Goal: Information Seeking & Learning: Check status

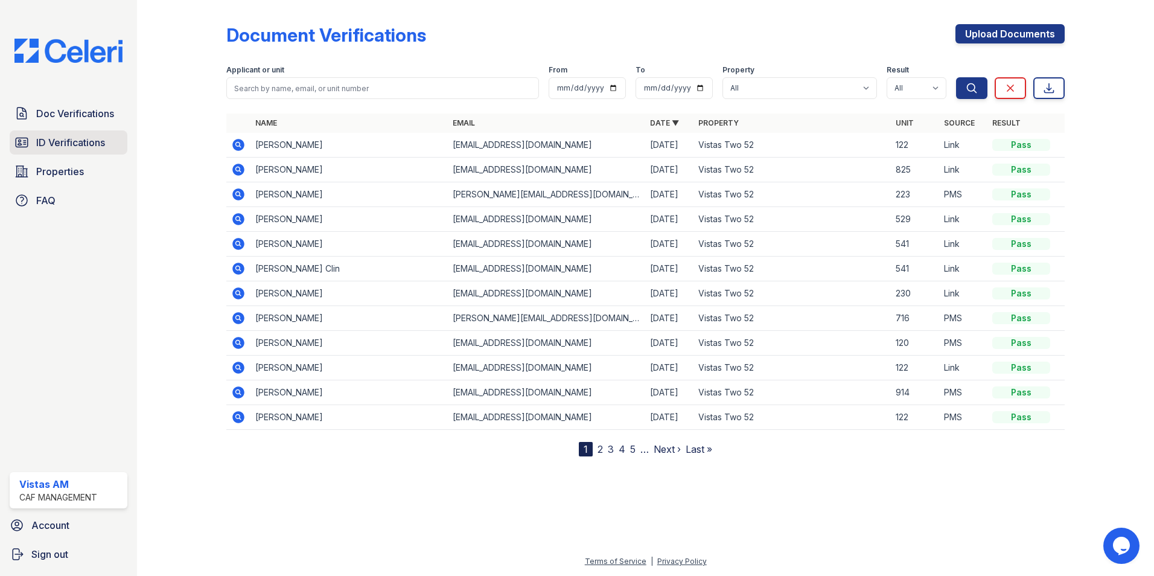
click at [29, 139] on link "ID Verifications" at bounding box center [69, 142] width 118 height 24
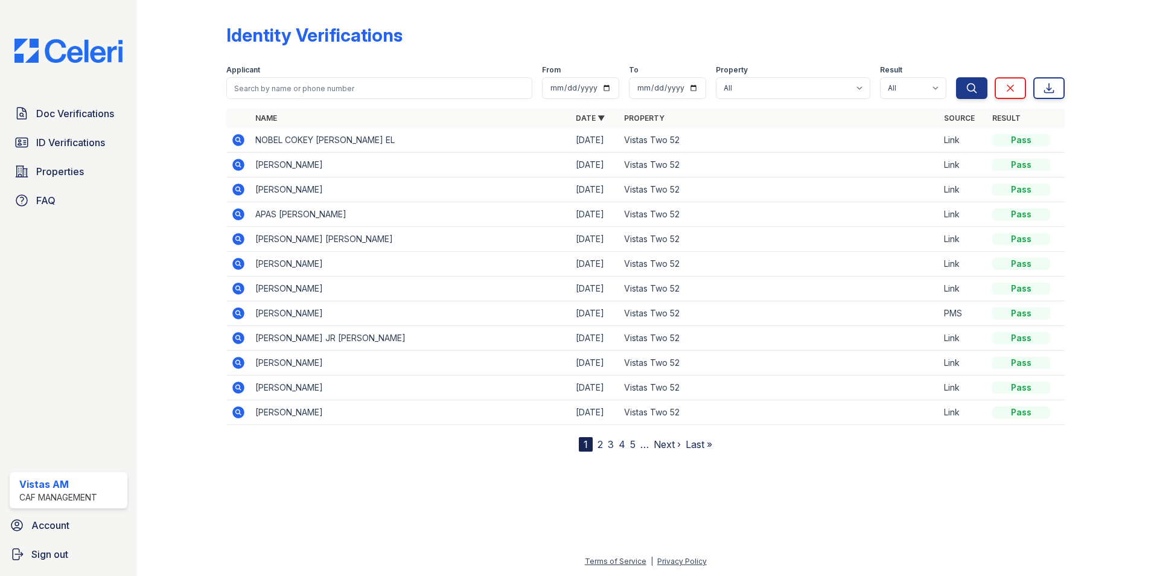
click at [635, 447] on link "5" at bounding box center [632, 444] width 5 height 12
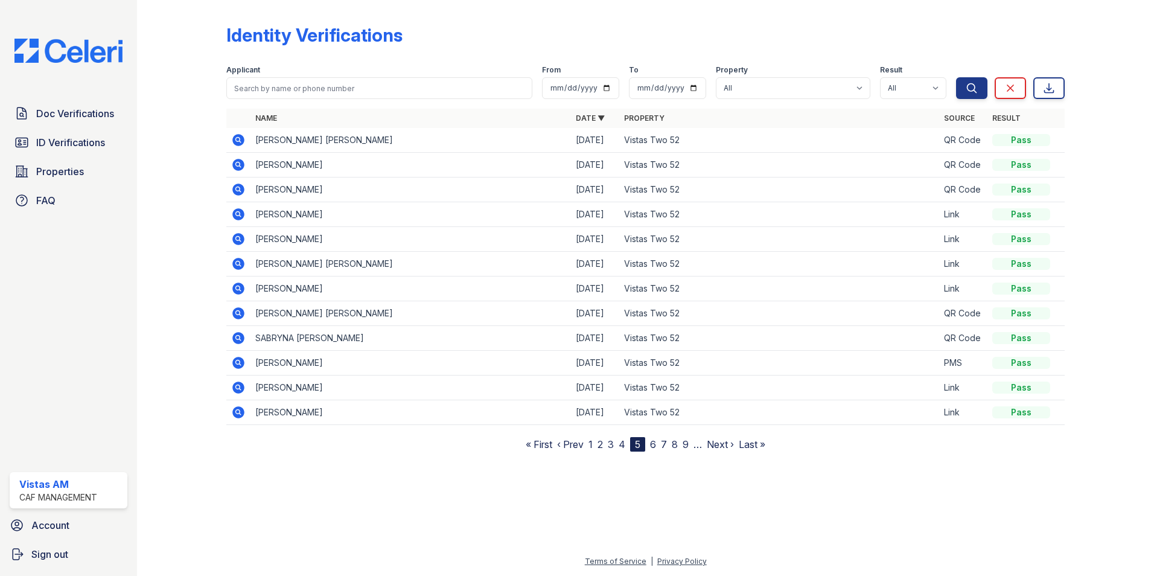
click at [656, 444] on link "6" at bounding box center [653, 444] width 6 height 12
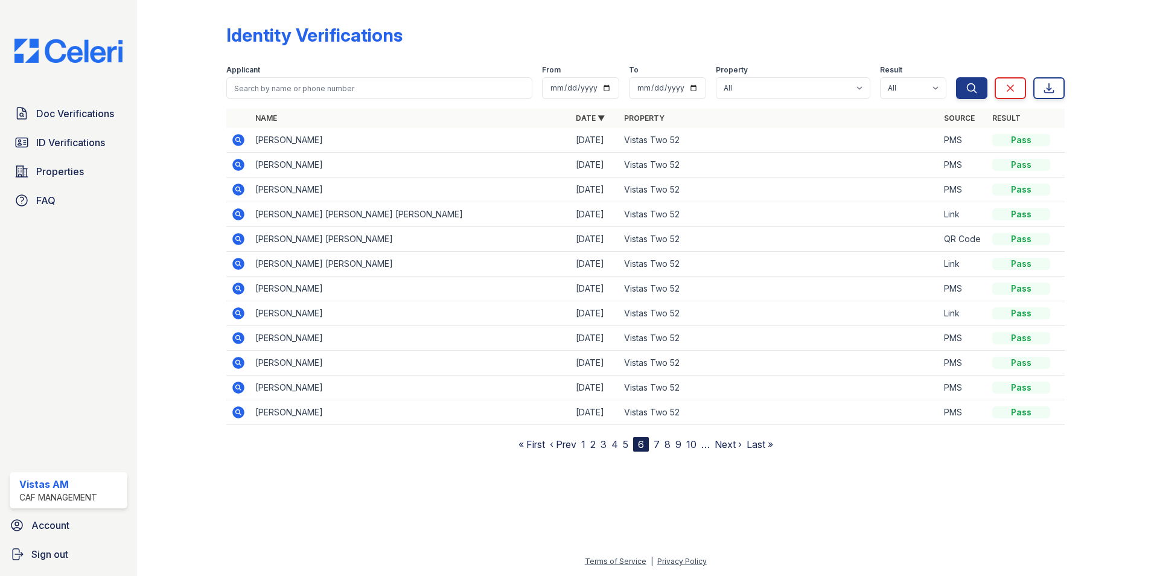
click at [692, 444] on link "10" at bounding box center [691, 444] width 10 height 12
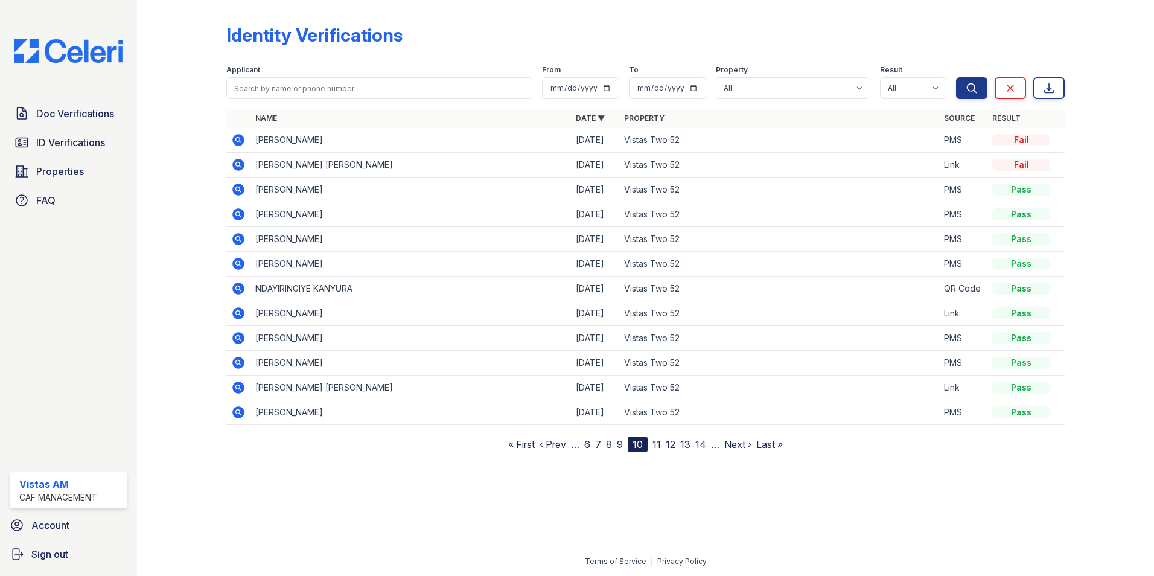
click at [243, 413] on icon at bounding box center [238, 412] width 12 height 12
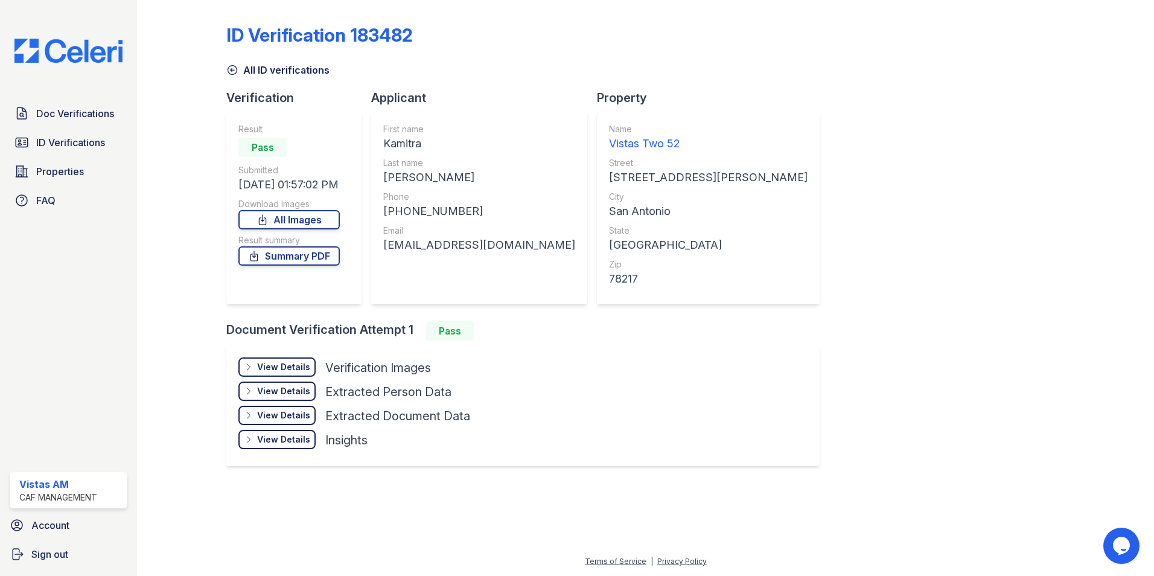
click at [279, 372] on div "View Details" at bounding box center [283, 367] width 53 height 12
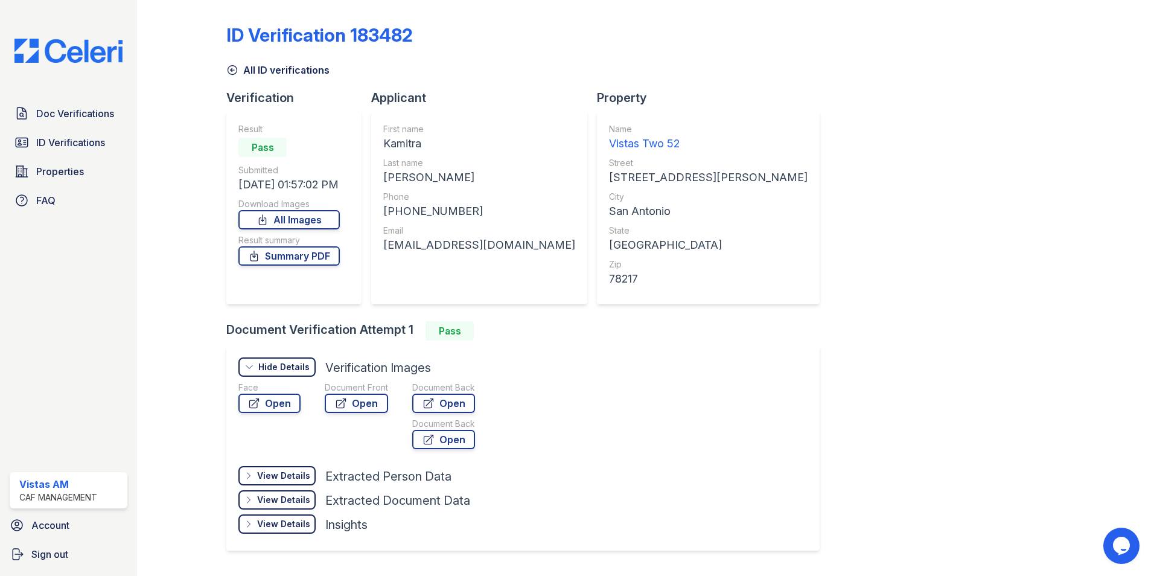
click at [375, 414] on div "Document Front Open" at bounding box center [356, 418] width 63 height 72
click at [374, 410] on link "Open" at bounding box center [356, 403] width 63 height 19
click at [291, 387] on div "Face" at bounding box center [269, 388] width 62 height 12
click at [284, 398] on link "Open" at bounding box center [269, 403] width 62 height 19
click at [32, 149] on link "ID Verifications" at bounding box center [69, 142] width 118 height 24
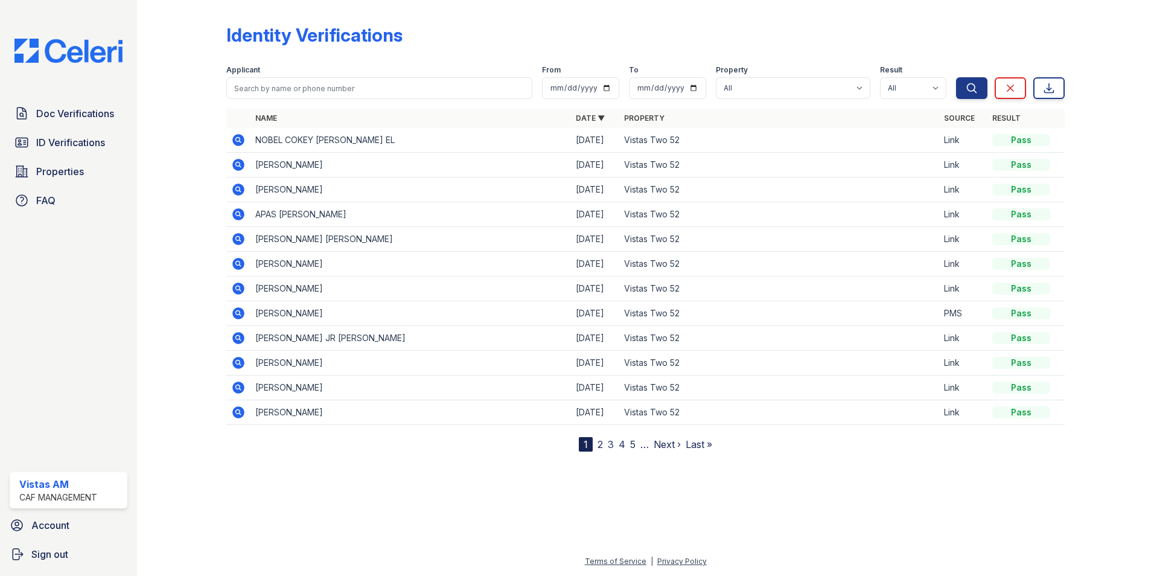
click at [699, 450] on link "Last »" at bounding box center [699, 444] width 27 height 12
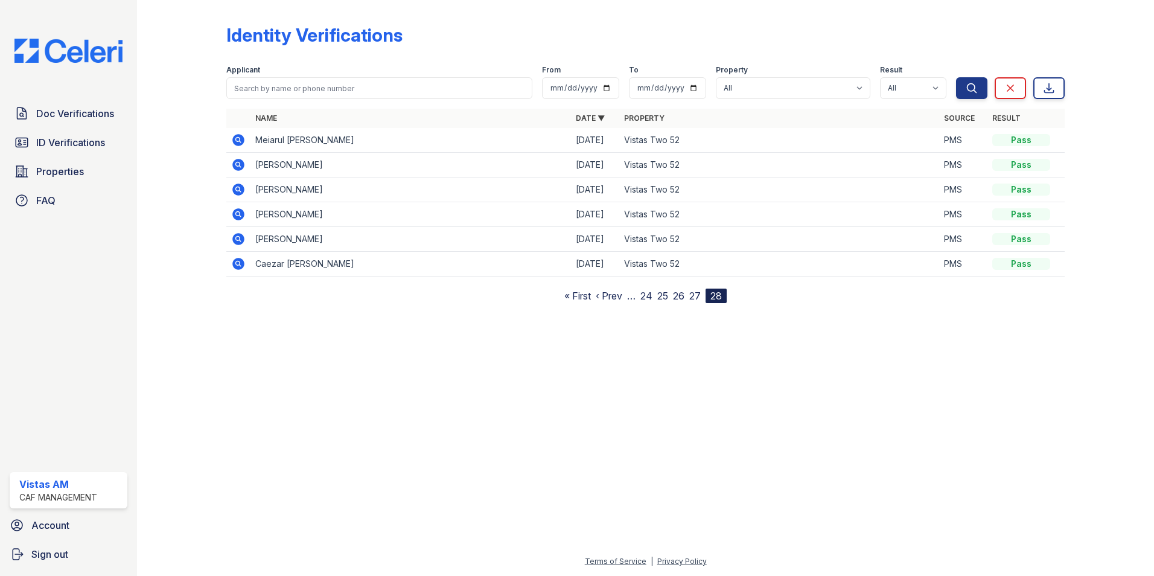
click at [574, 293] on link "« First" at bounding box center [577, 296] width 27 height 12
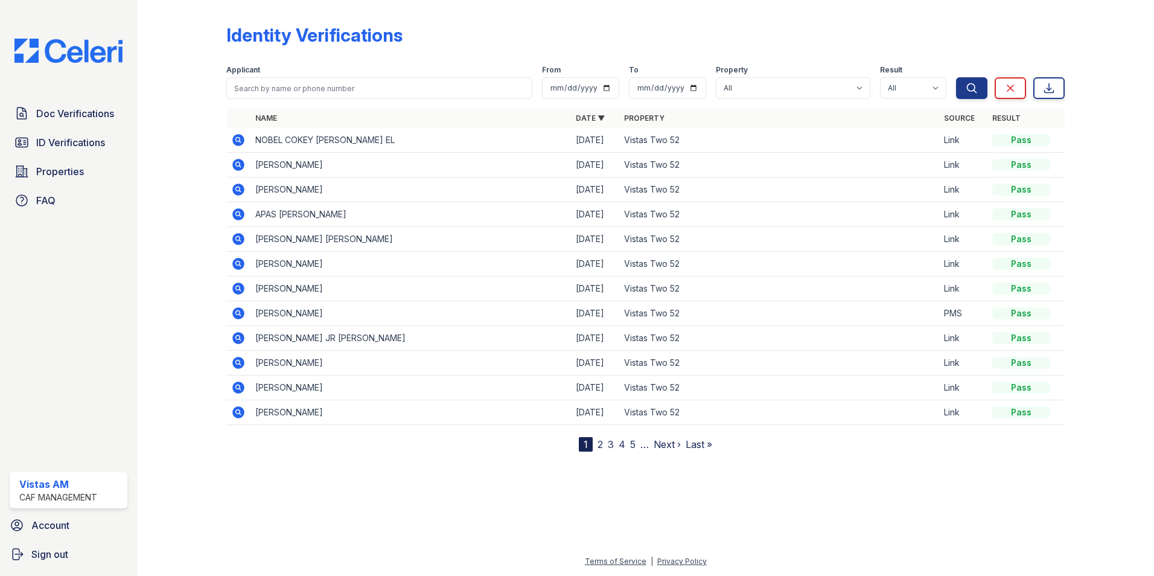
click at [663, 446] on link "Next ›" at bounding box center [667, 444] width 27 height 12
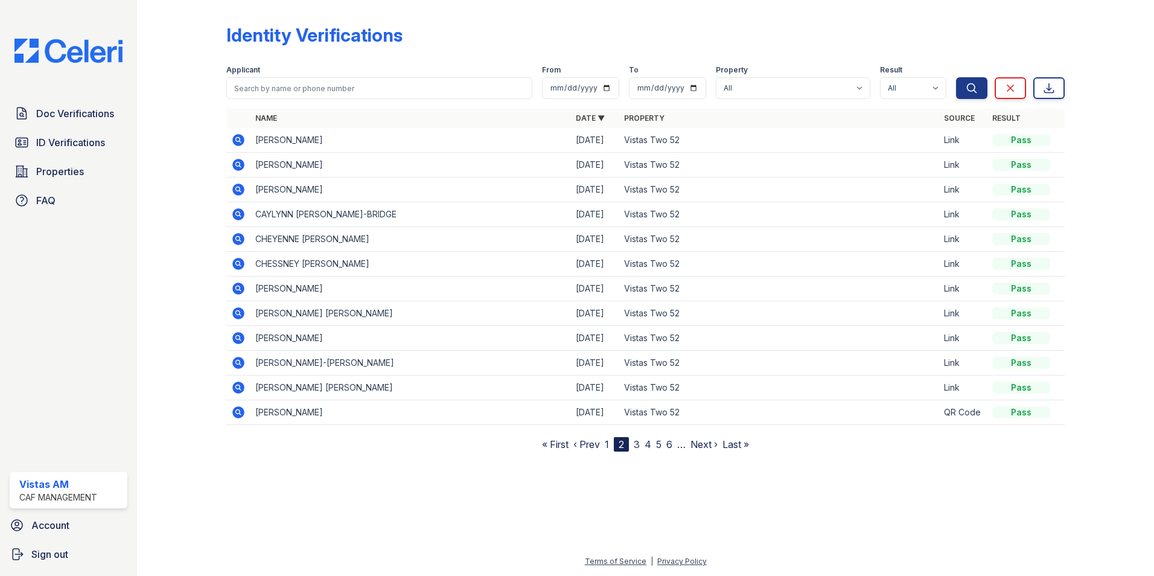
click at [708, 444] on link "Next ›" at bounding box center [704, 444] width 27 height 12
click at [707, 442] on link "Next ›" at bounding box center [709, 444] width 27 height 12
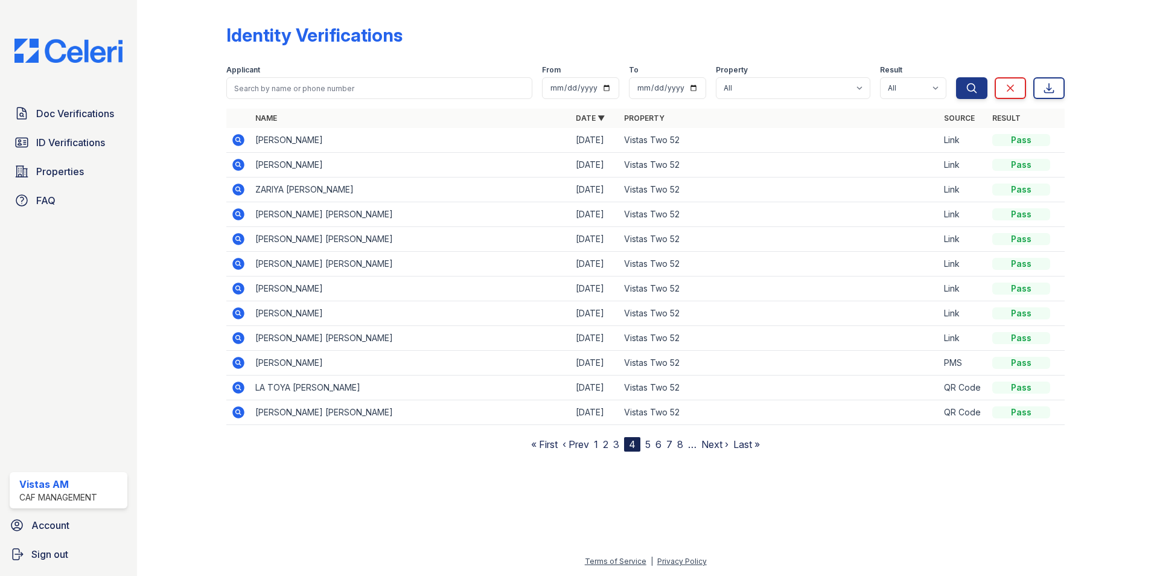
click at [707, 442] on link "Next ›" at bounding box center [714, 444] width 27 height 12
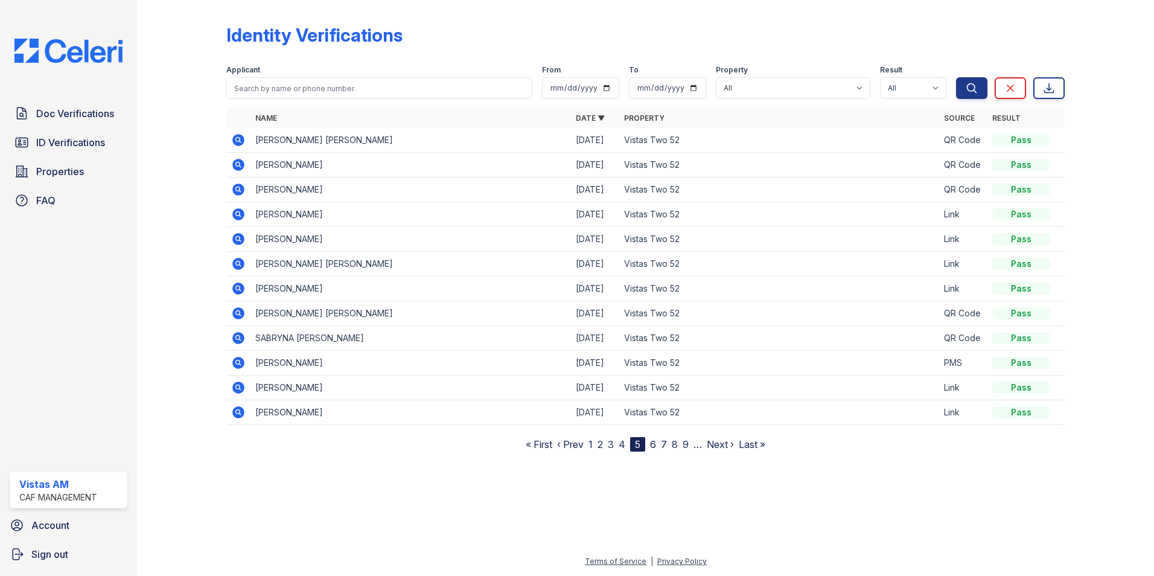
click at [704, 442] on nav "« First ‹ Prev 1 2 3 4 5 6 7 8 9 … Next › Last »" at bounding box center [646, 444] width 240 height 14
click at [707, 442] on link "Next ›" at bounding box center [720, 444] width 27 height 12
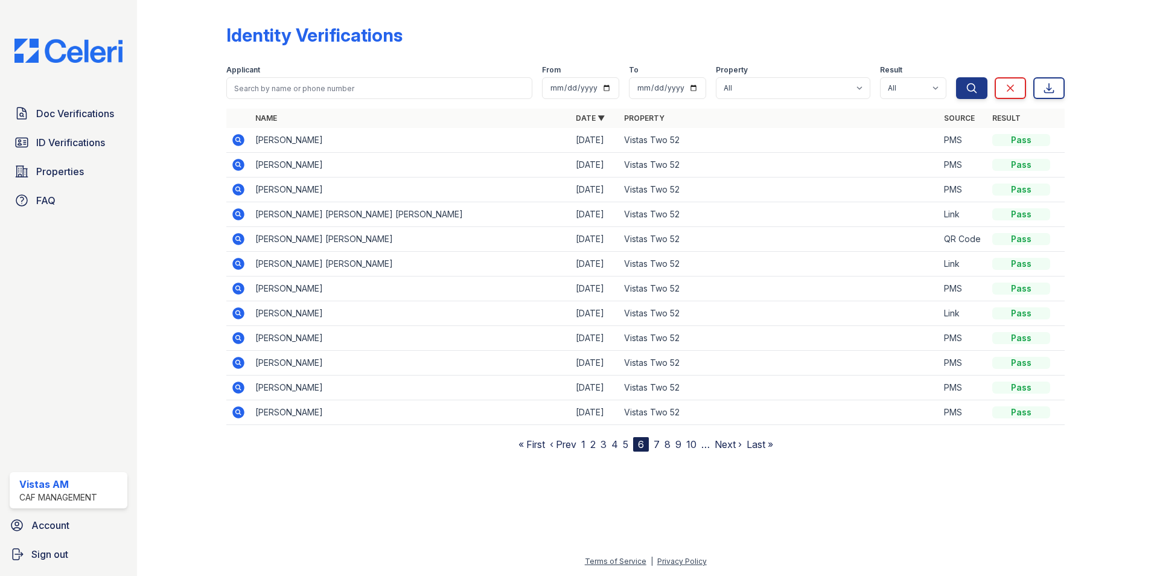
click at [692, 446] on link "10" at bounding box center [691, 444] width 10 height 12
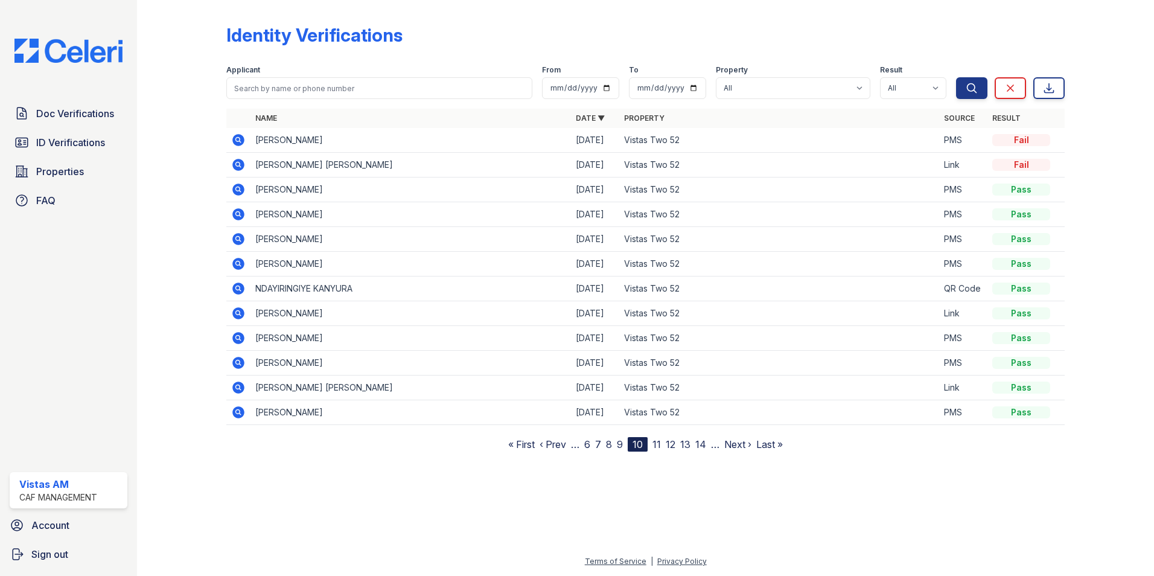
drag, startPoint x: 239, startPoint y: 237, endPoint x: 241, endPoint y: 221, distance: 16.5
click at [620, 444] on link "9" at bounding box center [620, 444] width 6 height 12
click at [243, 168] on icon at bounding box center [238, 165] width 14 height 14
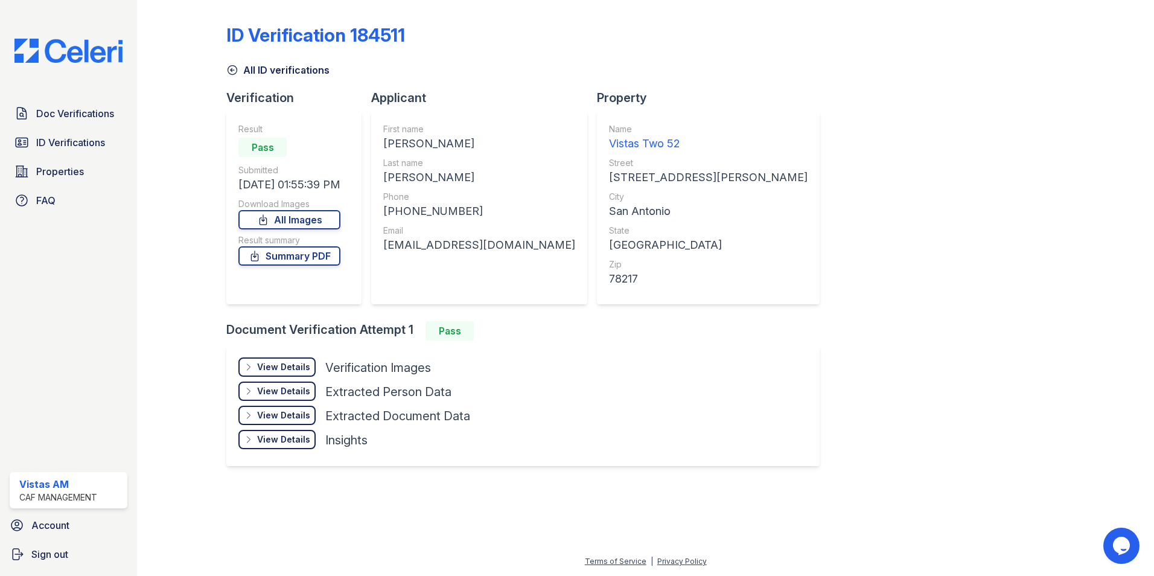
click at [304, 383] on div "View Details Details" at bounding box center [276, 391] width 77 height 19
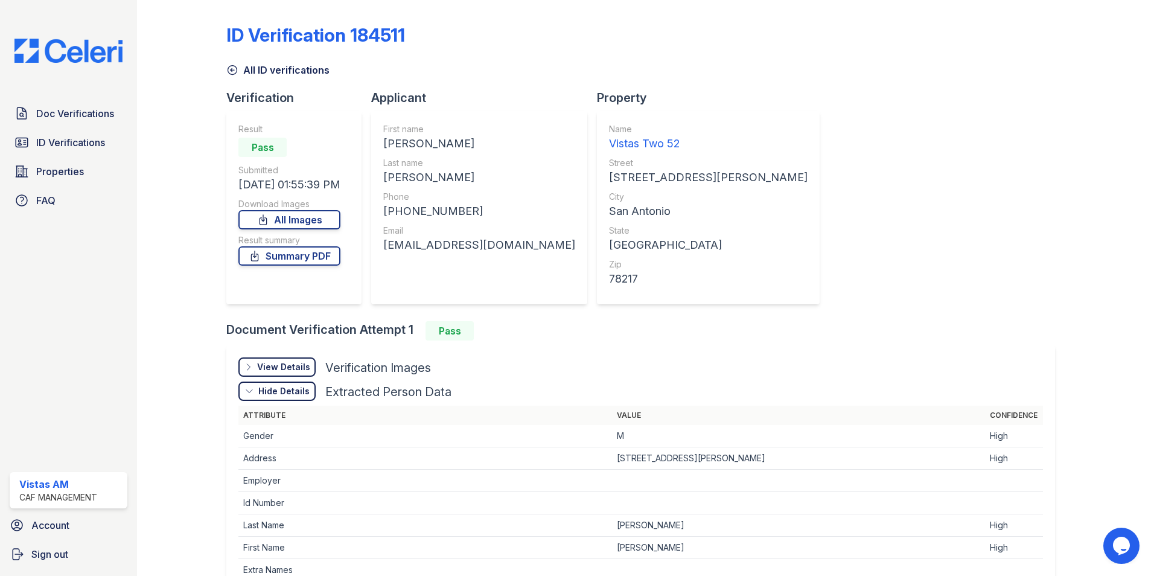
click at [295, 382] on div "Hide Details Details" at bounding box center [276, 391] width 77 height 19
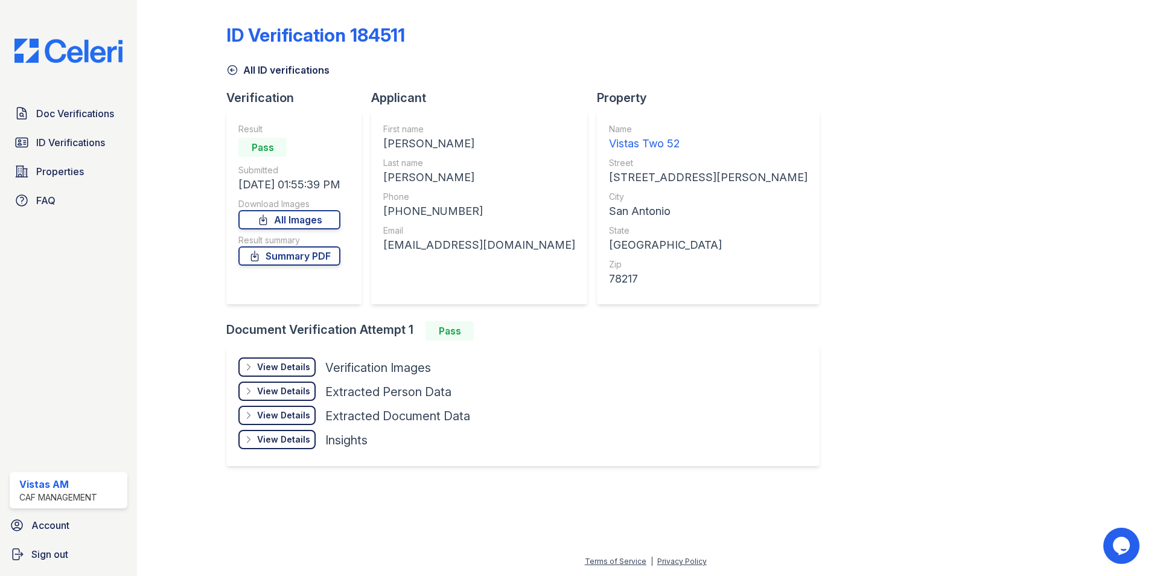
click at [302, 364] on div "View Details" at bounding box center [283, 367] width 53 height 12
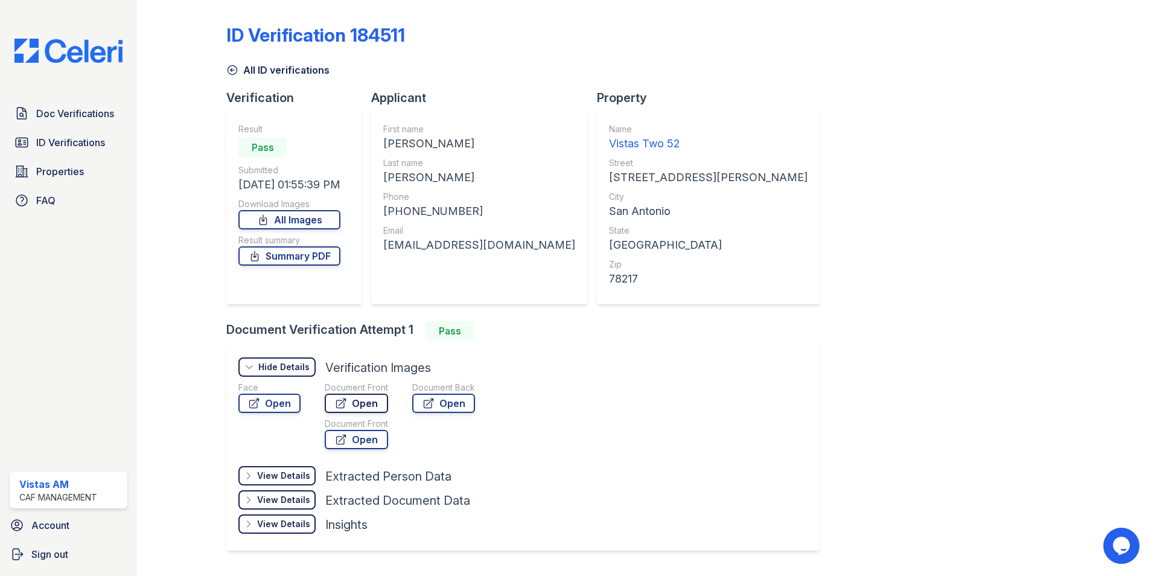
click at [357, 404] on link "Open" at bounding box center [356, 403] width 63 height 19
click at [280, 390] on div "Face" at bounding box center [269, 388] width 62 height 12
click at [276, 401] on link "Open" at bounding box center [269, 403] width 62 height 19
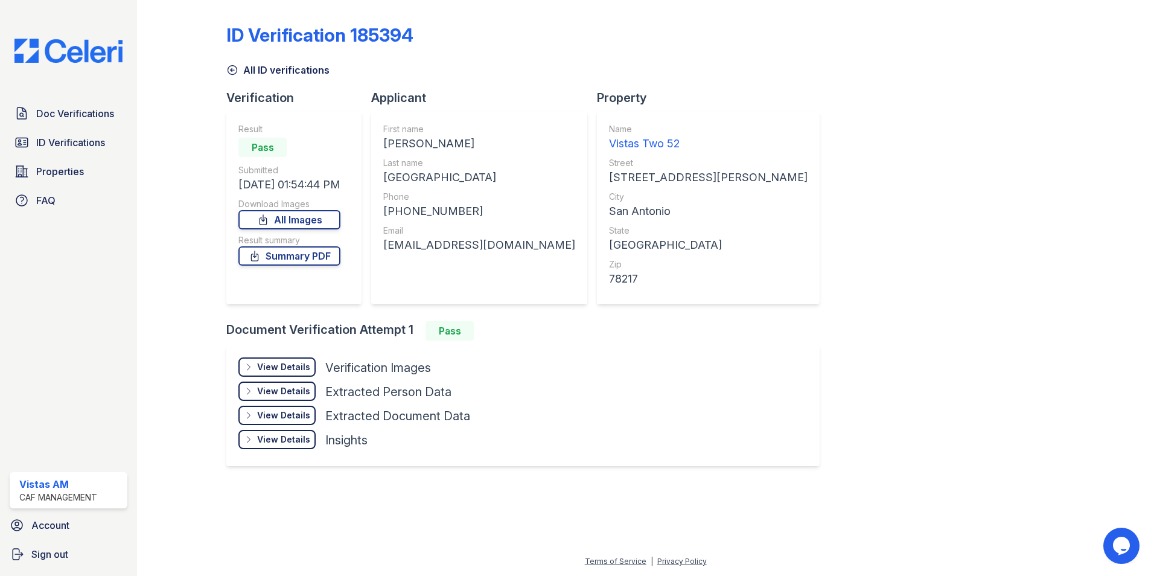
click at [301, 368] on div "View Details" at bounding box center [283, 367] width 53 height 12
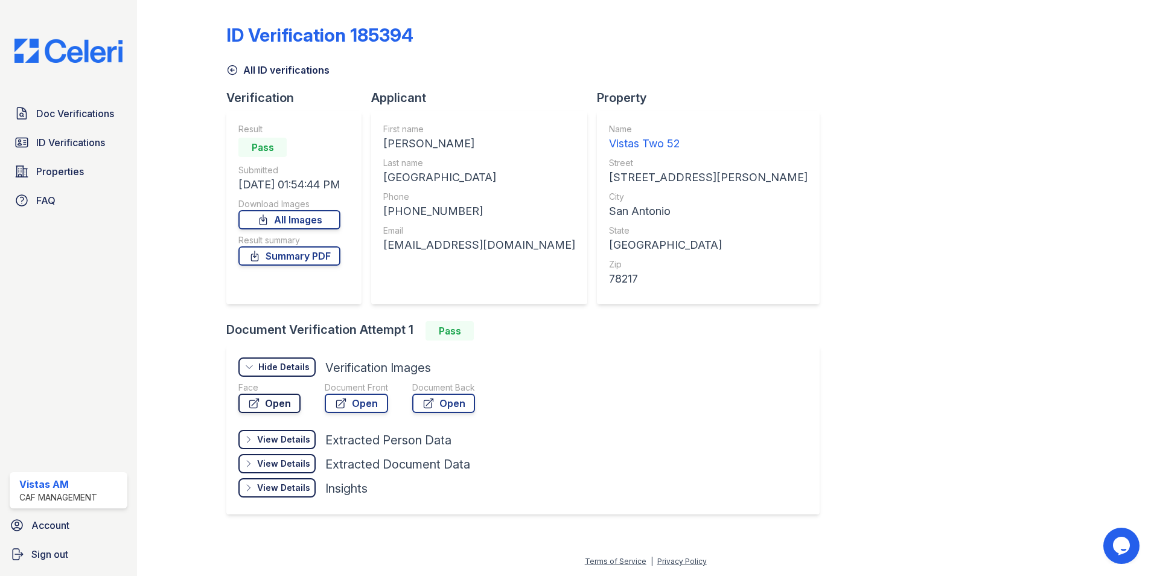
click at [273, 403] on link "Open" at bounding box center [269, 403] width 62 height 19
click at [277, 400] on link "Open" at bounding box center [269, 403] width 62 height 19
click at [363, 397] on link "Open" at bounding box center [356, 403] width 63 height 19
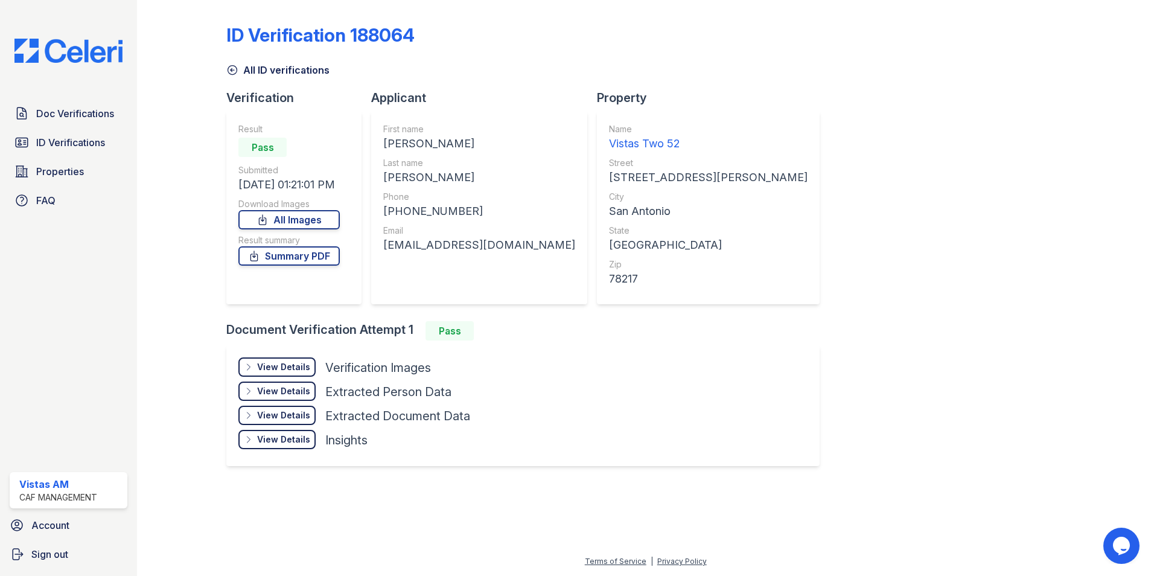
click at [289, 371] on div "View Details" at bounding box center [283, 367] width 53 height 12
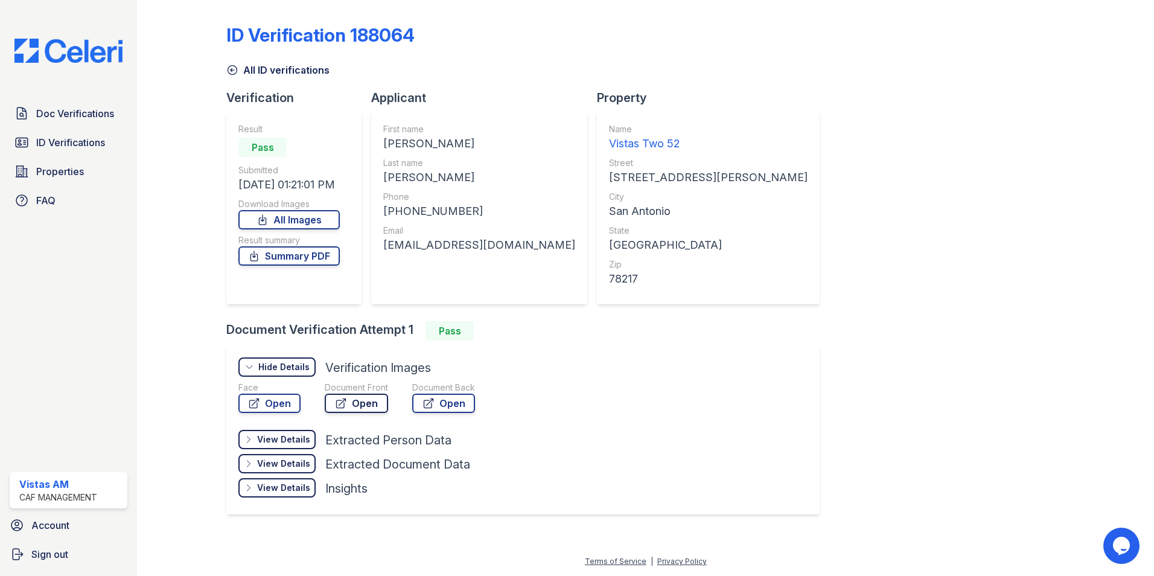
click at [353, 405] on link "Open" at bounding box center [356, 403] width 63 height 19
click at [289, 397] on link "Open" at bounding box center [269, 403] width 62 height 19
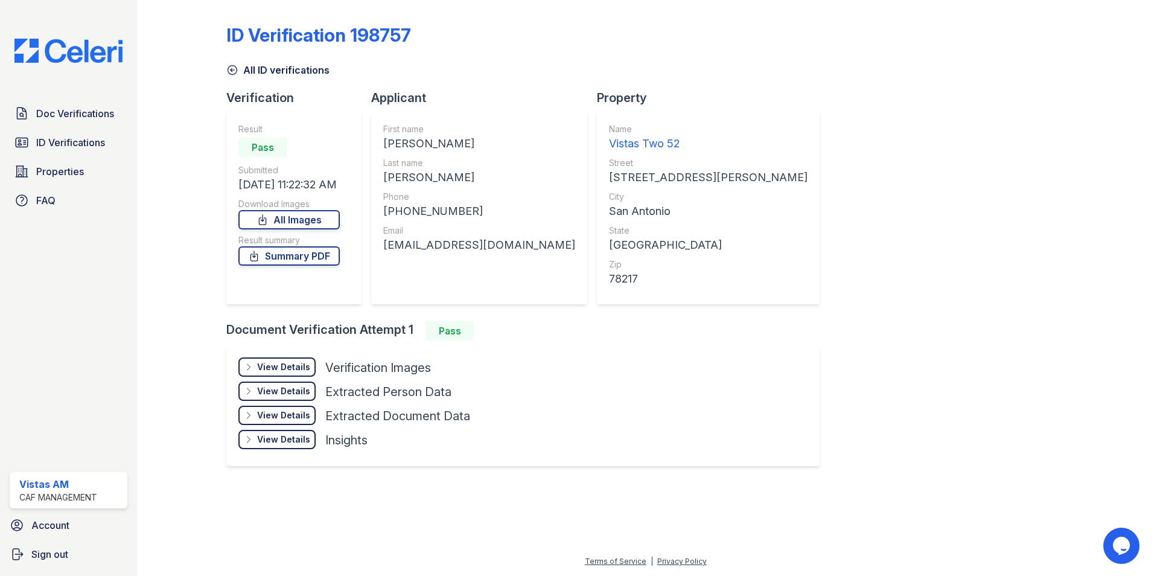
click at [255, 361] on div "View Details Details" at bounding box center [276, 366] width 77 height 19
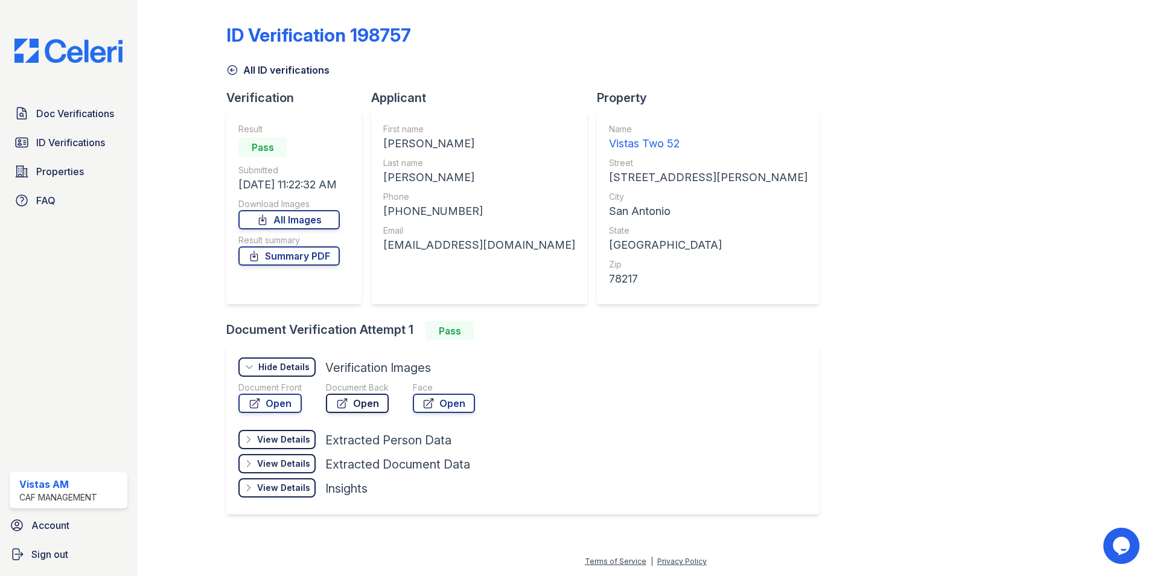
click at [337, 407] on link "Open" at bounding box center [357, 403] width 63 height 19
click at [434, 410] on link "Open" at bounding box center [444, 403] width 62 height 19
click at [255, 414] on div "Document Front Open" at bounding box center [269, 400] width 63 height 36
click at [264, 401] on link "Open" at bounding box center [269, 403] width 63 height 19
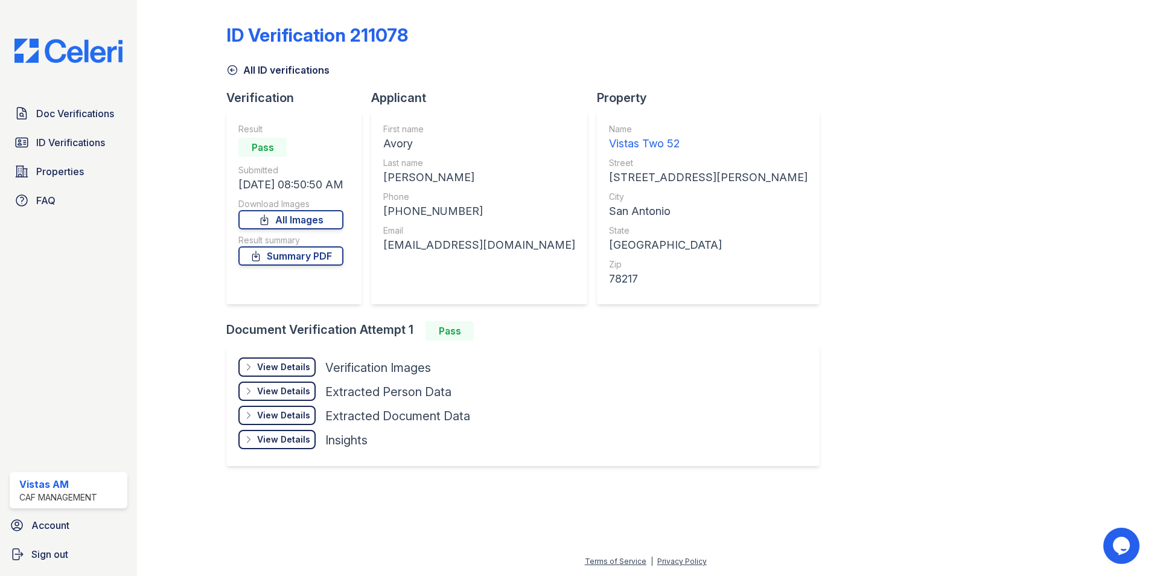
click at [290, 371] on div "View Details" at bounding box center [283, 367] width 53 height 12
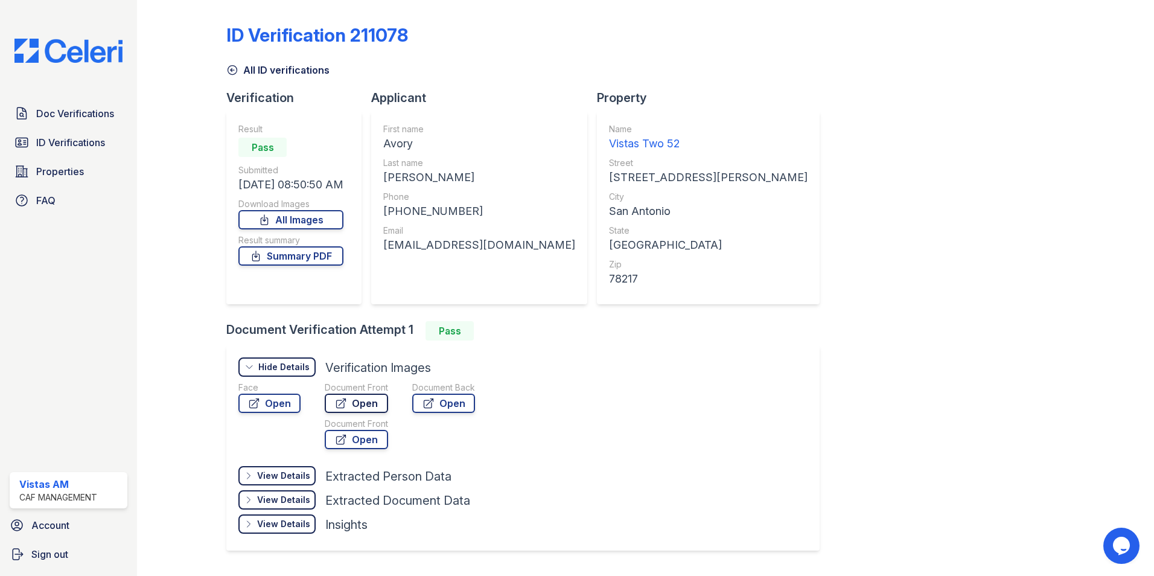
click at [339, 404] on icon at bounding box center [341, 403] width 9 height 9
click at [281, 415] on div "Face Open" at bounding box center [269, 418] width 62 height 72
click at [283, 404] on link "Open" at bounding box center [269, 403] width 62 height 19
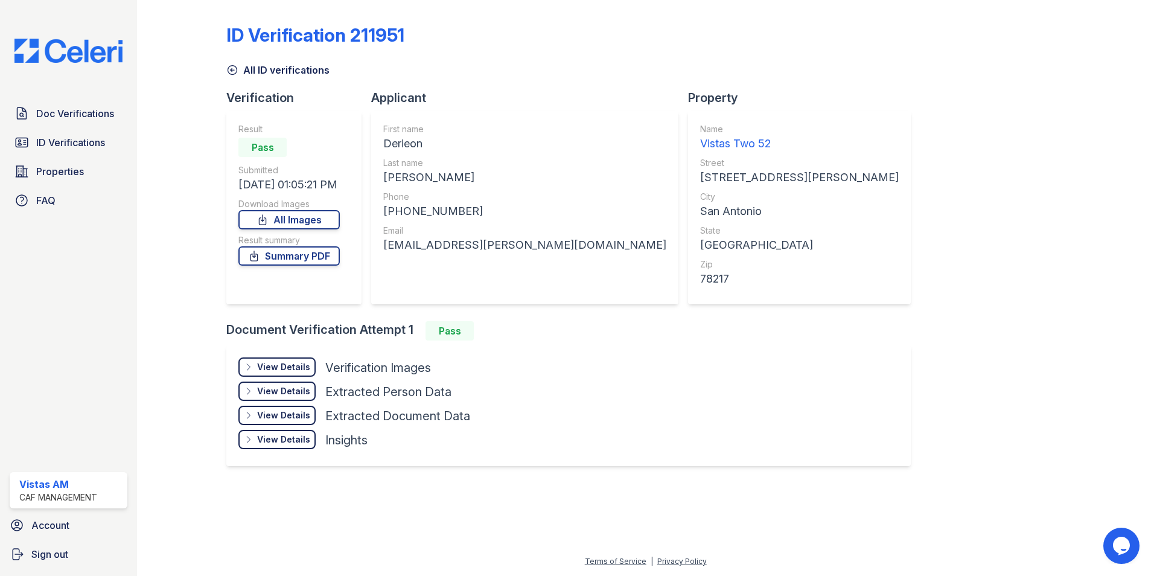
click at [269, 350] on div "View Details Details Hide Details Details Verification Images Face Open Documen…" at bounding box center [568, 405] width 685 height 121
click at [264, 364] on div "View Details" at bounding box center [283, 367] width 53 height 12
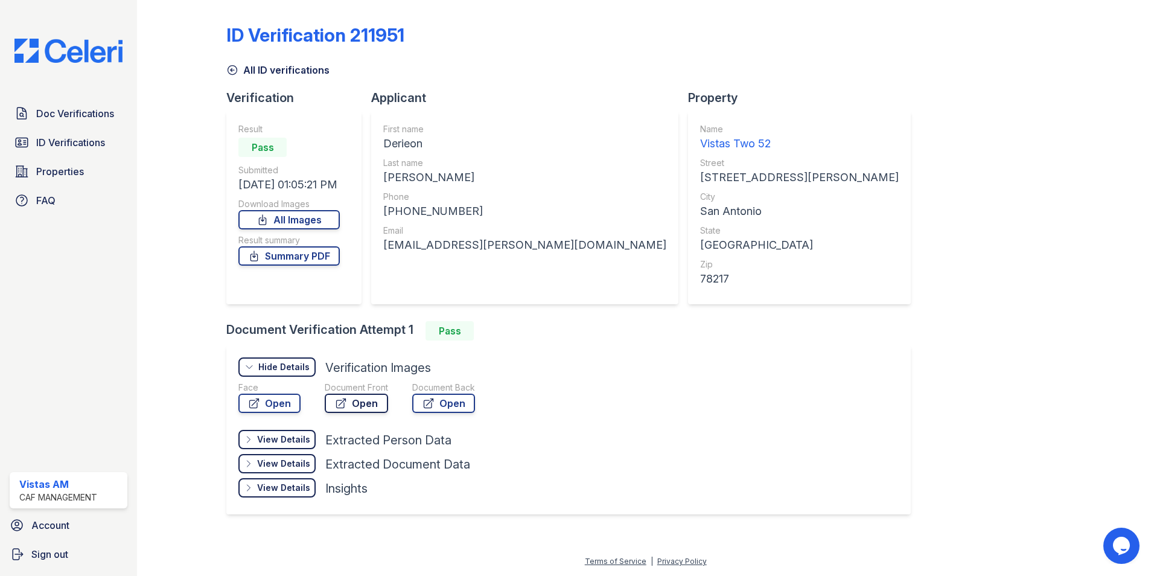
click at [334, 401] on link "Open" at bounding box center [356, 403] width 63 height 19
click at [265, 403] on link "Open" at bounding box center [269, 403] width 62 height 19
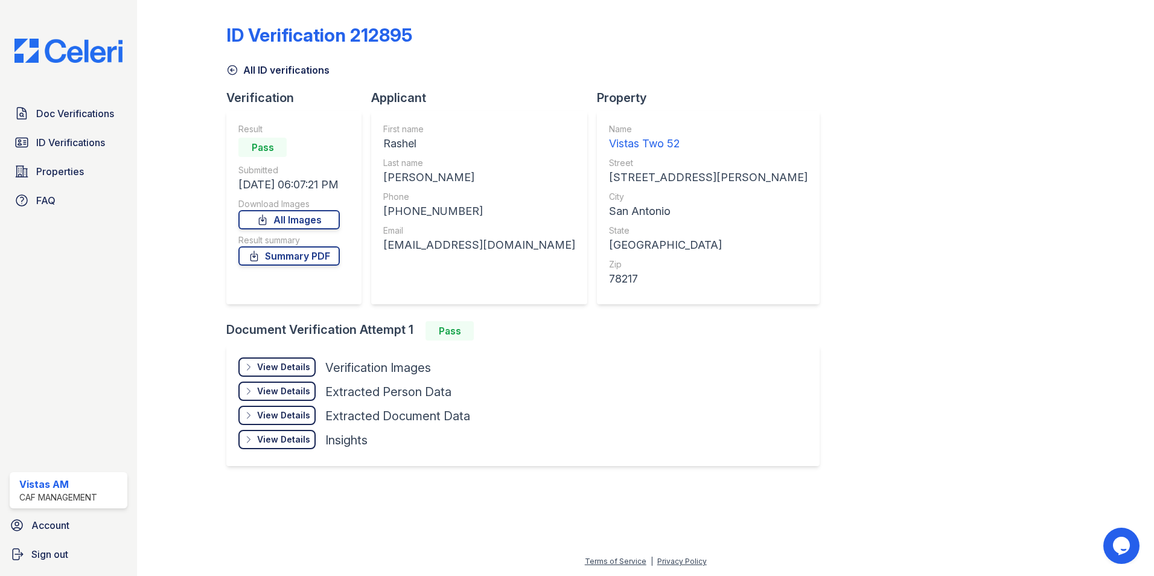
click at [267, 369] on div "View Details" at bounding box center [283, 367] width 53 height 12
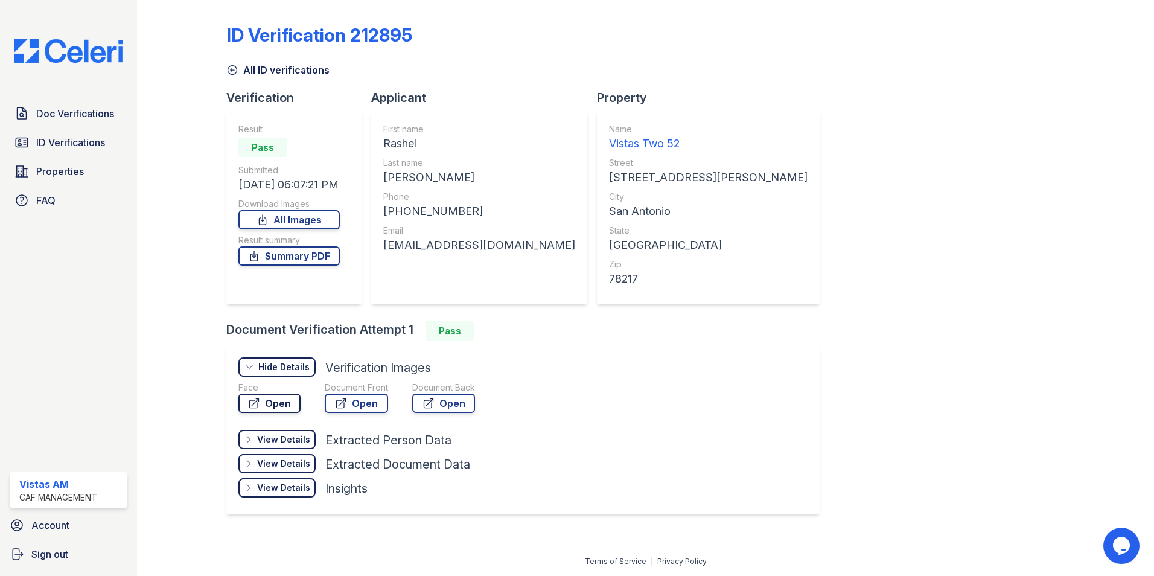
click at [289, 406] on link "Open" at bounding box center [269, 403] width 62 height 19
click at [381, 401] on link "Open" at bounding box center [356, 403] width 63 height 19
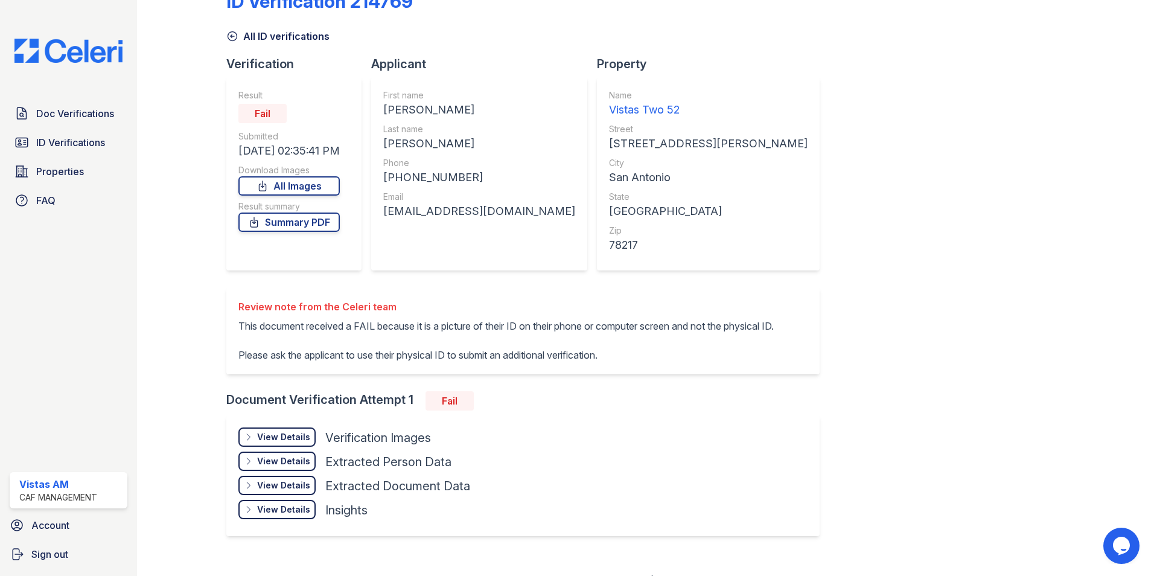
scroll to position [66, 0]
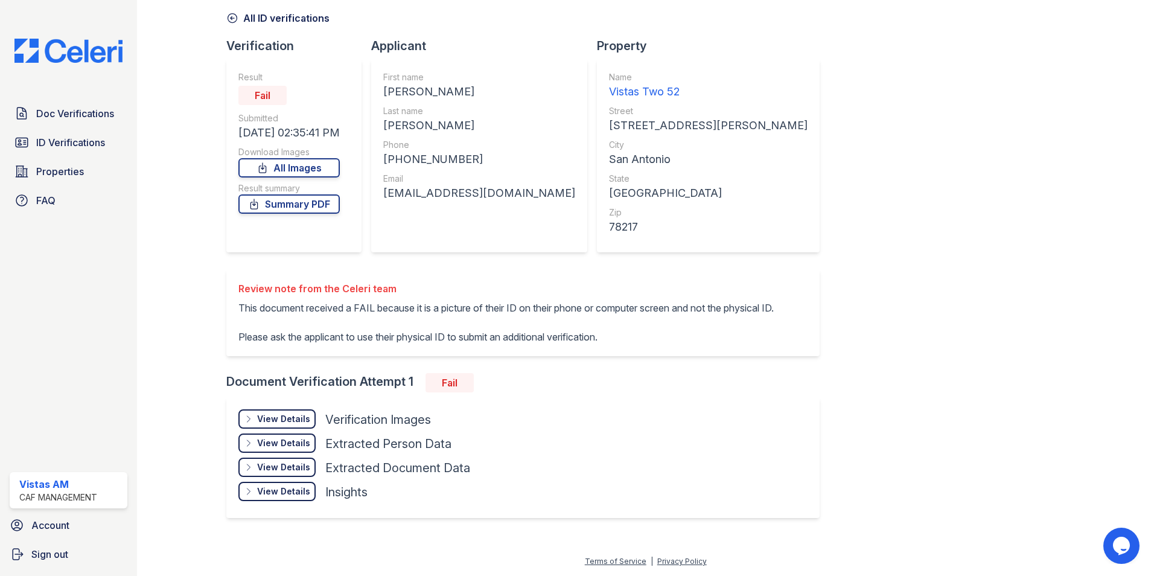
click at [299, 411] on div "View Details Details" at bounding box center [276, 418] width 77 height 19
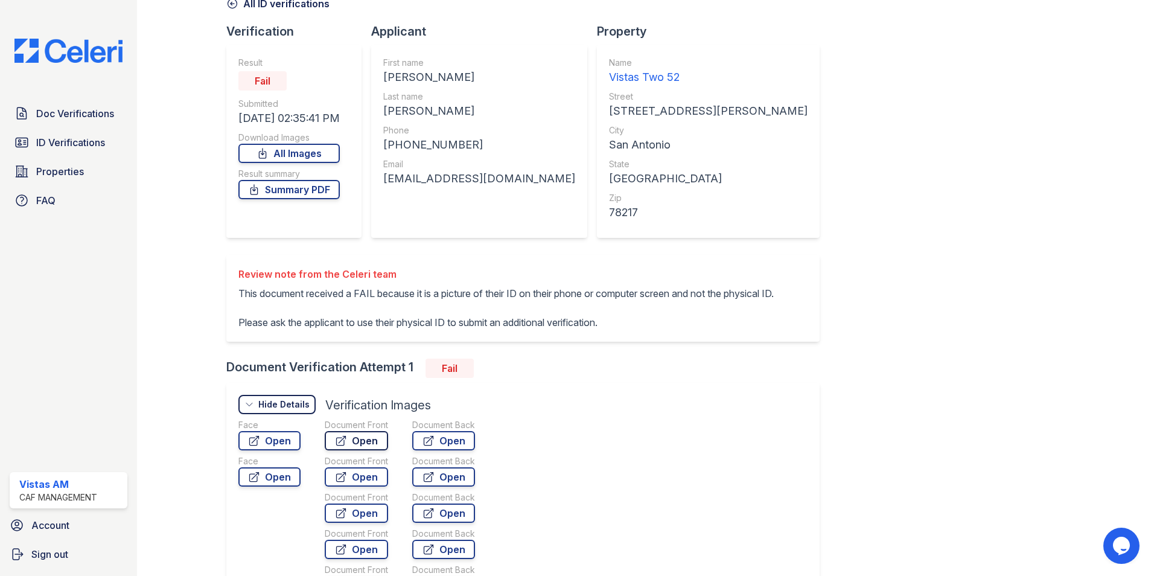
click at [382, 450] on link "Open" at bounding box center [356, 440] width 63 height 19
click at [280, 446] on link "Open" at bounding box center [269, 440] width 62 height 19
click at [258, 483] on icon at bounding box center [254, 477] width 12 height 12
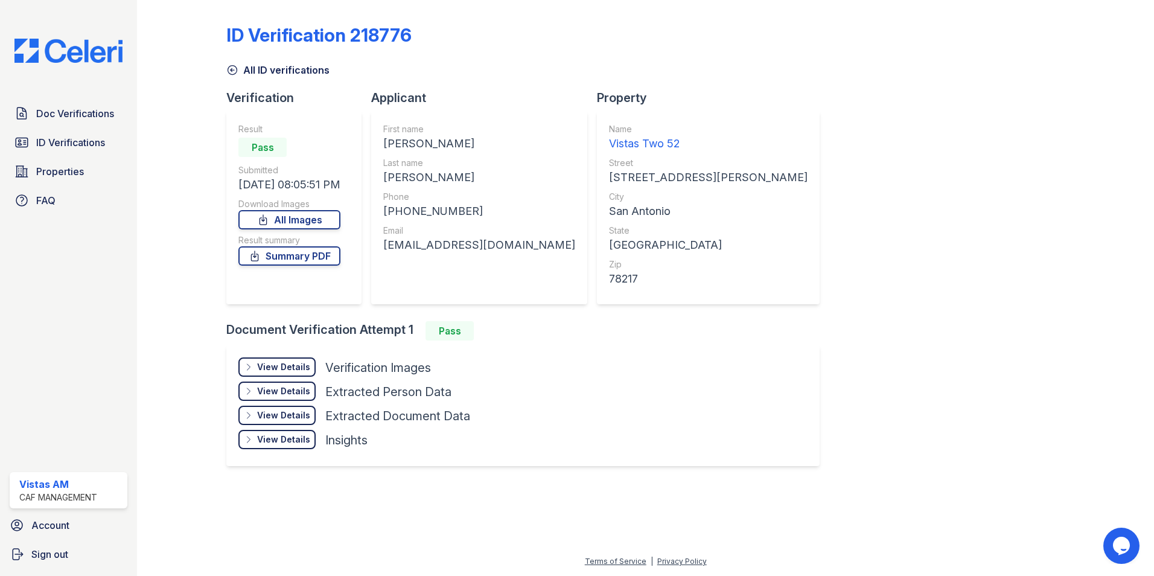
click at [293, 362] on div "View Details" at bounding box center [283, 367] width 53 height 12
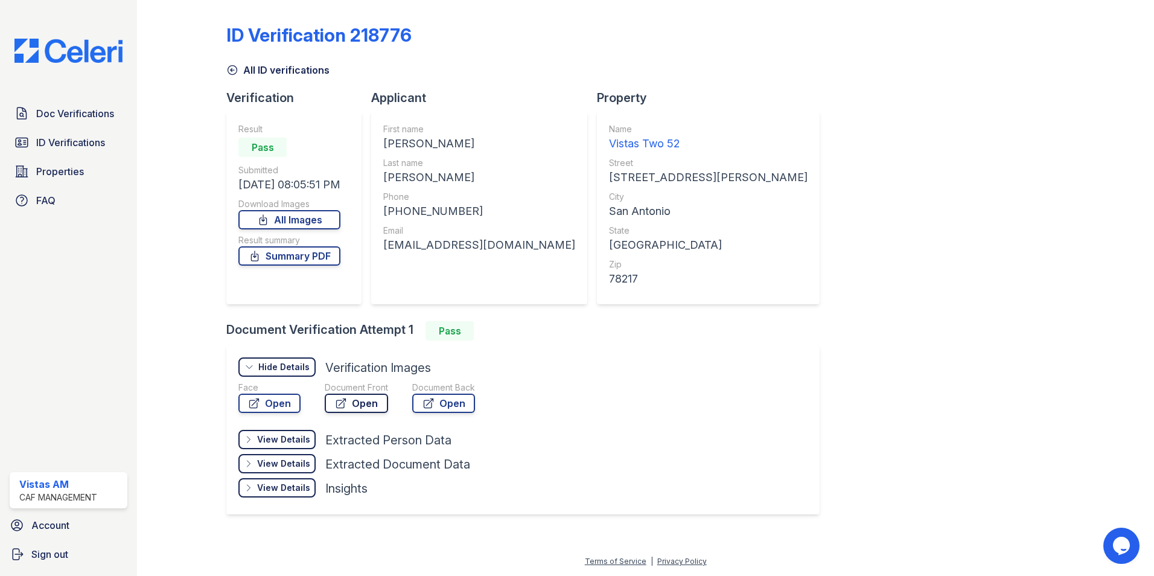
click at [365, 397] on link "Open" at bounding box center [356, 403] width 63 height 19
click at [293, 403] on link "Open" at bounding box center [269, 403] width 62 height 19
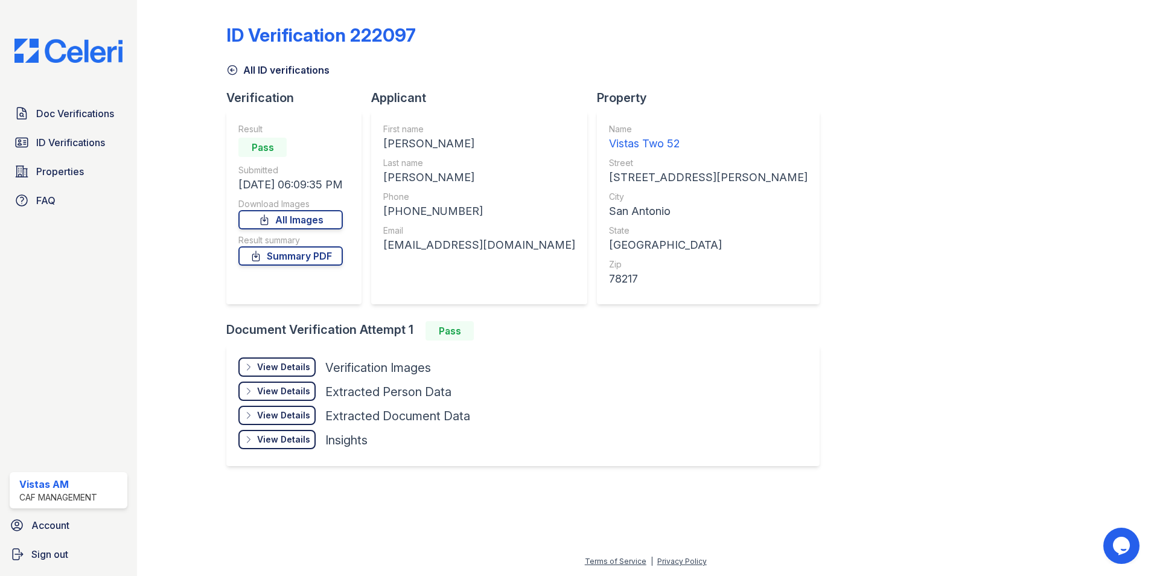
click at [310, 357] on div "View Details Details" at bounding box center [276, 366] width 77 height 19
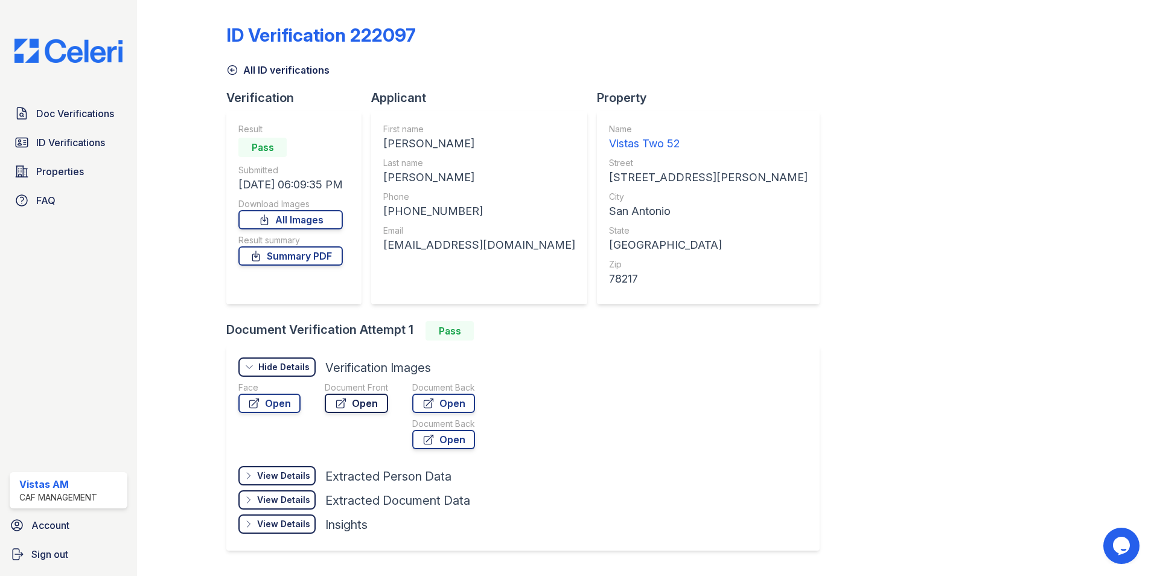
click at [362, 407] on link "Open" at bounding box center [356, 403] width 63 height 19
click at [270, 411] on link "Open" at bounding box center [269, 403] width 62 height 19
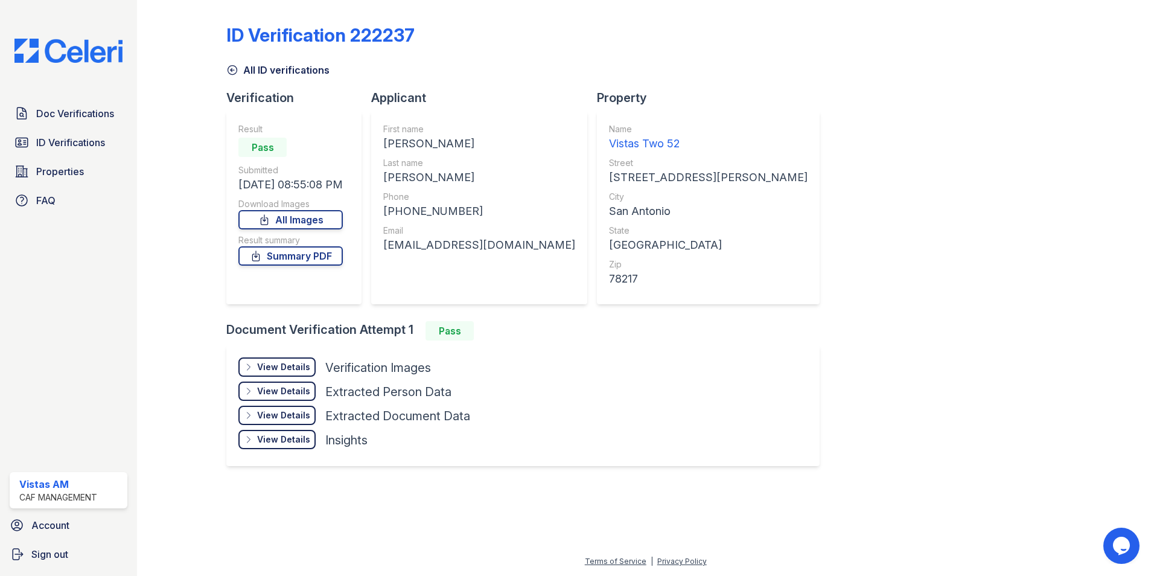
click at [307, 362] on div "View Details" at bounding box center [283, 367] width 53 height 12
click at [0, 0] on div "Hide Details" at bounding box center [0, 0] width 0 height 0
click at [307, 370] on div "View Details" at bounding box center [283, 367] width 53 height 12
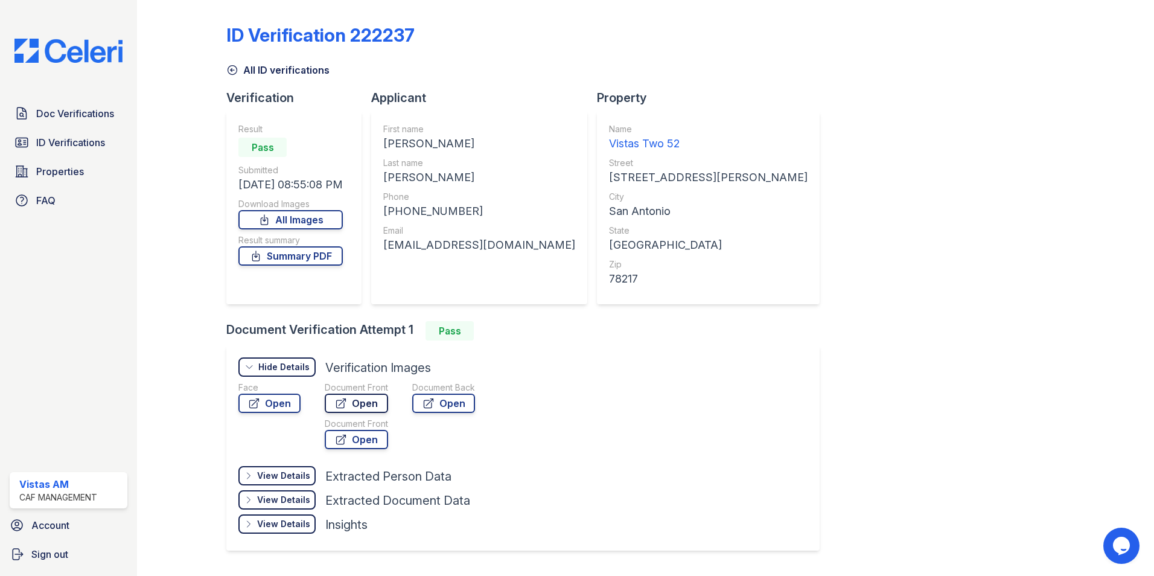
click at [351, 405] on link "Open" at bounding box center [356, 403] width 63 height 19
click at [276, 404] on link "Open" at bounding box center [269, 403] width 62 height 19
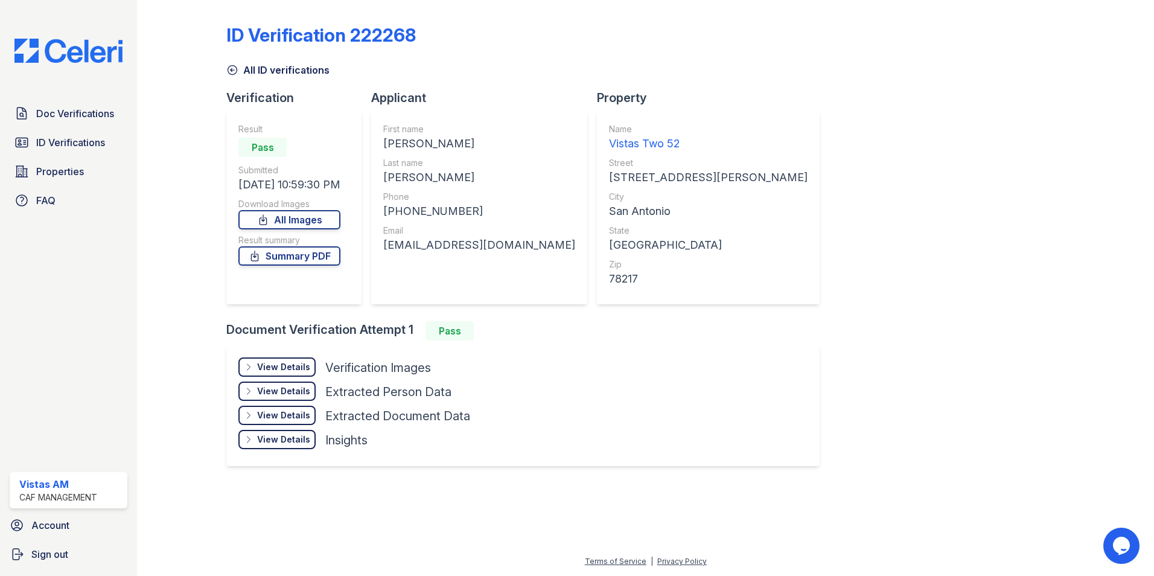
click at [287, 358] on div "View Details Details" at bounding box center [276, 366] width 77 height 19
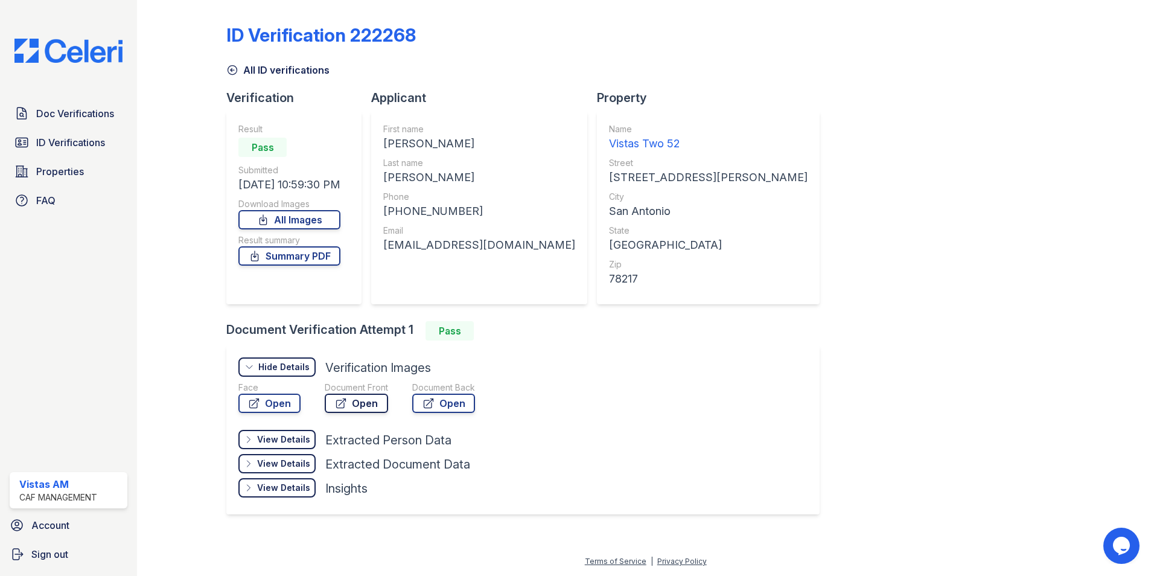
click at [345, 400] on icon at bounding box center [341, 403] width 9 height 9
click at [287, 398] on link "Open" at bounding box center [269, 403] width 62 height 19
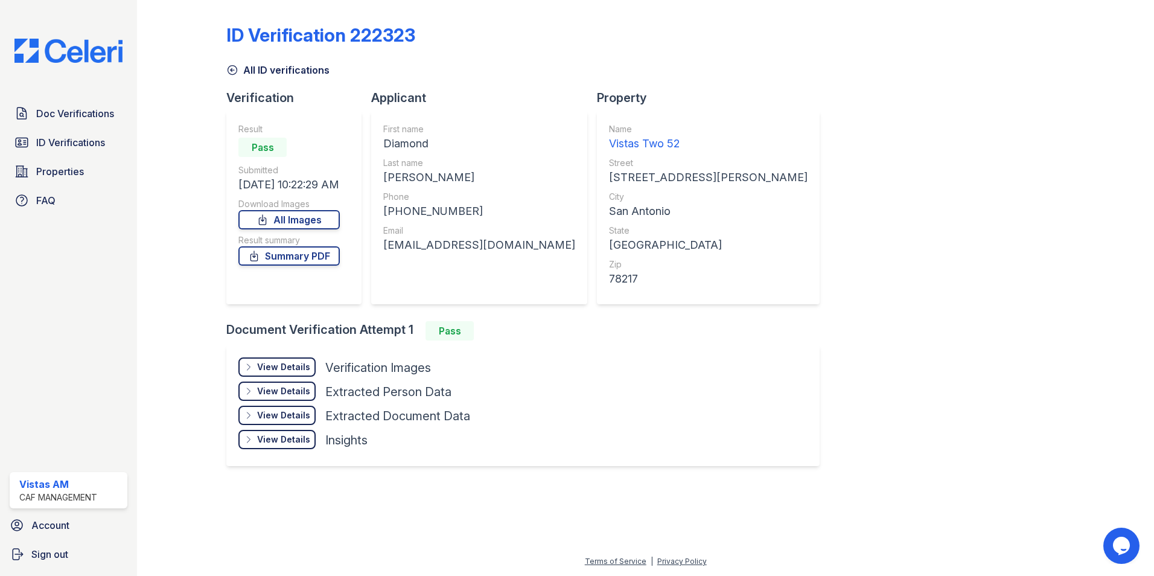
click at [283, 364] on div "View Details" at bounding box center [283, 367] width 53 height 12
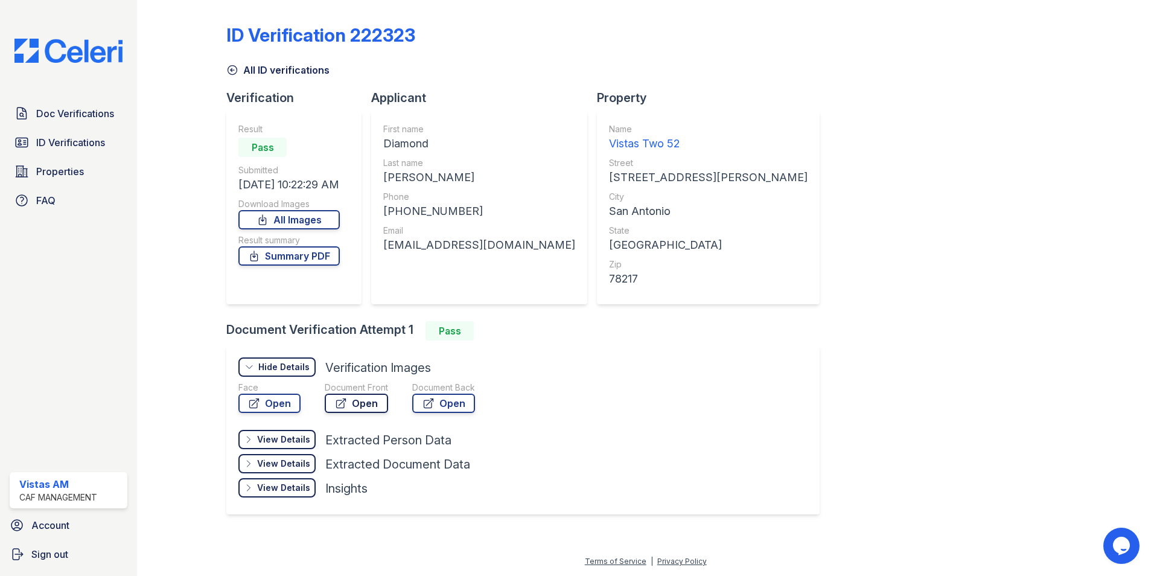
click at [371, 400] on link "Open" at bounding box center [356, 403] width 63 height 19
click at [281, 401] on link "Open" at bounding box center [269, 403] width 62 height 19
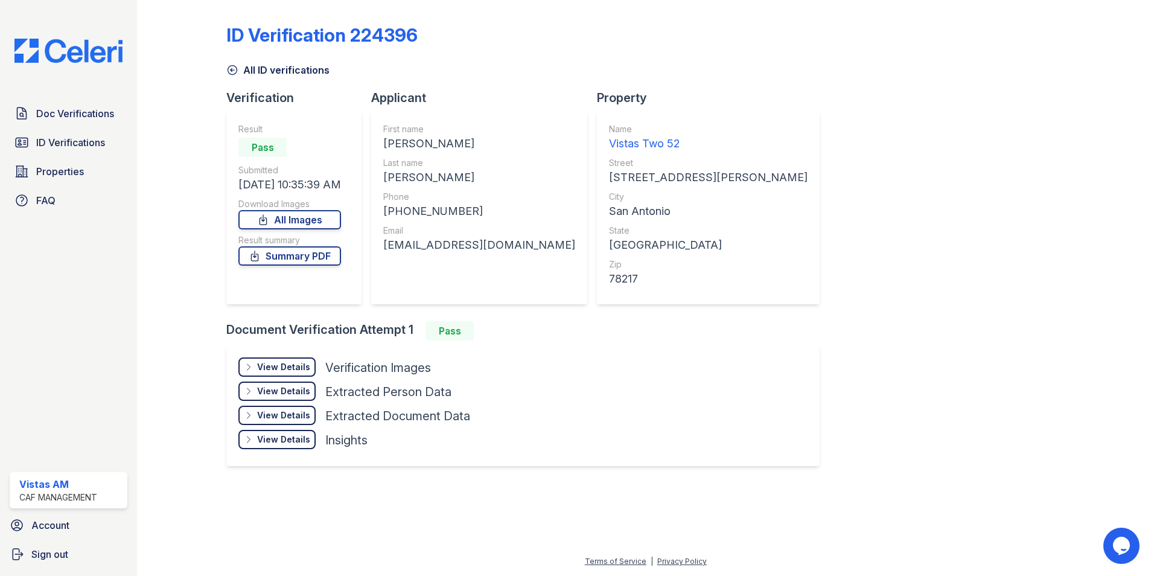
click at [246, 377] on div "View Details Details Hide Details Details Verification Images" at bounding box center [354, 369] width 232 height 24
click at [260, 368] on div "View Details" at bounding box center [283, 367] width 53 height 12
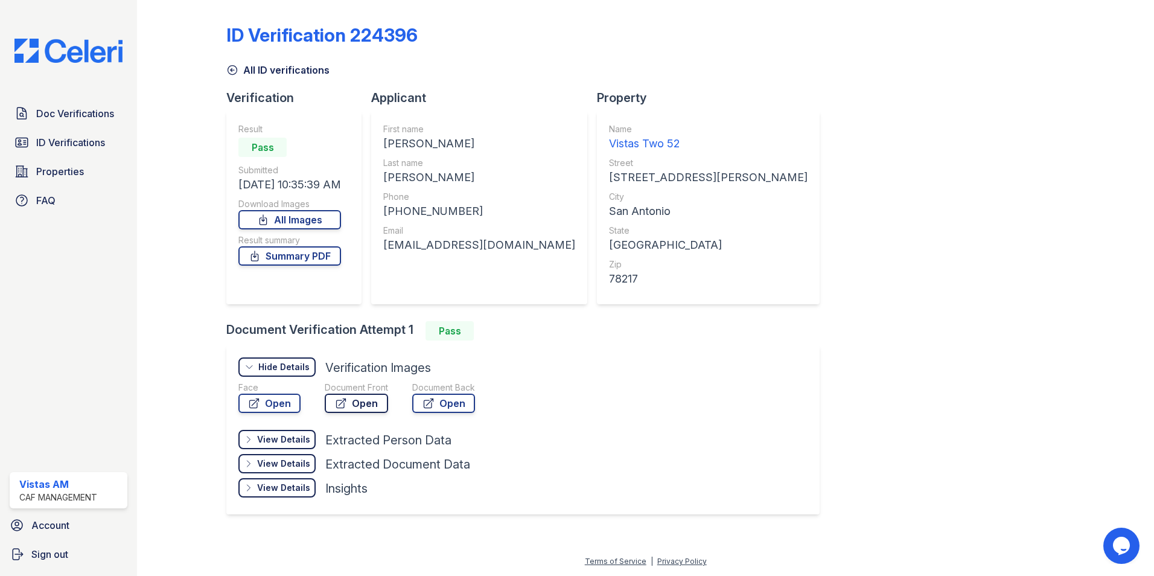
click at [342, 404] on icon at bounding box center [341, 403] width 12 height 12
click at [266, 399] on link "Open" at bounding box center [269, 403] width 62 height 19
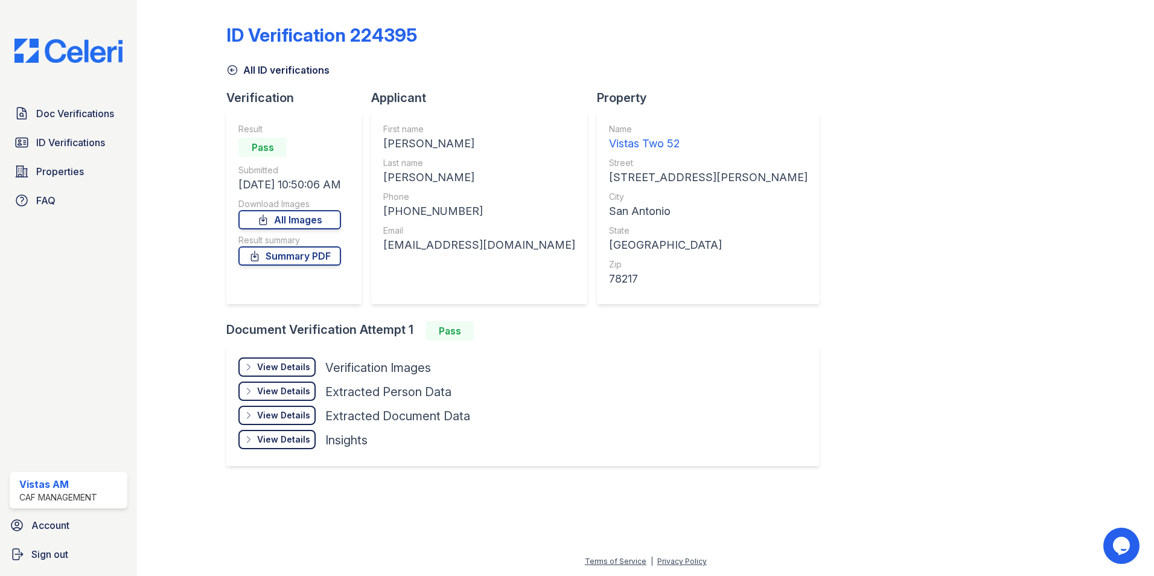
click at [249, 372] on div "View Details Details" at bounding box center [276, 366] width 77 height 19
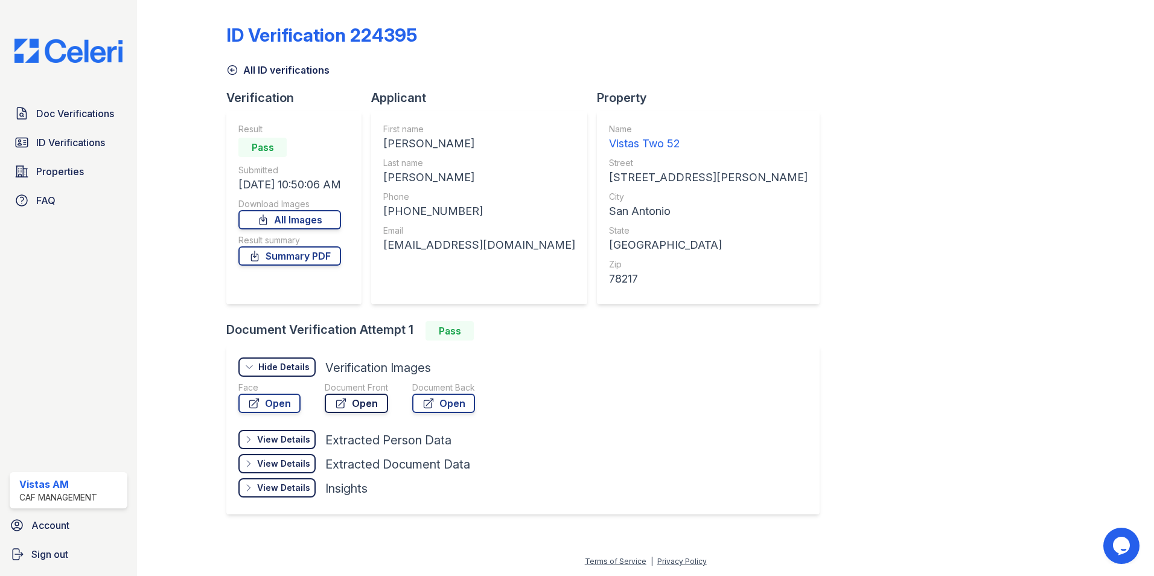
click at [347, 398] on icon at bounding box center [341, 403] width 12 height 12
click at [276, 397] on link "Open" at bounding box center [269, 403] width 62 height 19
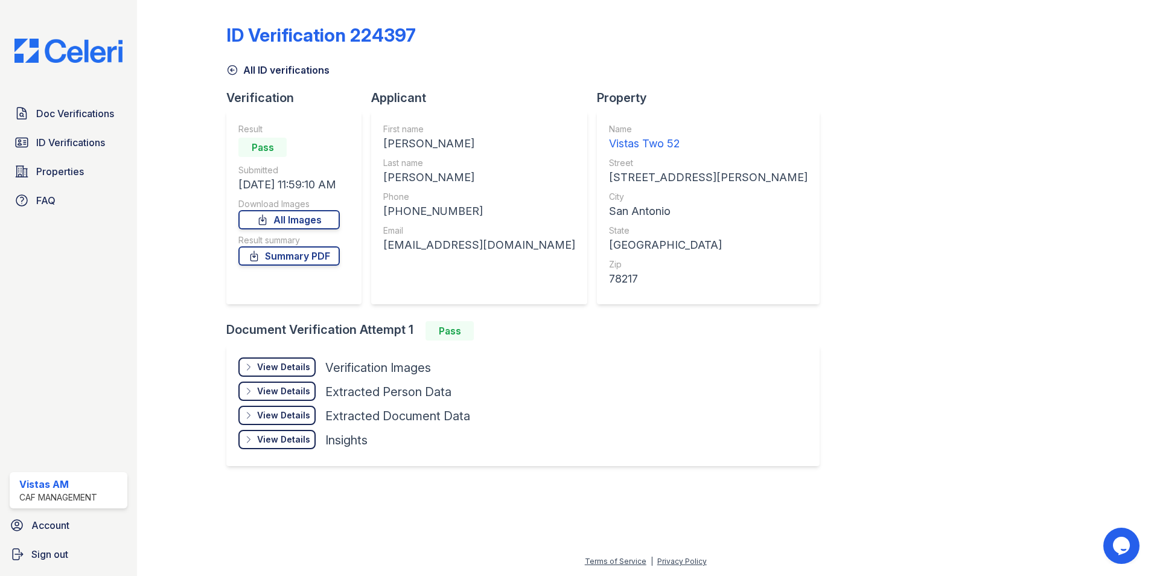
click at [265, 361] on div "View Details" at bounding box center [283, 367] width 53 height 12
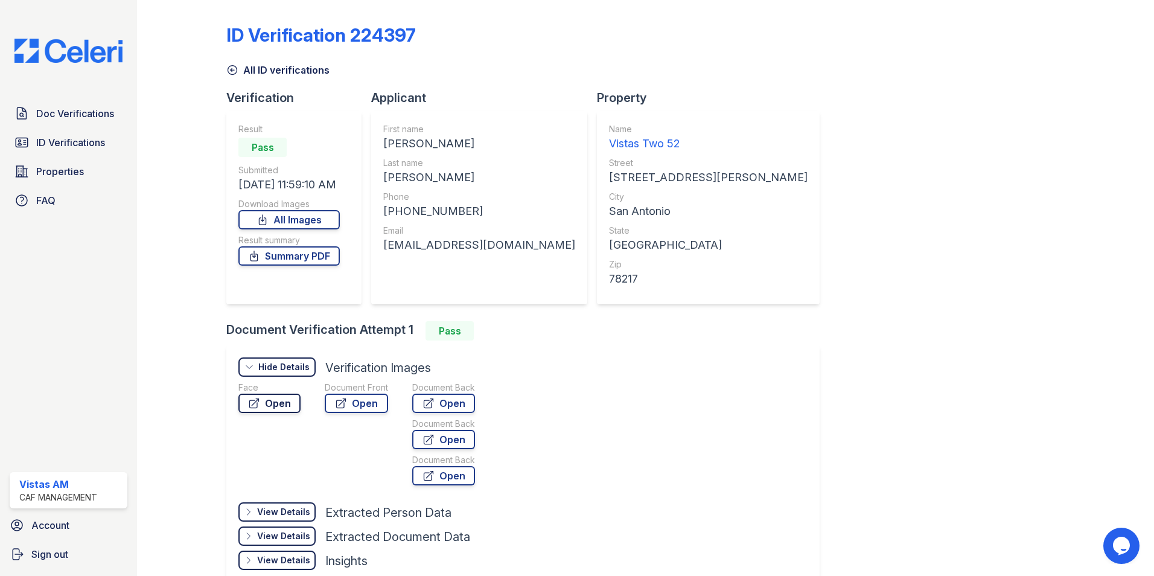
click at [269, 409] on link "Open" at bounding box center [269, 403] width 62 height 19
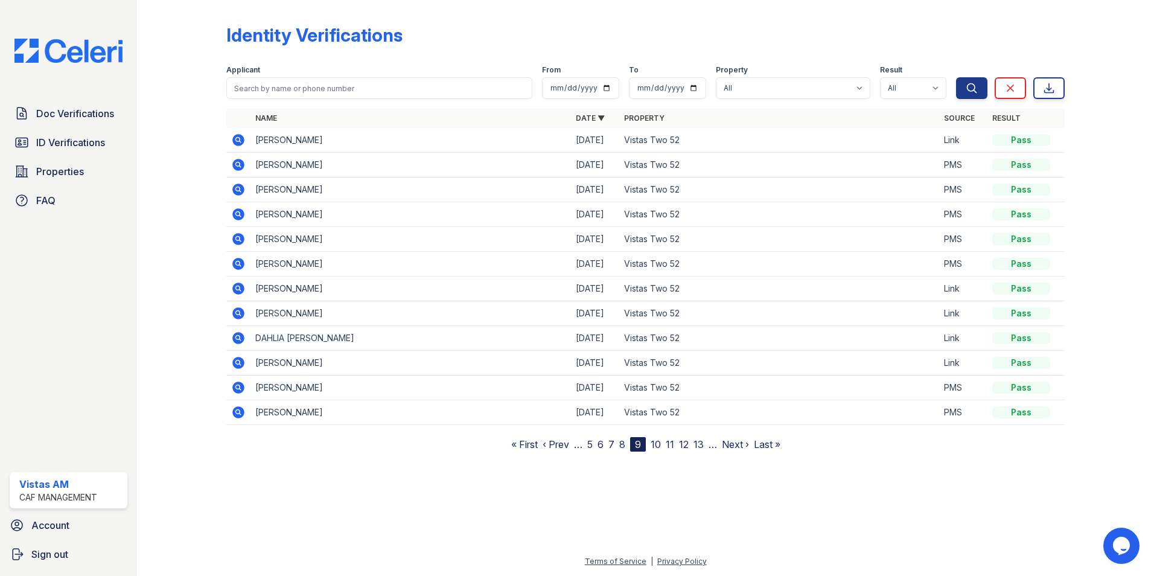
click at [622, 448] on link "8" at bounding box center [622, 444] width 6 height 12
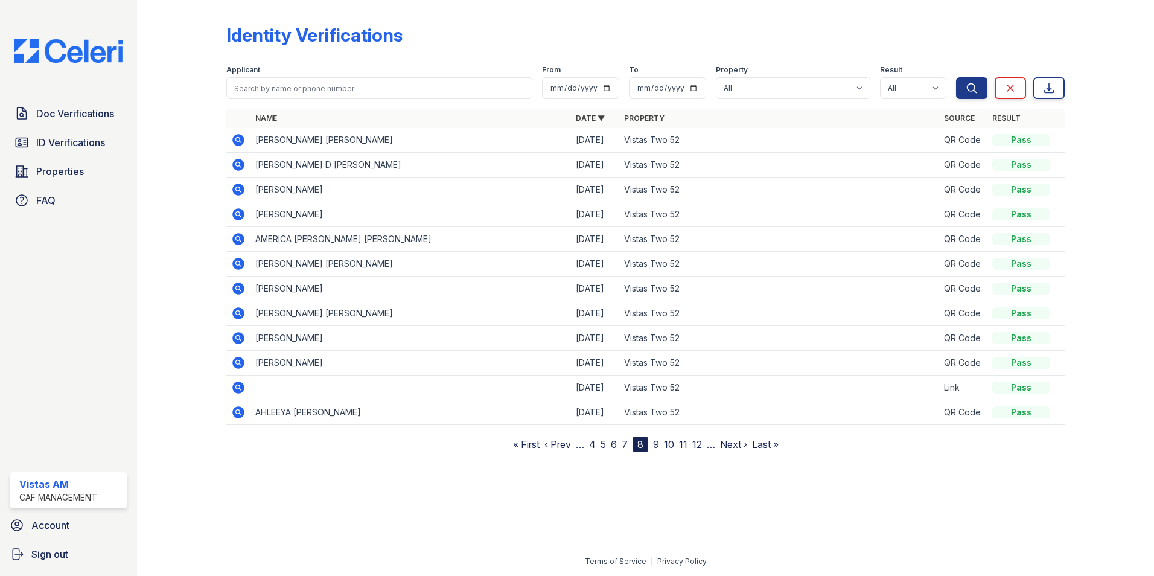
click at [624, 447] on link "7" at bounding box center [625, 444] width 6 height 12
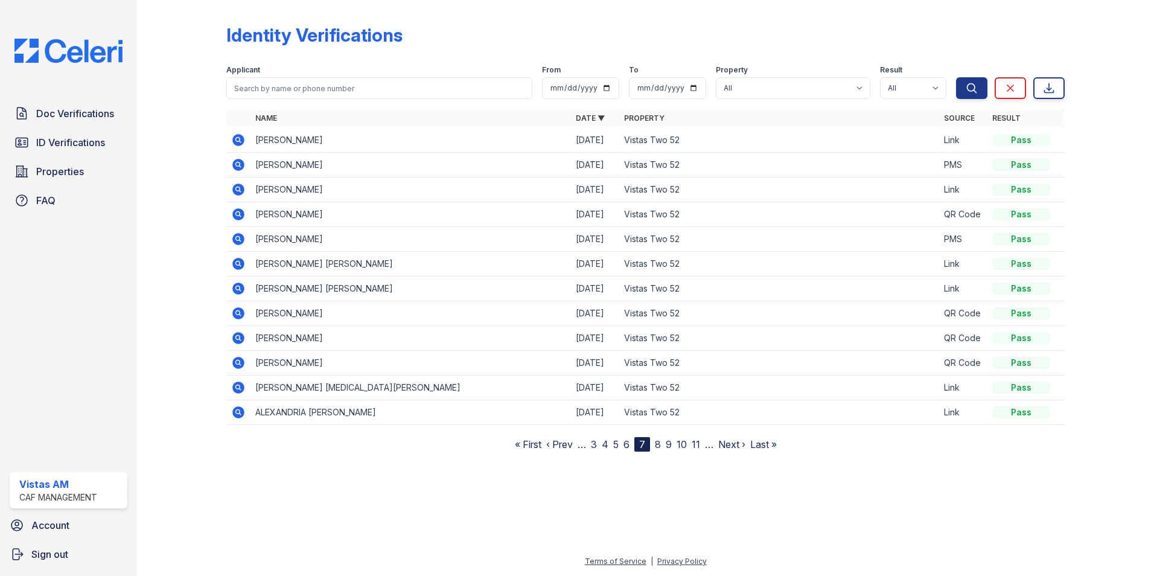
click at [236, 162] on icon at bounding box center [238, 165] width 12 height 12
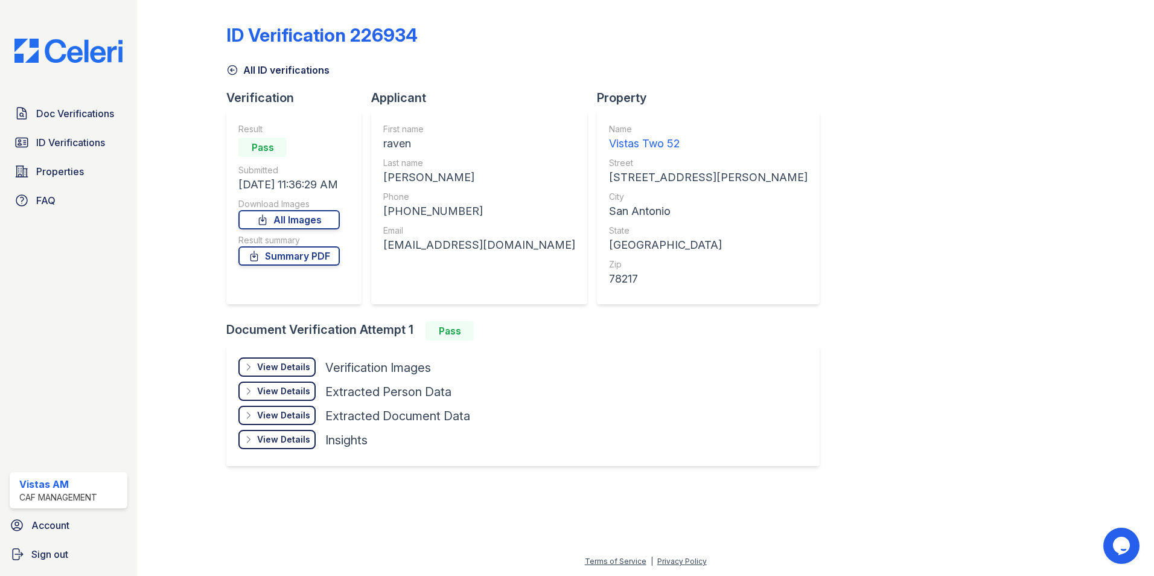
click at [260, 365] on div "View Details" at bounding box center [283, 367] width 53 height 12
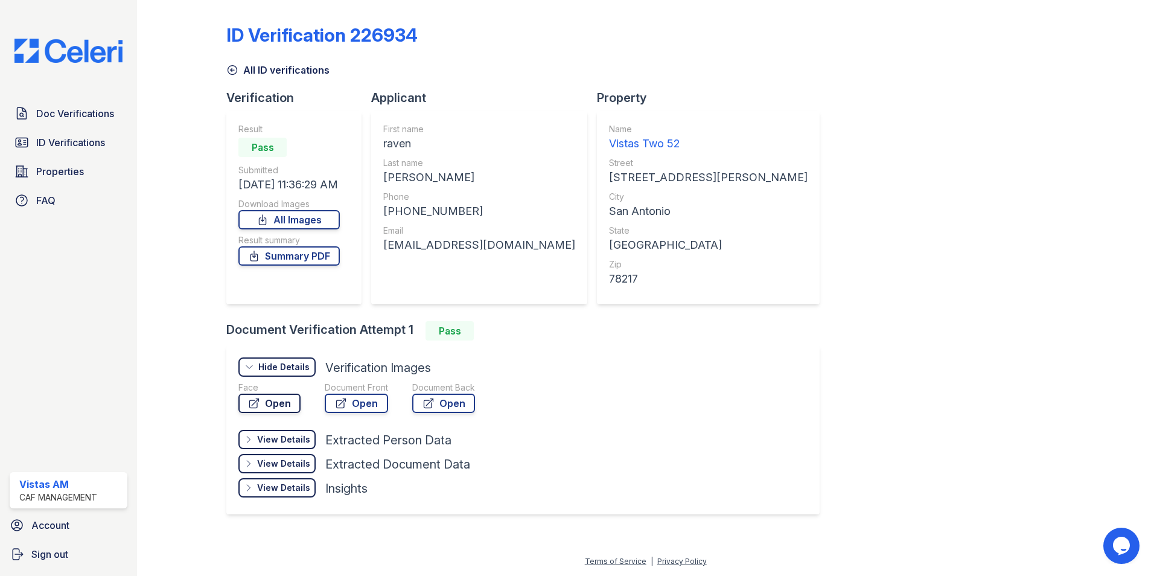
click at [284, 412] on link "Open" at bounding box center [269, 403] width 62 height 19
click at [345, 395] on link "Open" at bounding box center [356, 403] width 63 height 19
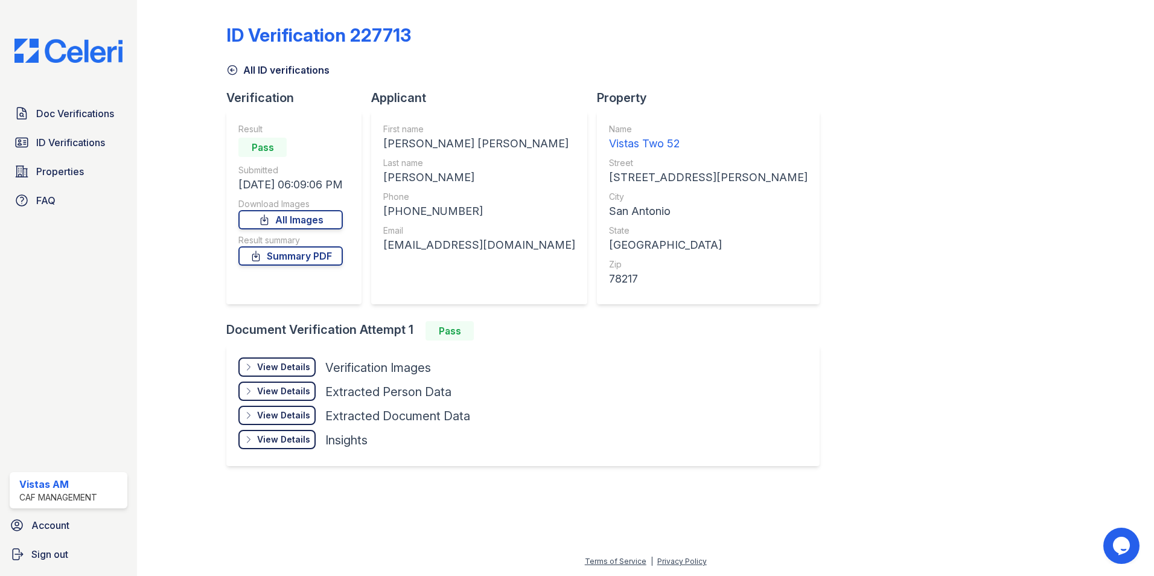
click at [275, 367] on div "View Details" at bounding box center [283, 367] width 53 height 12
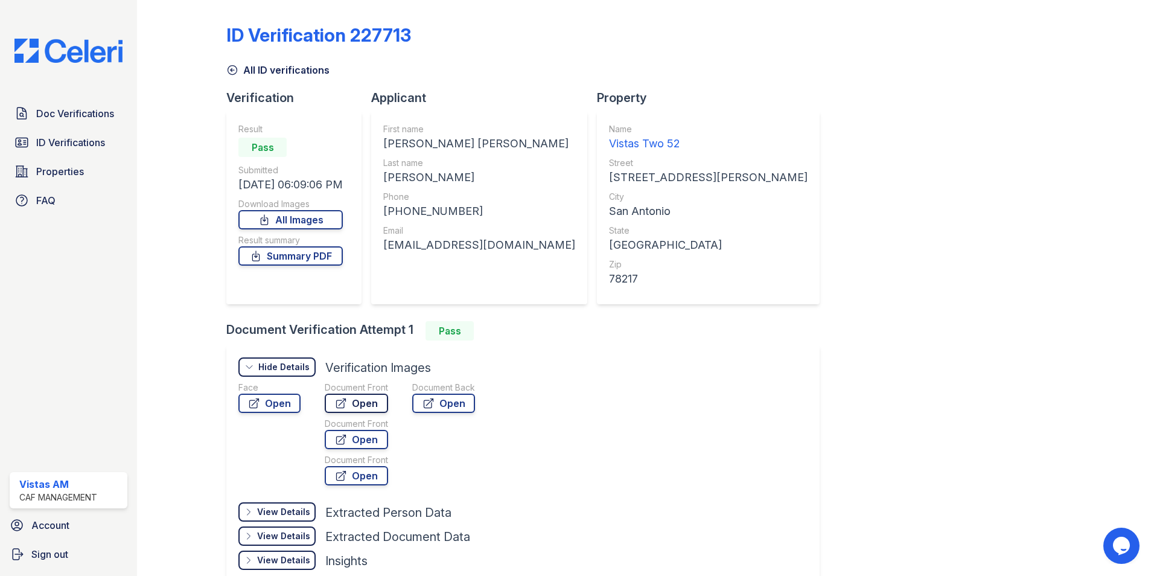
click at [342, 407] on icon at bounding box center [341, 403] width 9 height 9
click at [282, 409] on link "Open" at bounding box center [269, 403] width 62 height 19
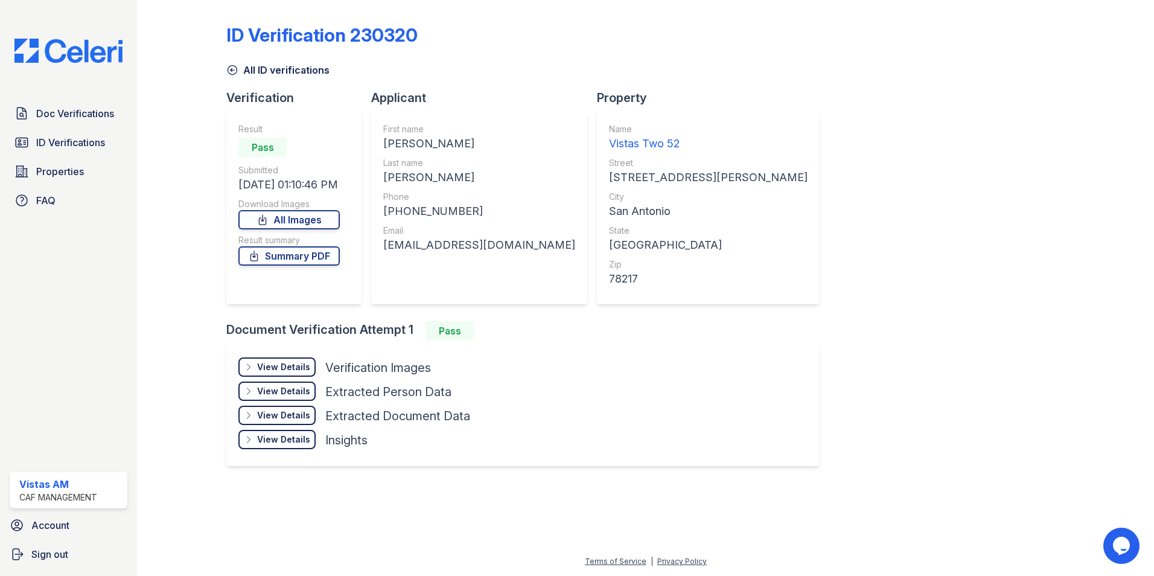
click at [260, 372] on div "View Details" at bounding box center [283, 367] width 53 height 12
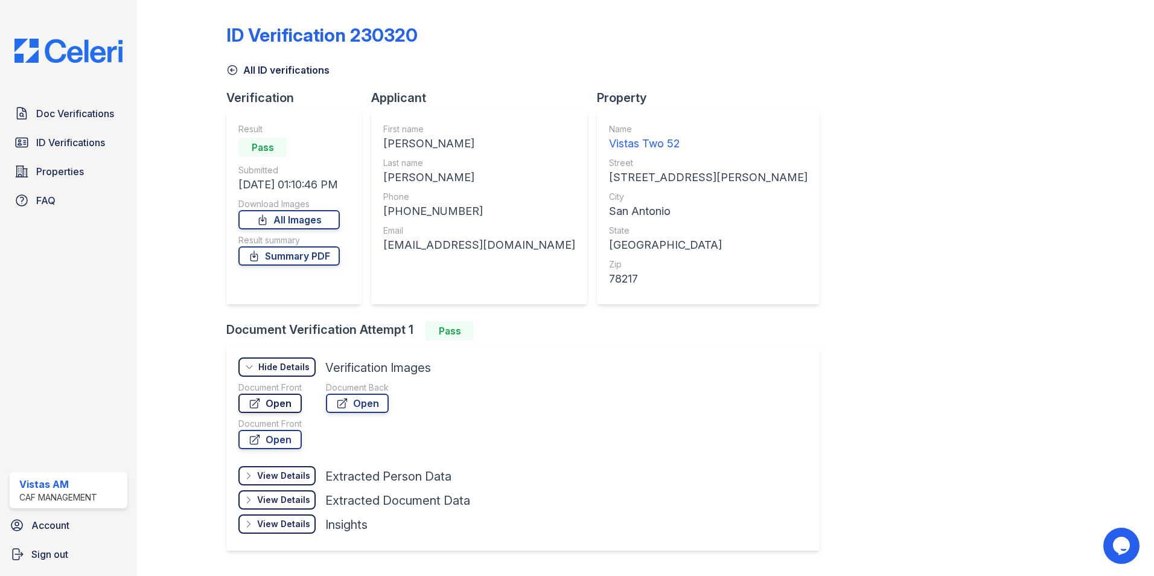
click at [289, 406] on link "Open" at bounding box center [269, 403] width 63 height 19
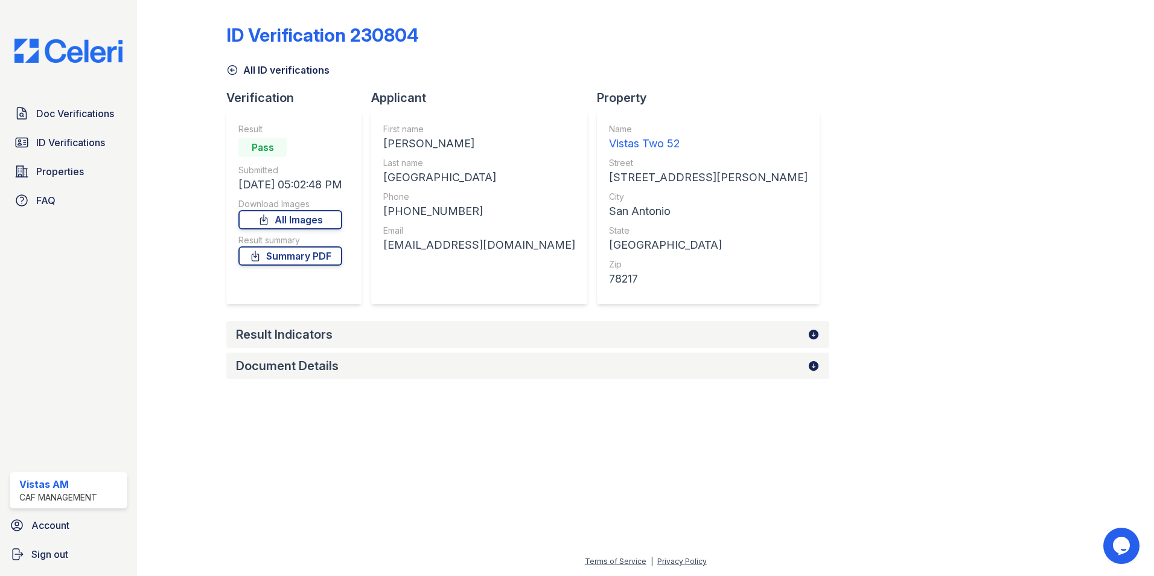
click at [295, 339] on div "Result Indicators" at bounding box center [284, 334] width 97 height 17
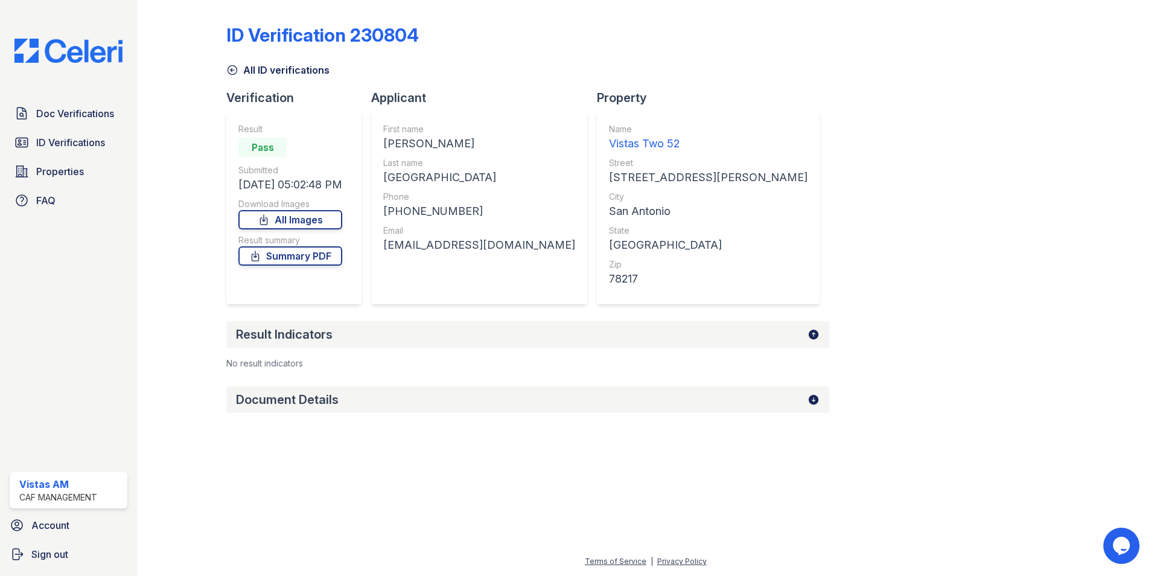
click at [289, 386] on div "Document Details" at bounding box center [527, 399] width 603 height 27
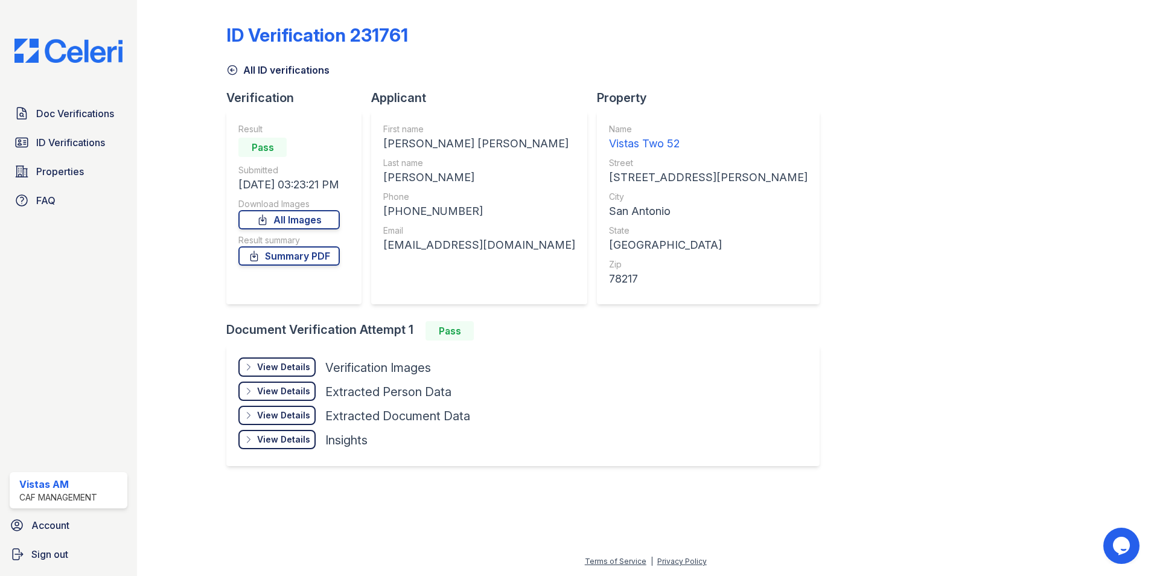
click at [271, 368] on div "View Details" at bounding box center [283, 367] width 53 height 12
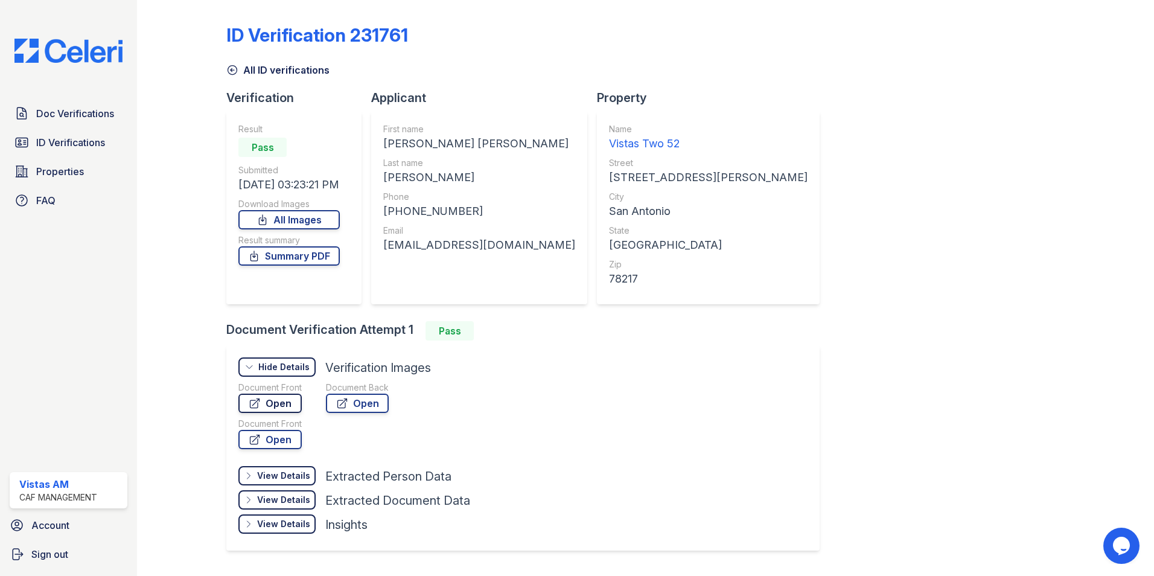
click at [270, 410] on link "Open" at bounding box center [269, 403] width 63 height 19
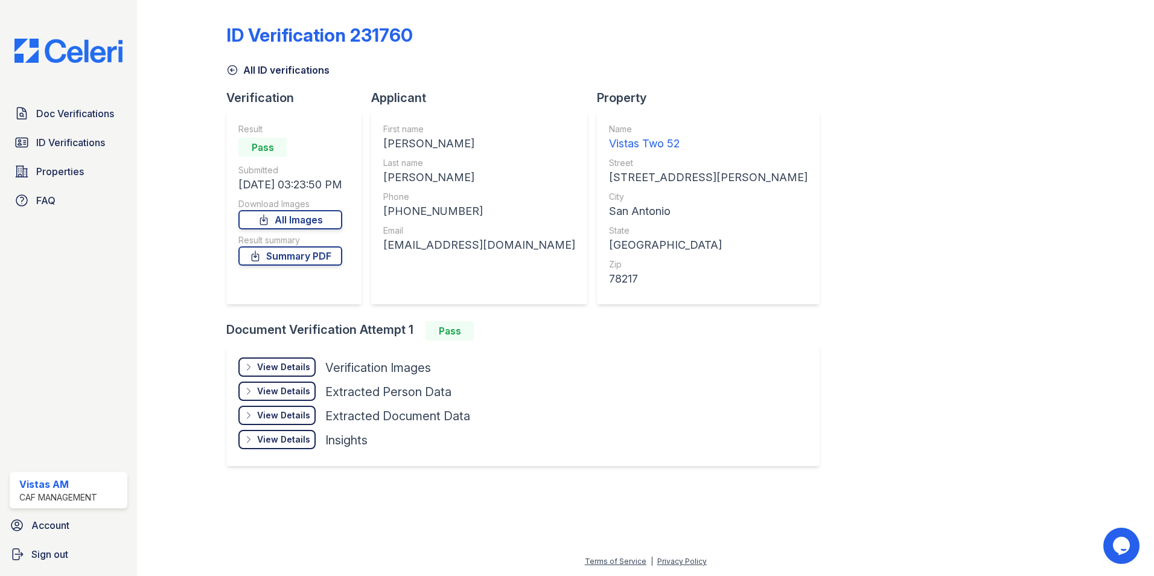
click at [275, 372] on div "View Details" at bounding box center [283, 367] width 53 height 12
click at [258, 362] on div "View Details Details" at bounding box center [276, 366] width 77 height 19
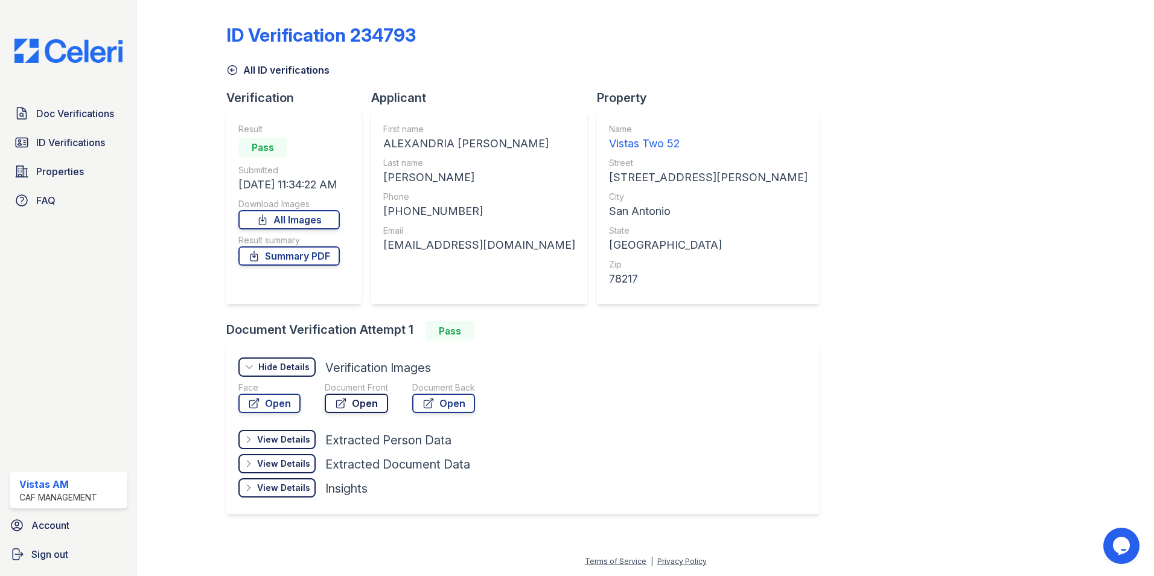
click at [348, 405] on link "Open" at bounding box center [356, 403] width 63 height 19
click at [275, 402] on link "Open" at bounding box center [269, 403] width 62 height 19
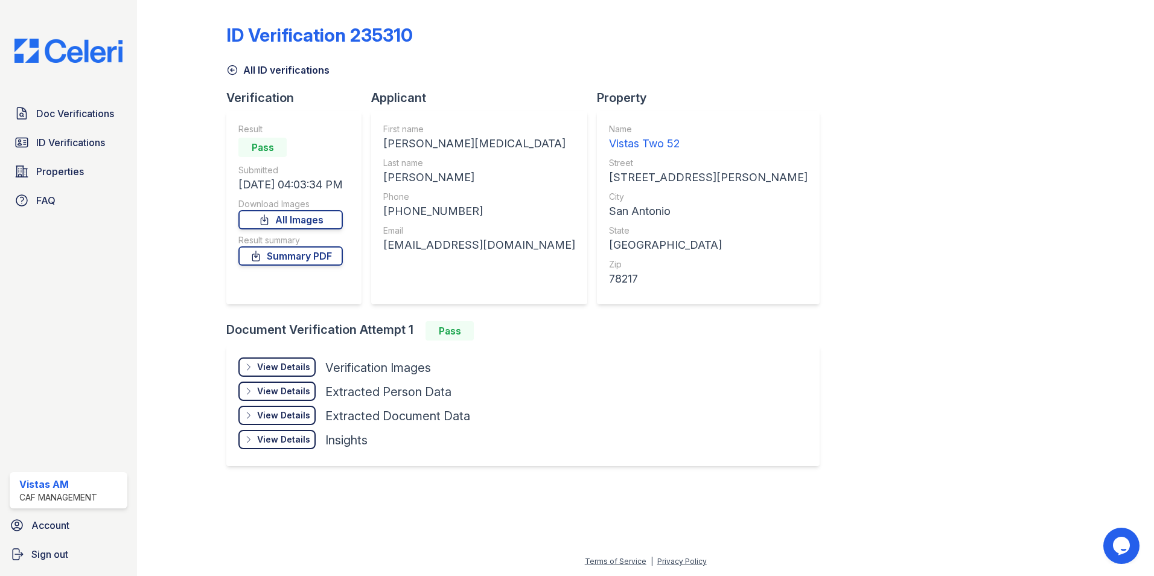
click at [278, 375] on div "View Details Details" at bounding box center [276, 366] width 77 height 19
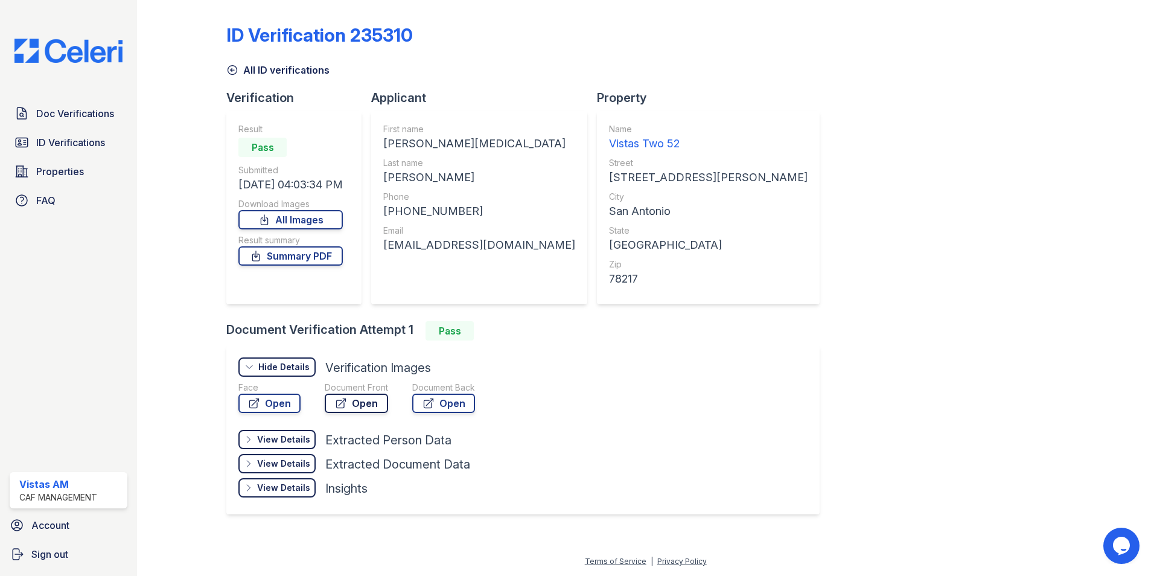
click at [340, 407] on icon at bounding box center [341, 403] width 9 height 9
click at [250, 411] on link "Open" at bounding box center [269, 403] width 62 height 19
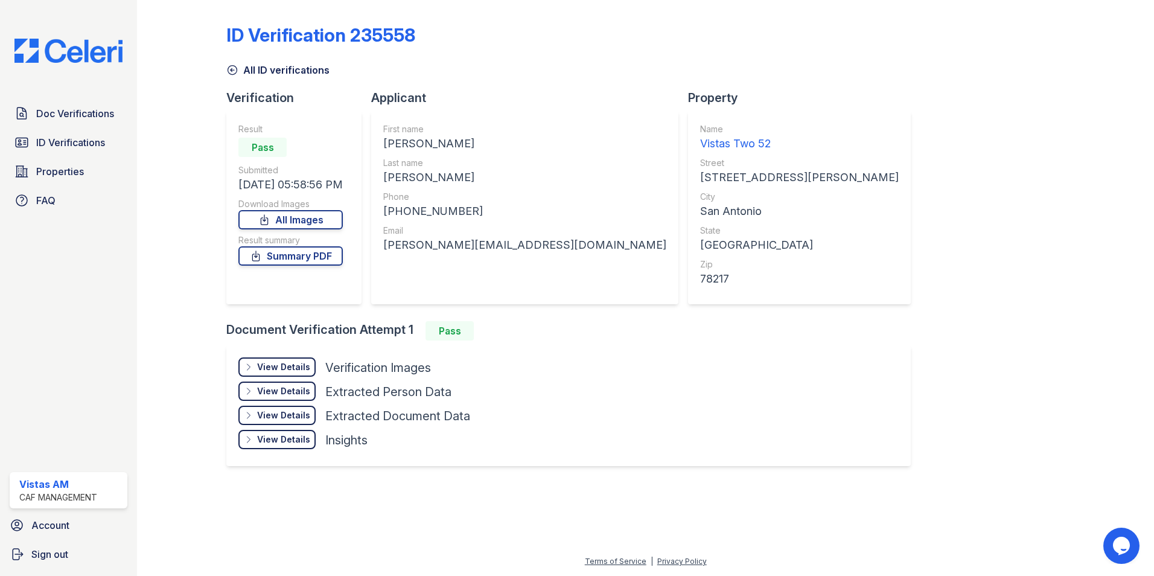
click at [285, 368] on div "View Details" at bounding box center [283, 367] width 53 height 12
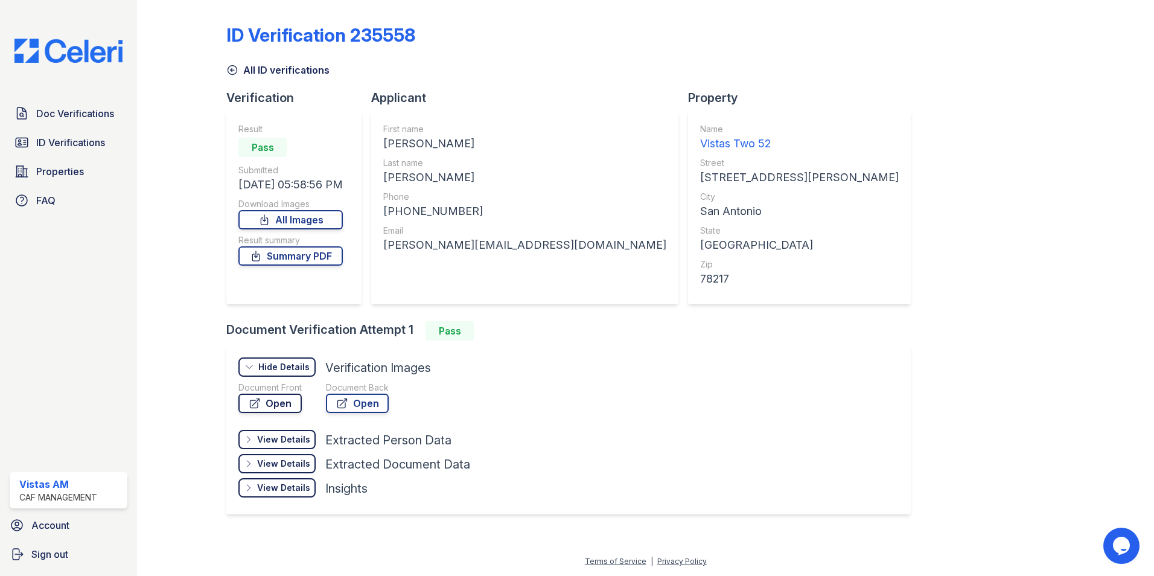
click at [275, 405] on link "Open" at bounding box center [269, 403] width 63 height 19
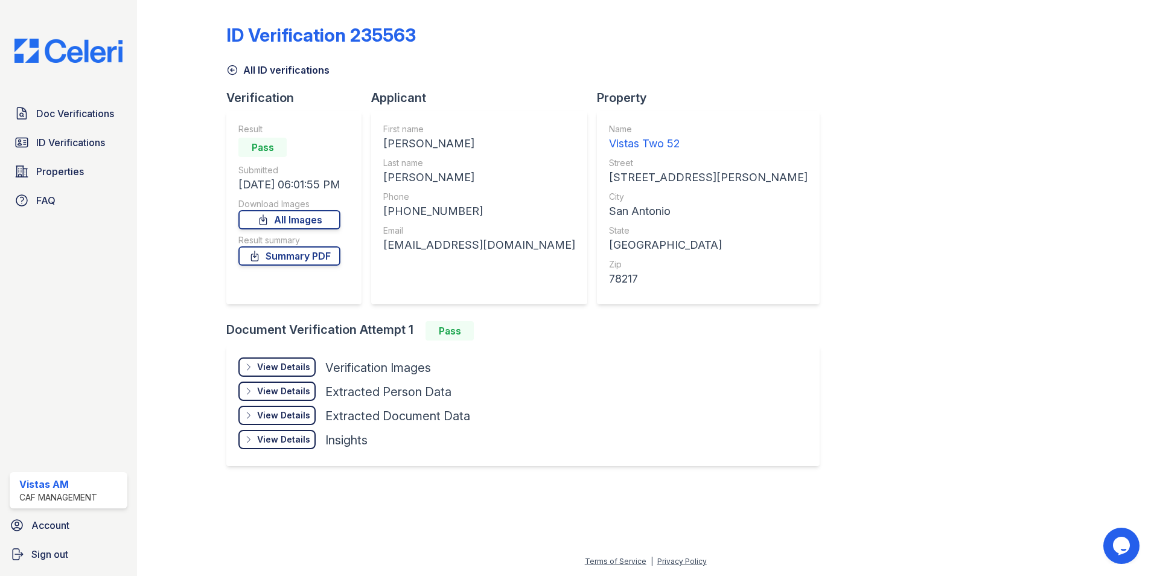
click at [294, 360] on div "View Details Details" at bounding box center [276, 366] width 77 height 19
click at [299, 371] on div "View Details" at bounding box center [283, 367] width 53 height 12
click at [274, 354] on div "View Details Details Hide Details Details Verification Images Face Open Documen…" at bounding box center [522, 405] width 593 height 121
click at [273, 363] on div "View Details" at bounding box center [283, 367] width 53 height 12
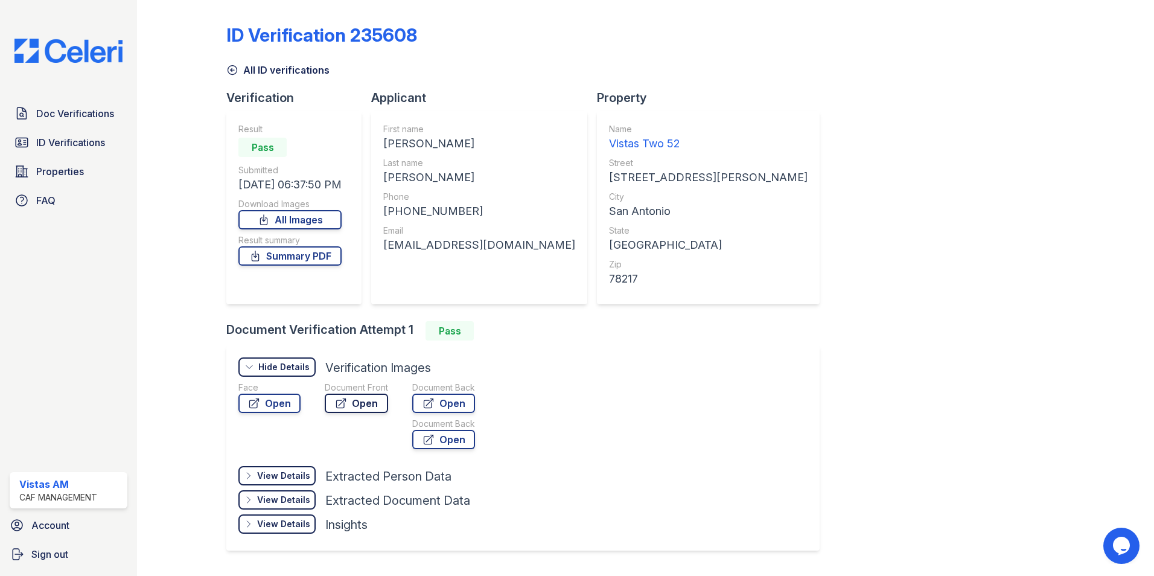
click at [339, 400] on icon at bounding box center [341, 403] width 9 height 9
click at [260, 410] on link "Open" at bounding box center [269, 403] width 62 height 19
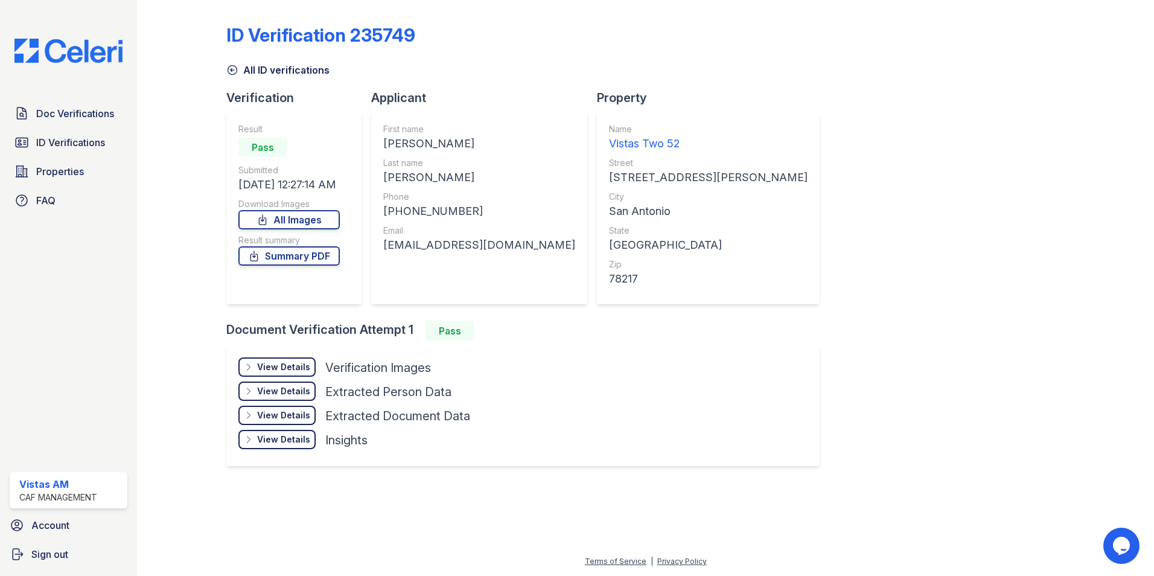
click at [304, 368] on div "View Details" at bounding box center [283, 367] width 53 height 12
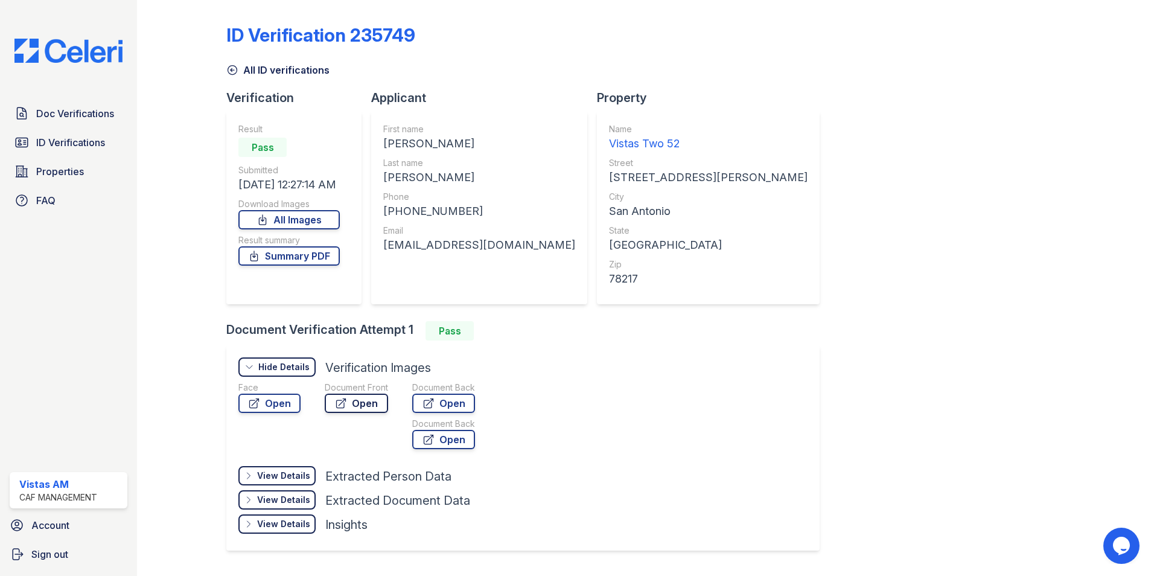
click at [366, 405] on link "Open" at bounding box center [356, 403] width 63 height 19
click at [366, 398] on link "Open" at bounding box center [356, 403] width 63 height 19
click at [273, 410] on link "Open" at bounding box center [269, 403] width 62 height 19
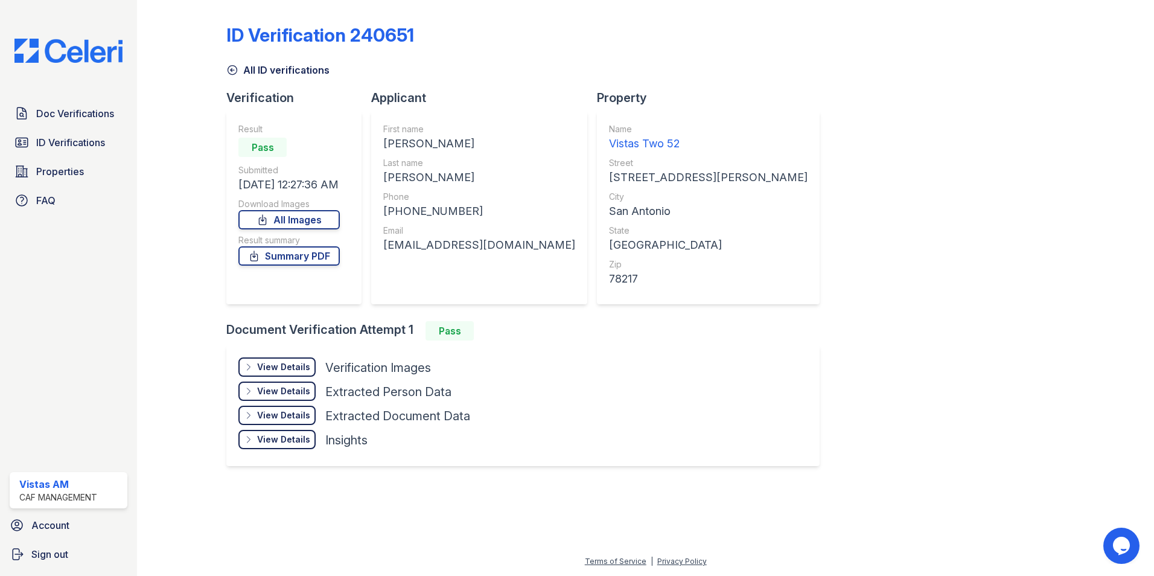
click at [251, 367] on icon at bounding box center [249, 367] width 10 height 10
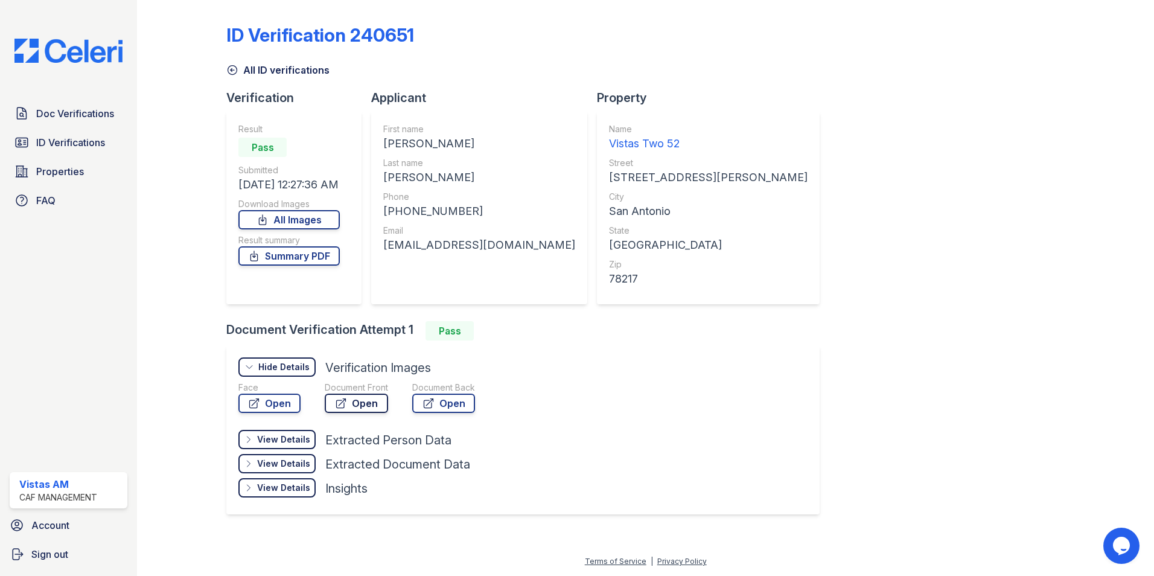
click at [339, 397] on icon at bounding box center [341, 403] width 12 height 12
click at [261, 398] on link "Open" at bounding box center [269, 403] width 62 height 19
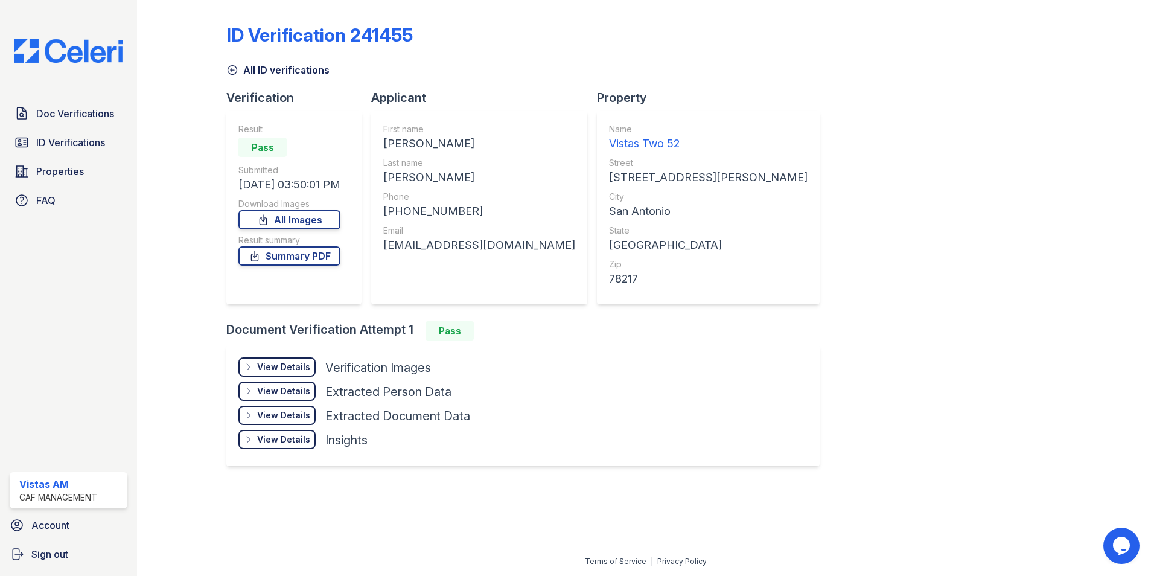
click at [266, 372] on div "View Details" at bounding box center [283, 367] width 53 height 12
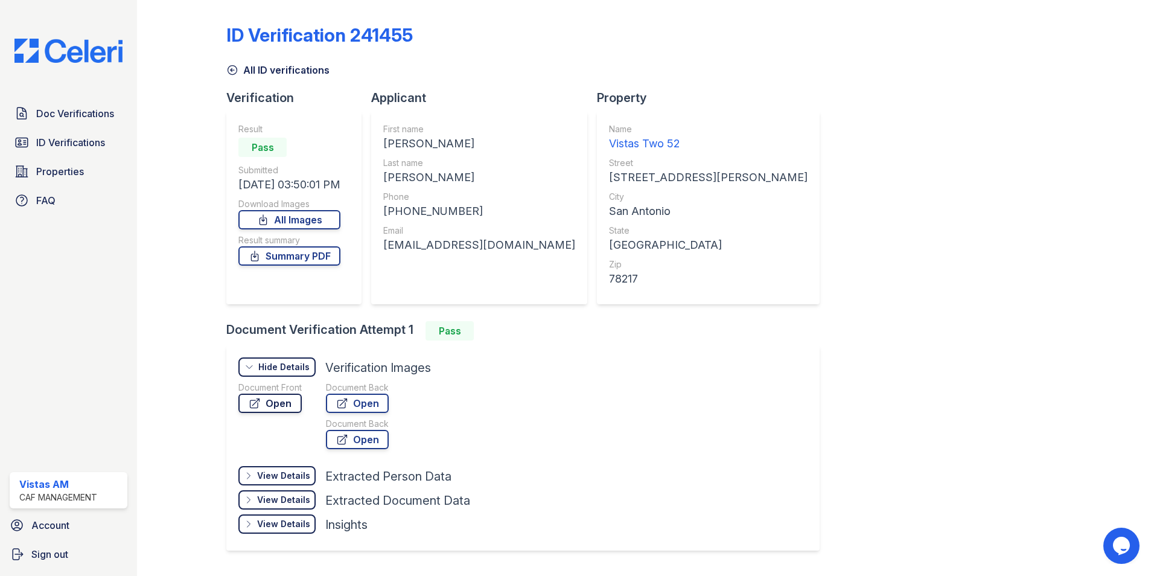
click at [269, 404] on link "Open" at bounding box center [269, 403] width 63 height 19
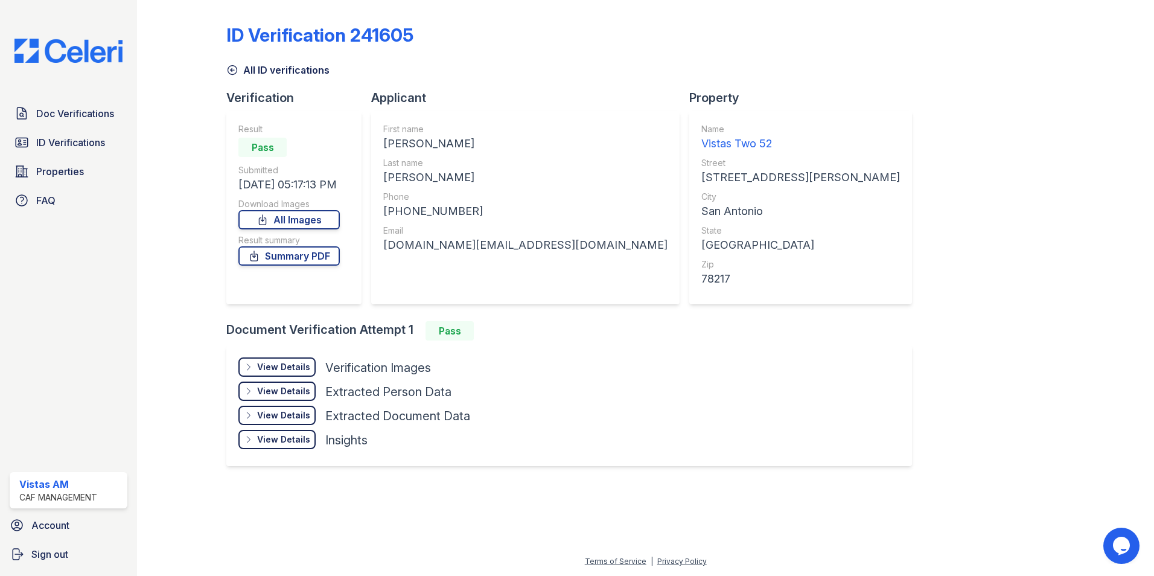
click at [266, 373] on div "View Details Details" at bounding box center [276, 366] width 77 height 19
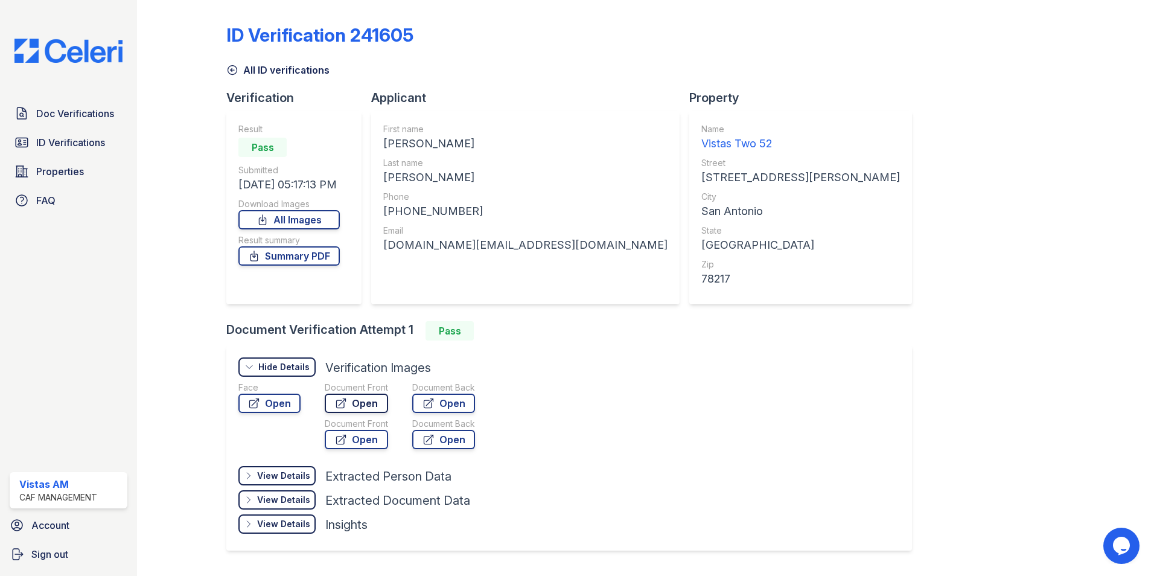
click at [351, 399] on link "Open" at bounding box center [356, 403] width 63 height 19
click at [270, 405] on link "Open" at bounding box center [269, 403] width 62 height 19
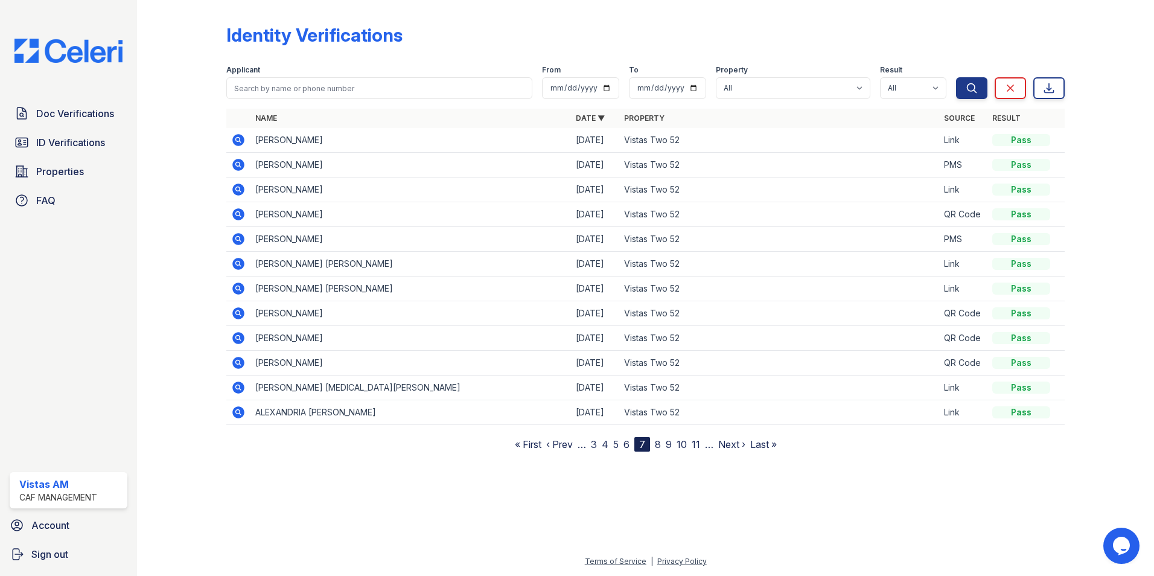
click at [624, 446] on link "6" at bounding box center [627, 444] width 6 height 12
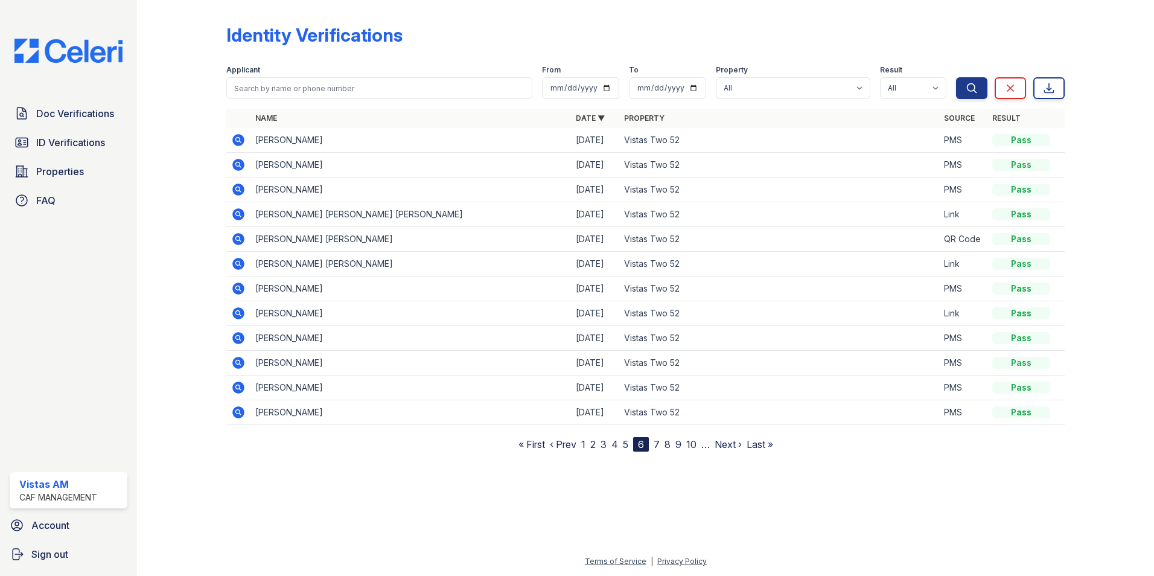
click at [627, 441] on link "5" at bounding box center [625, 444] width 5 height 12
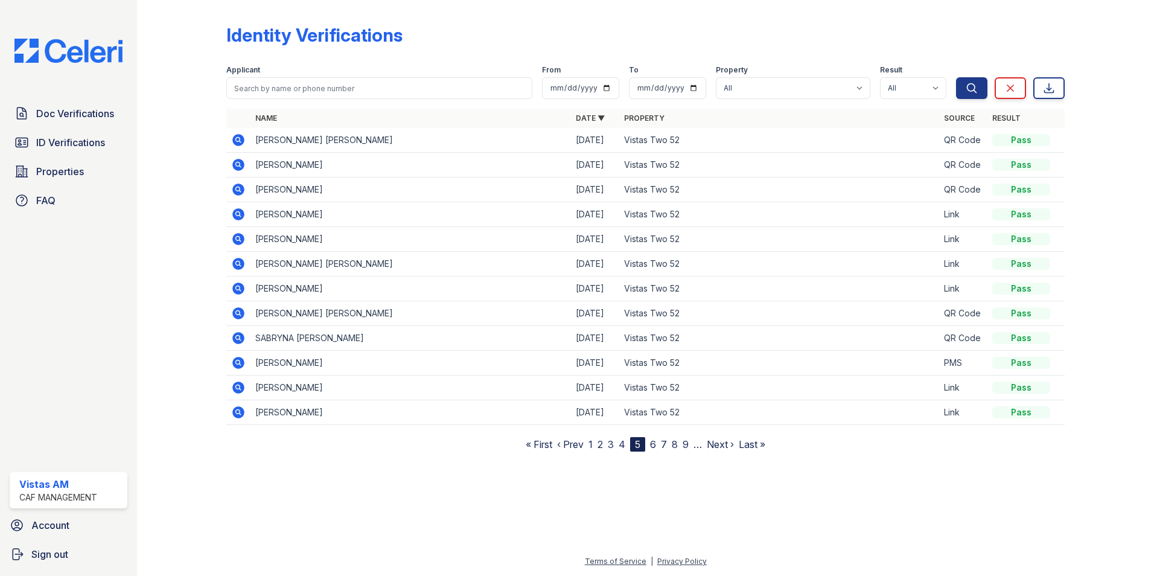
click at [241, 138] on icon at bounding box center [238, 140] width 12 height 12
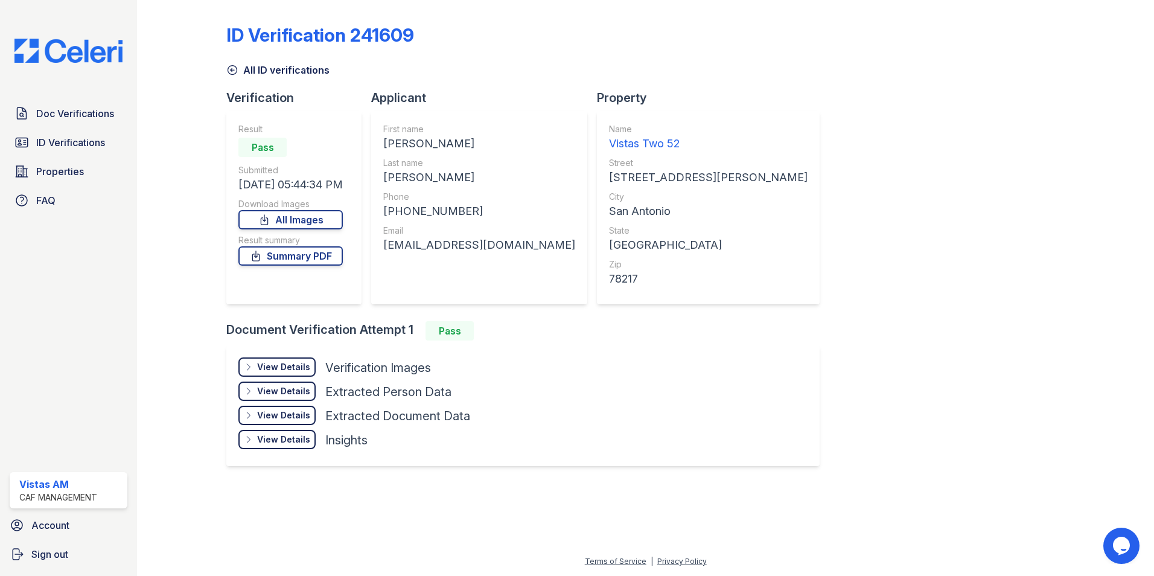
click at [238, 363] on div "View Details Details Hide Details Details Verification Images Face Open Documen…" at bounding box center [522, 405] width 593 height 121
click at [254, 364] on icon at bounding box center [249, 367] width 10 height 10
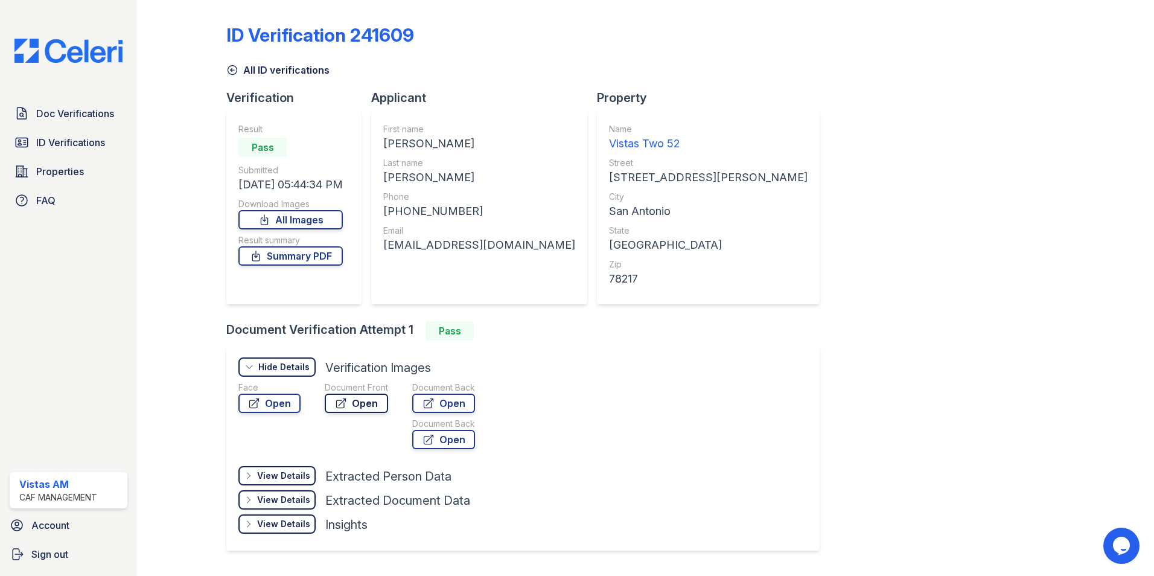
click at [335, 400] on icon at bounding box center [341, 403] width 12 height 12
click at [264, 399] on link "Open" at bounding box center [269, 403] width 62 height 19
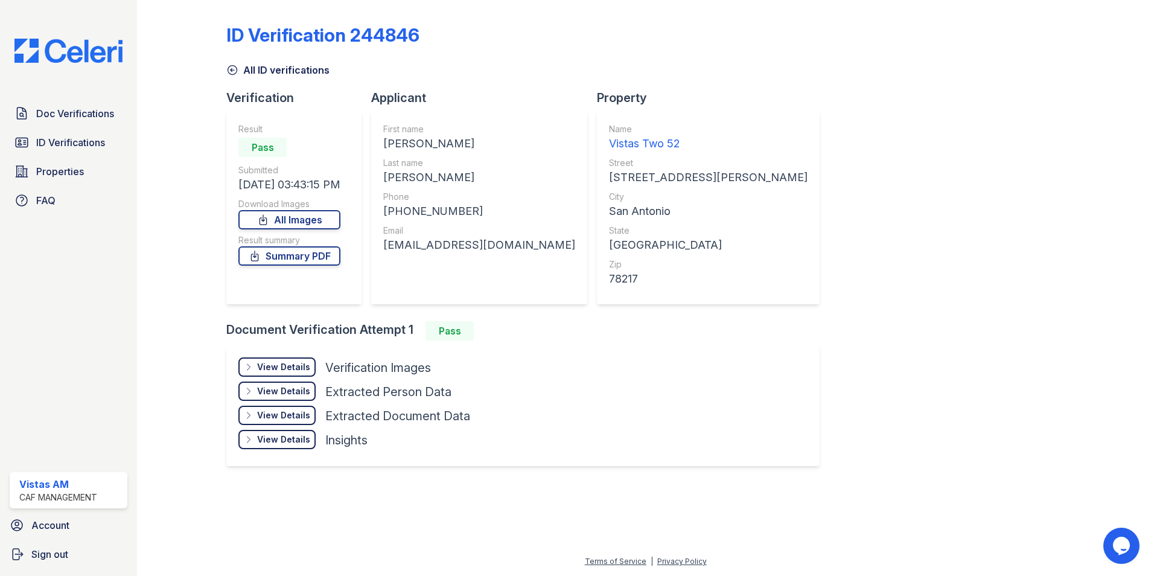
click at [266, 381] on div "View Details Details Hide Details Details Verification Images" at bounding box center [354, 369] width 232 height 24
click at [266, 371] on div "View Details" at bounding box center [283, 367] width 53 height 12
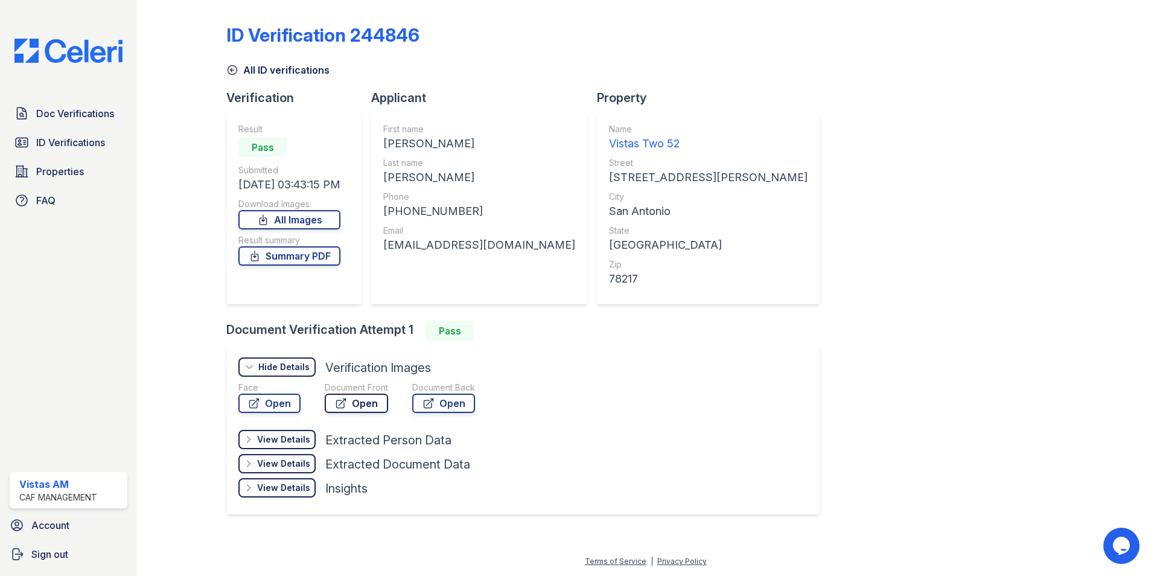
click at [343, 405] on icon at bounding box center [341, 403] width 12 height 12
click at [248, 398] on icon at bounding box center [254, 403] width 12 height 12
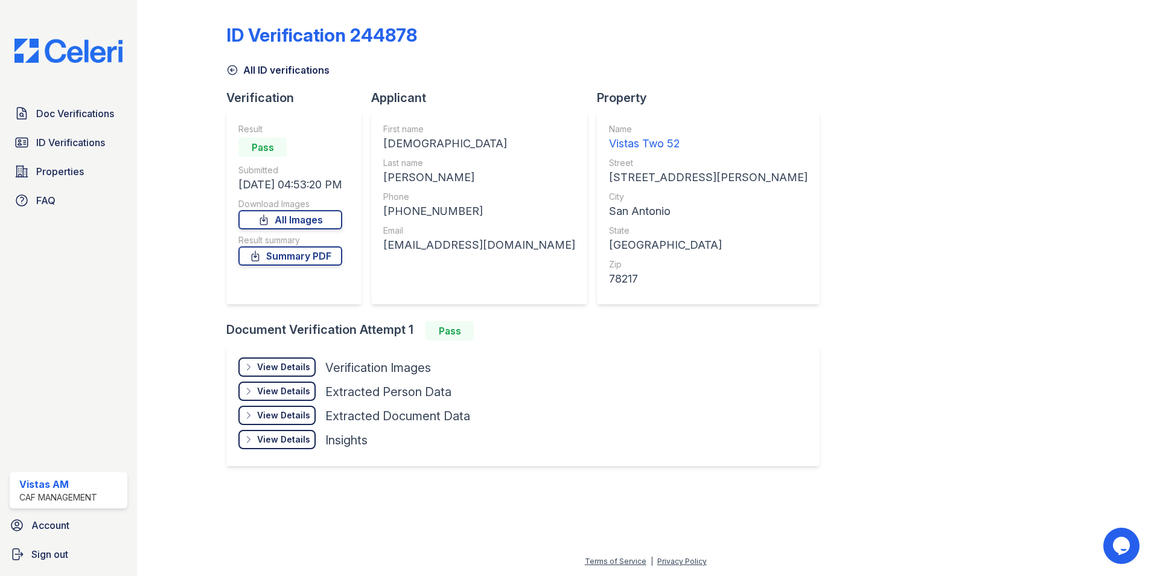
click at [293, 374] on div "View Details Details" at bounding box center [276, 366] width 77 height 19
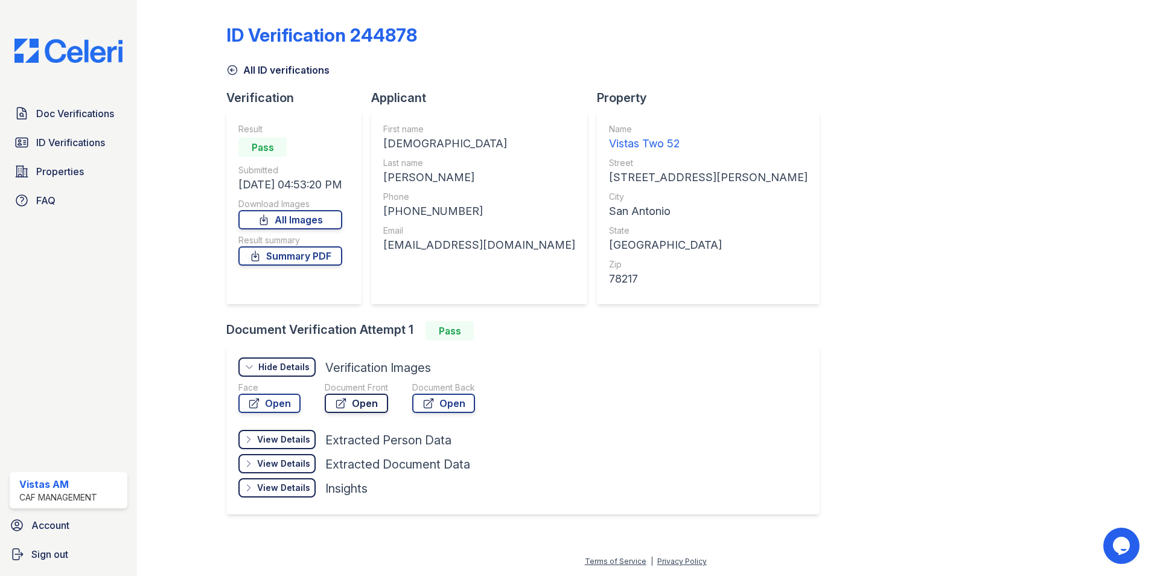
click at [371, 409] on link "Open" at bounding box center [356, 403] width 63 height 19
click at [287, 399] on link "Open" at bounding box center [269, 403] width 62 height 19
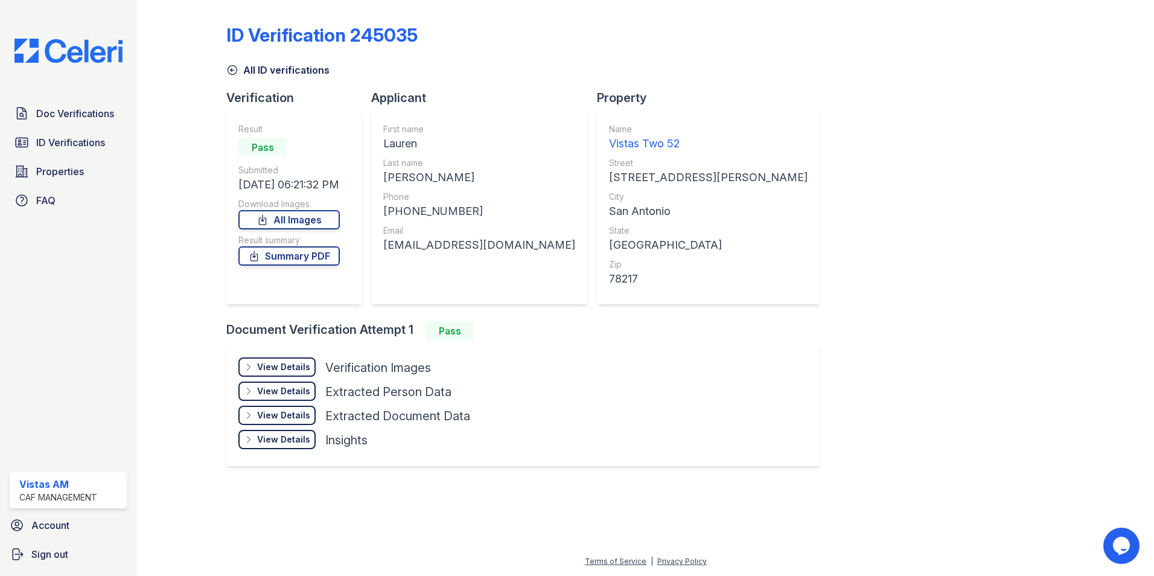
click at [280, 375] on div "View Details Details" at bounding box center [276, 366] width 77 height 19
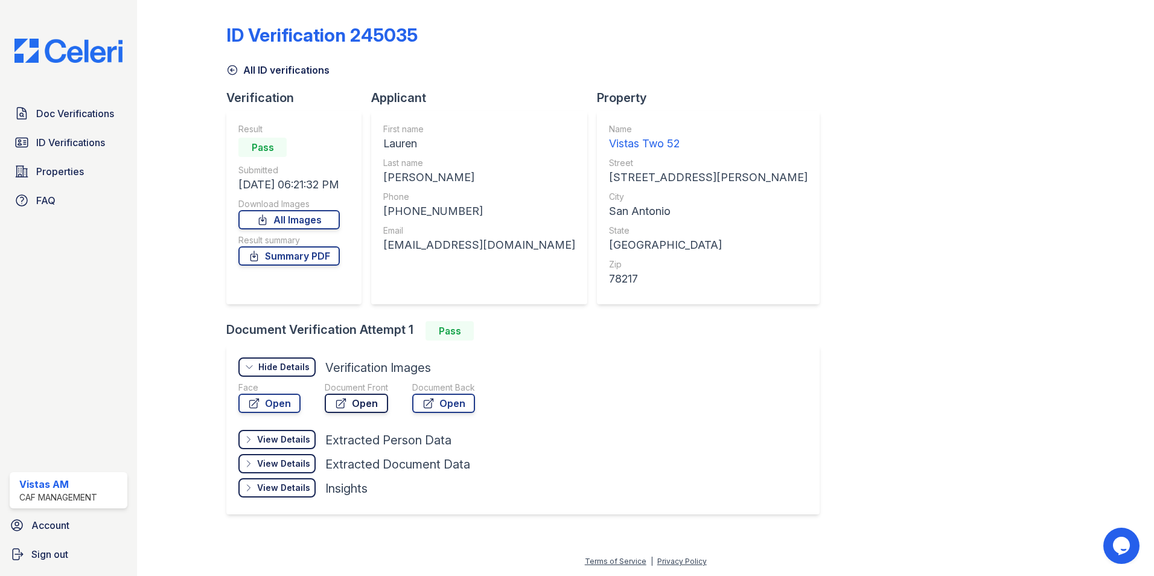
click at [347, 400] on icon at bounding box center [341, 403] width 12 height 12
click at [280, 405] on link "Open" at bounding box center [269, 403] width 62 height 19
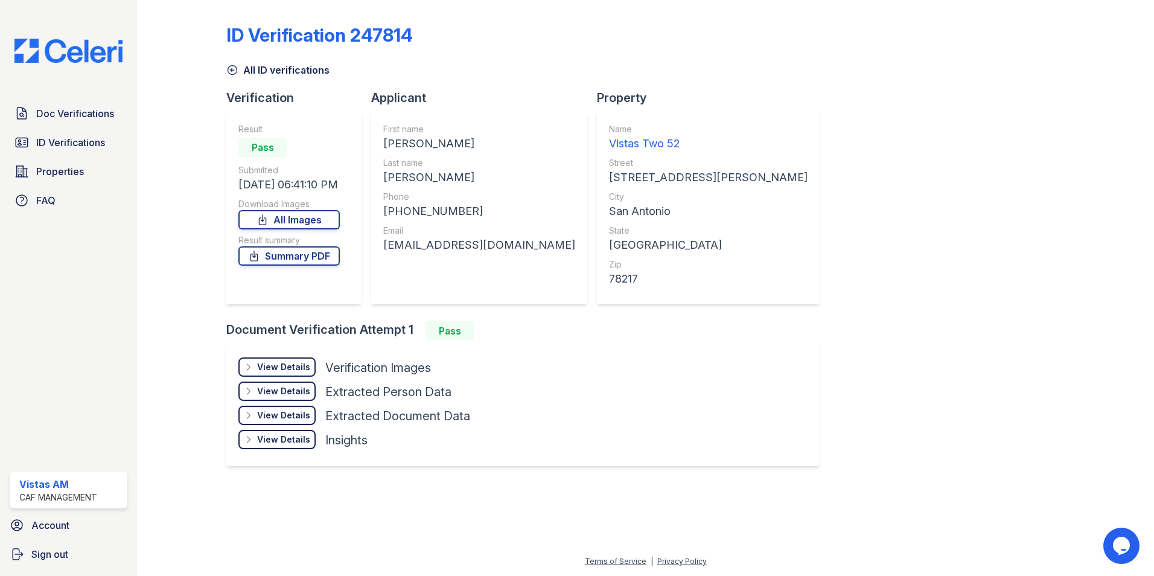
click at [298, 374] on div "View Details Details" at bounding box center [276, 366] width 77 height 19
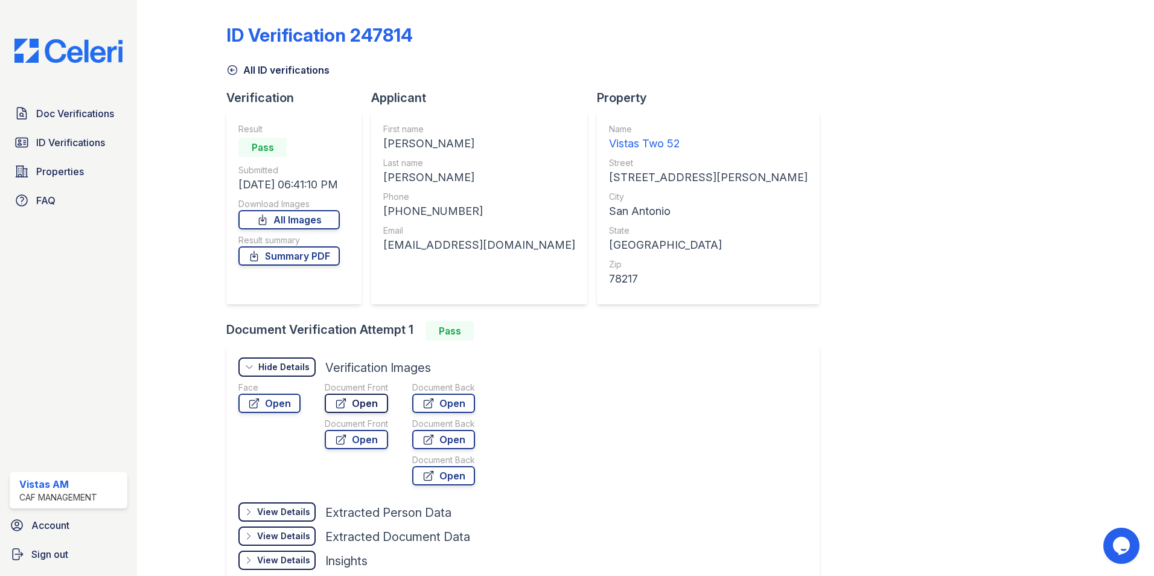
click at [350, 399] on link "Open" at bounding box center [356, 403] width 63 height 19
click at [260, 403] on icon at bounding box center [254, 403] width 12 height 12
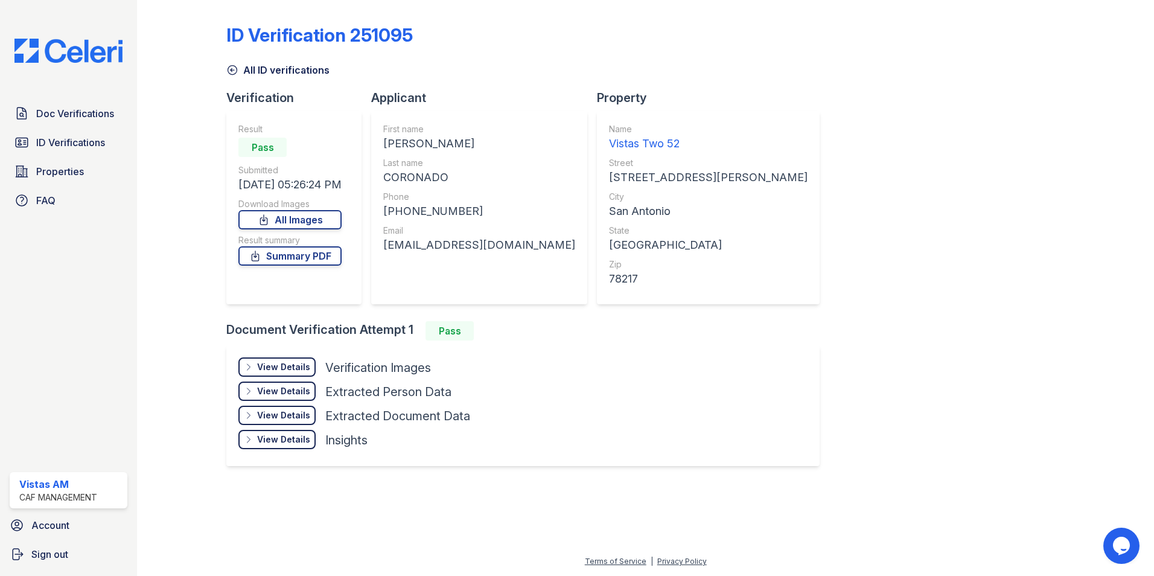
click at [264, 368] on div "View Details" at bounding box center [283, 367] width 53 height 12
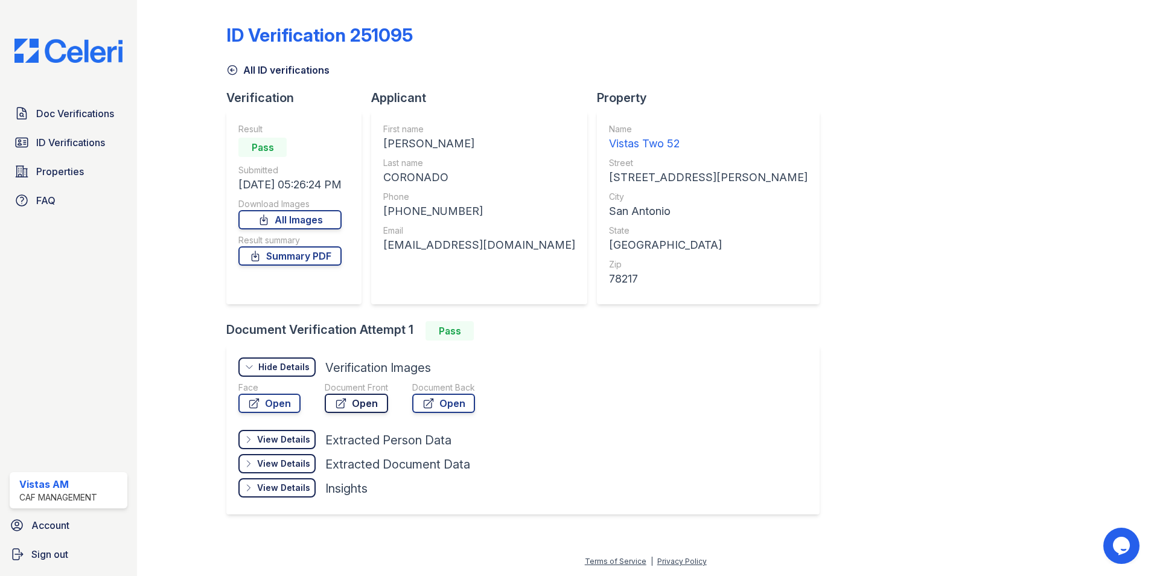
click at [351, 409] on link "Open" at bounding box center [356, 403] width 63 height 19
click at [266, 398] on link "Open" at bounding box center [269, 403] width 62 height 19
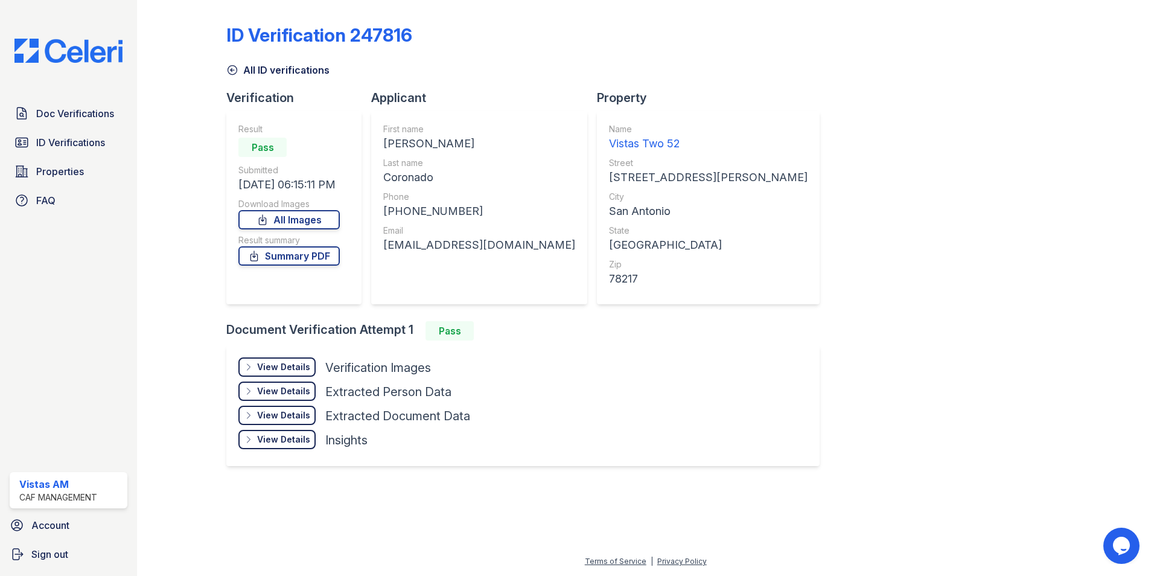
click at [245, 368] on icon at bounding box center [249, 367] width 10 height 10
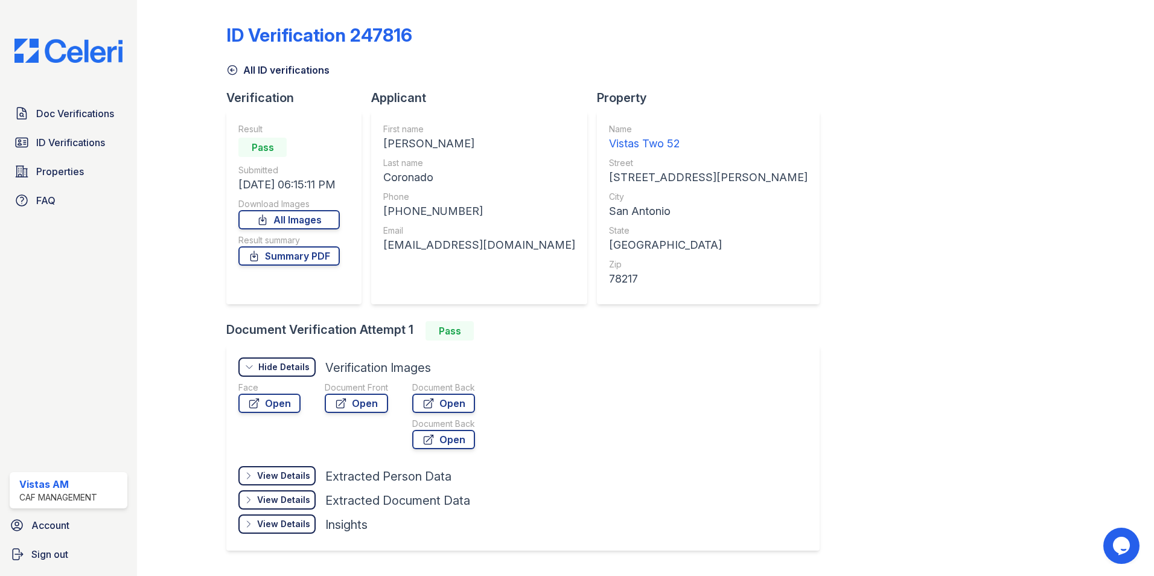
click at [347, 392] on div "Document Front" at bounding box center [356, 388] width 63 height 12
click at [348, 398] on link "Open" at bounding box center [356, 403] width 63 height 19
click at [253, 401] on icon at bounding box center [254, 403] width 12 height 12
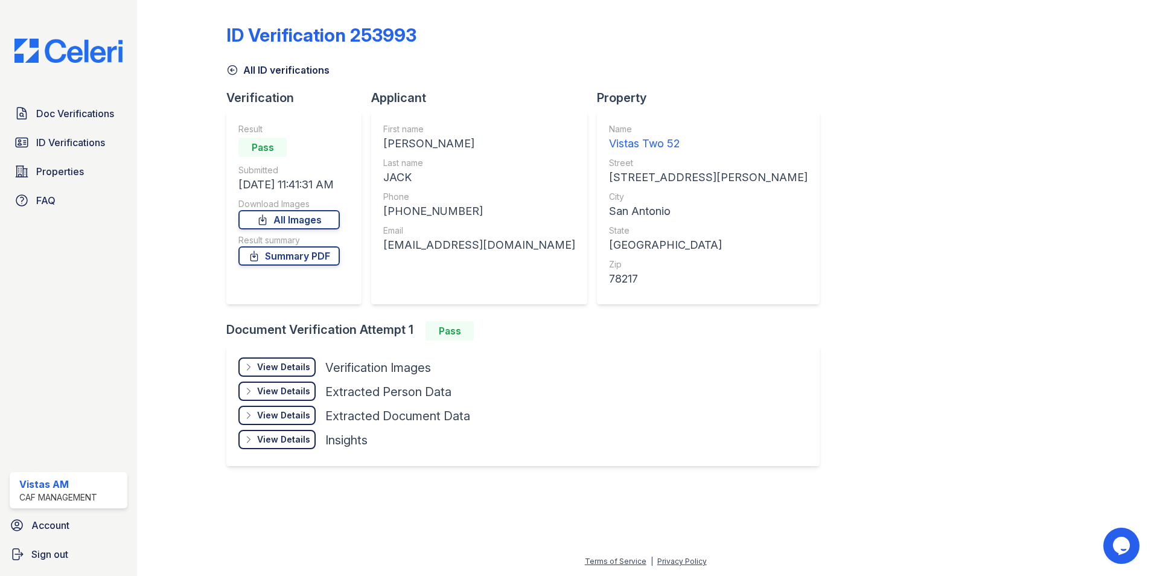
click at [285, 371] on div "View Details" at bounding box center [283, 367] width 53 height 12
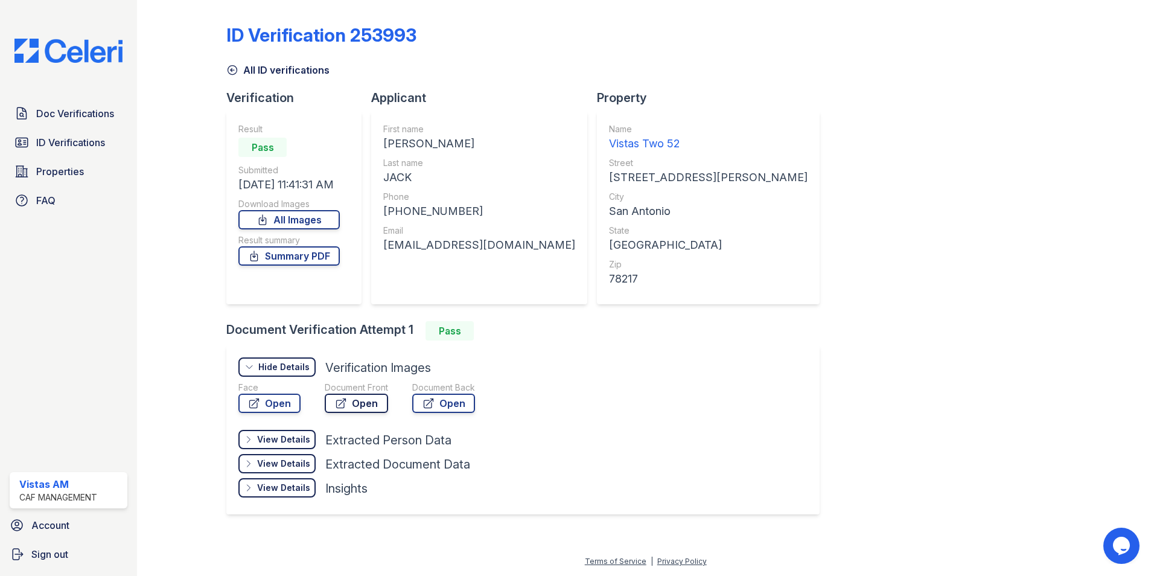
click at [337, 406] on icon at bounding box center [341, 403] width 9 height 9
click at [287, 407] on link "Open" at bounding box center [269, 403] width 62 height 19
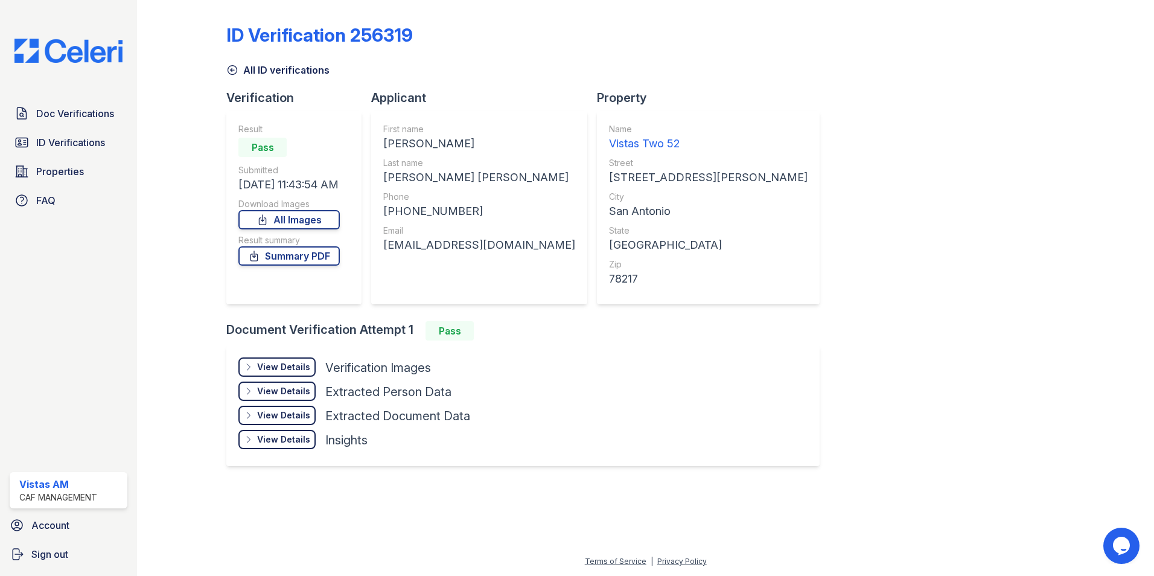
click at [299, 362] on div "View Details" at bounding box center [283, 367] width 53 height 12
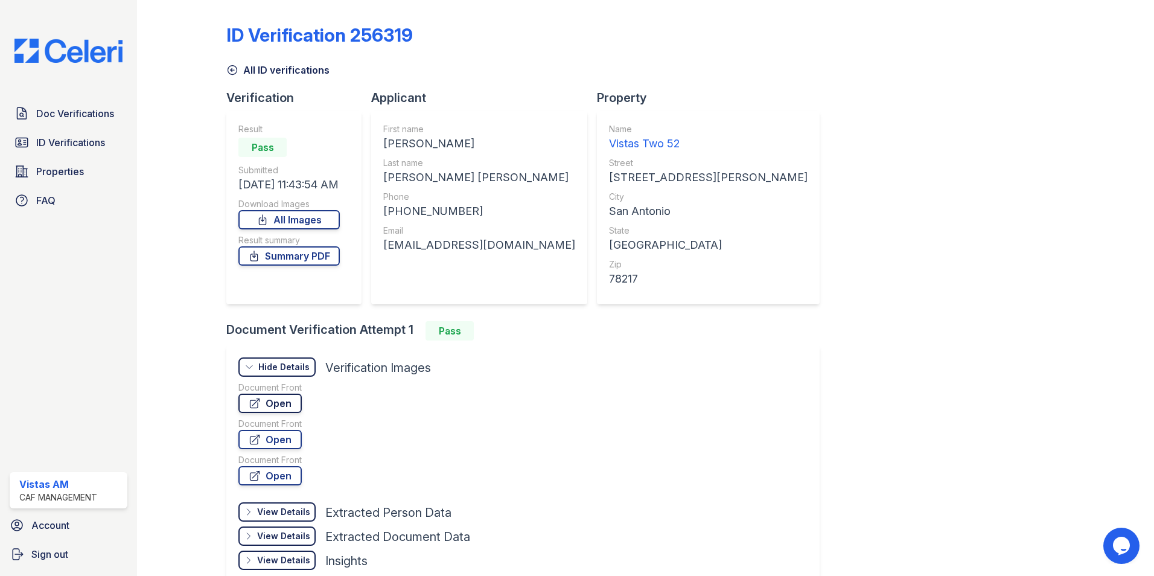
click at [288, 407] on link "Open" at bounding box center [269, 403] width 63 height 19
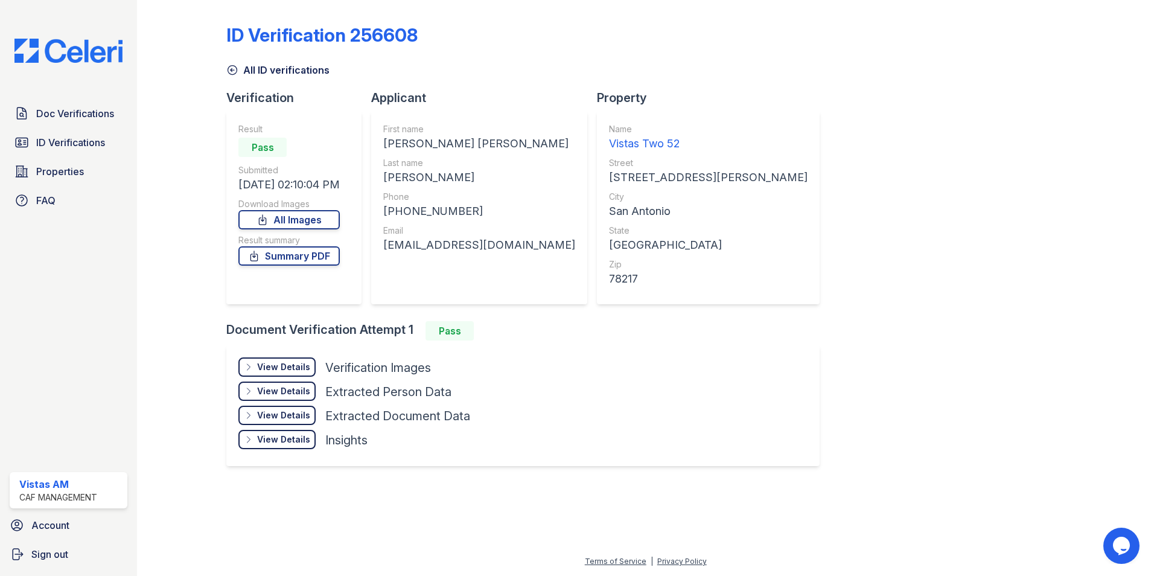
click at [266, 366] on div "View Details" at bounding box center [283, 367] width 53 height 12
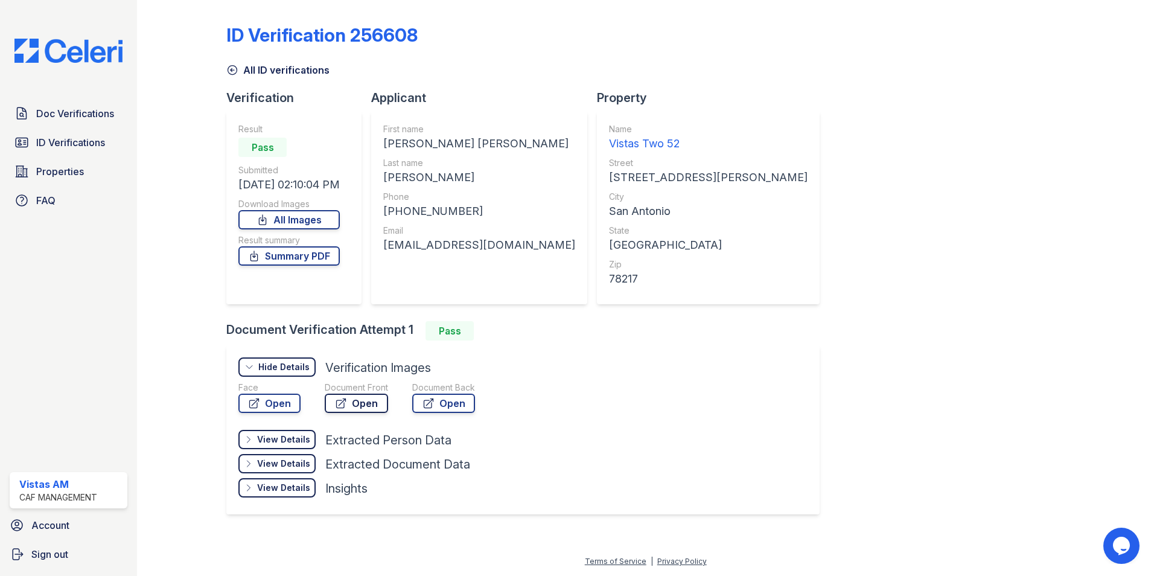
click at [372, 404] on link "Open" at bounding box center [356, 403] width 63 height 19
click at [270, 409] on link "Open" at bounding box center [269, 403] width 62 height 19
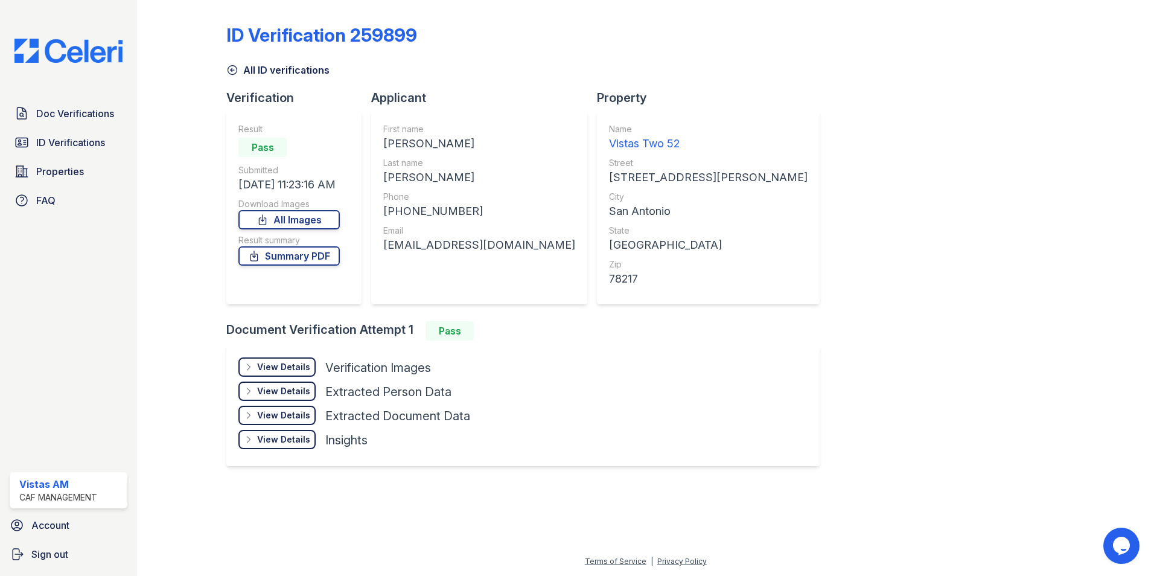
click at [258, 370] on div "View Details Details" at bounding box center [276, 366] width 77 height 19
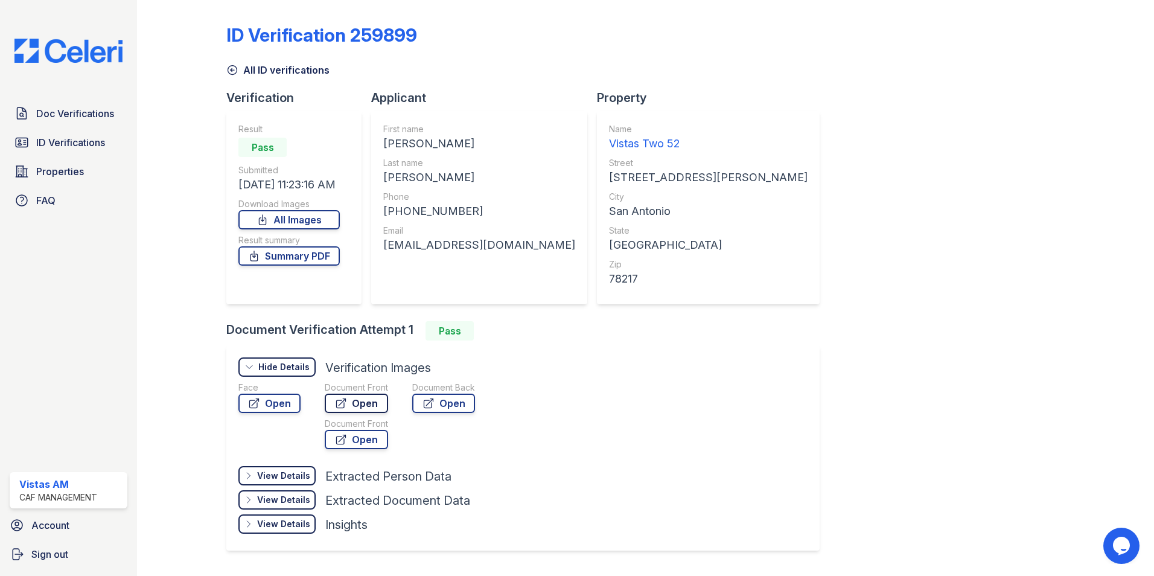
click at [362, 400] on link "Open" at bounding box center [356, 403] width 63 height 19
click at [269, 401] on link "Open" at bounding box center [269, 403] width 62 height 19
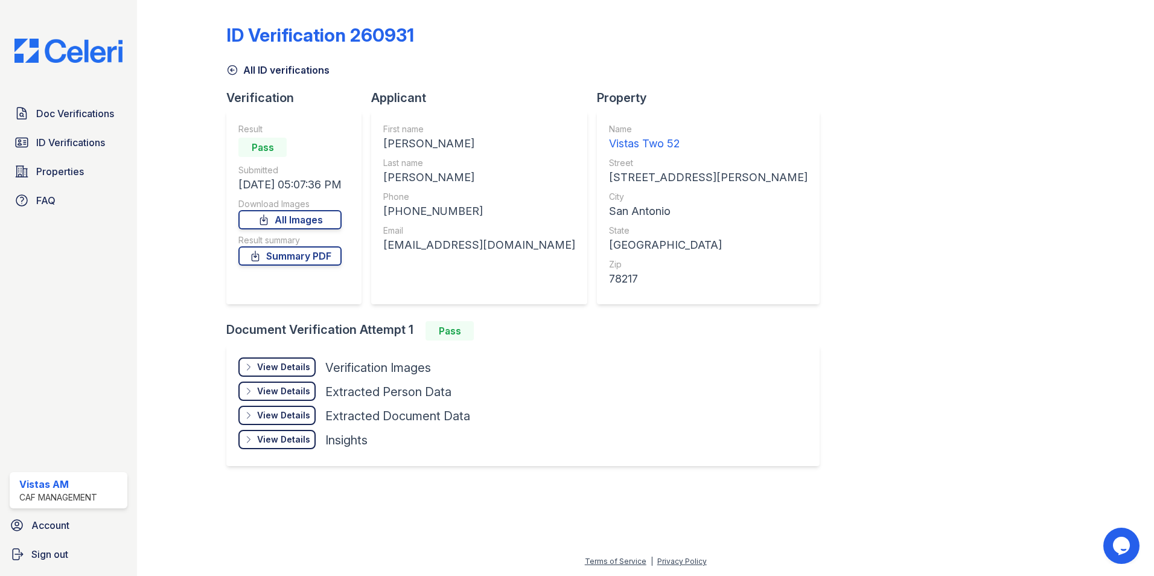
click at [293, 376] on div "View Details Details" at bounding box center [276, 366] width 77 height 19
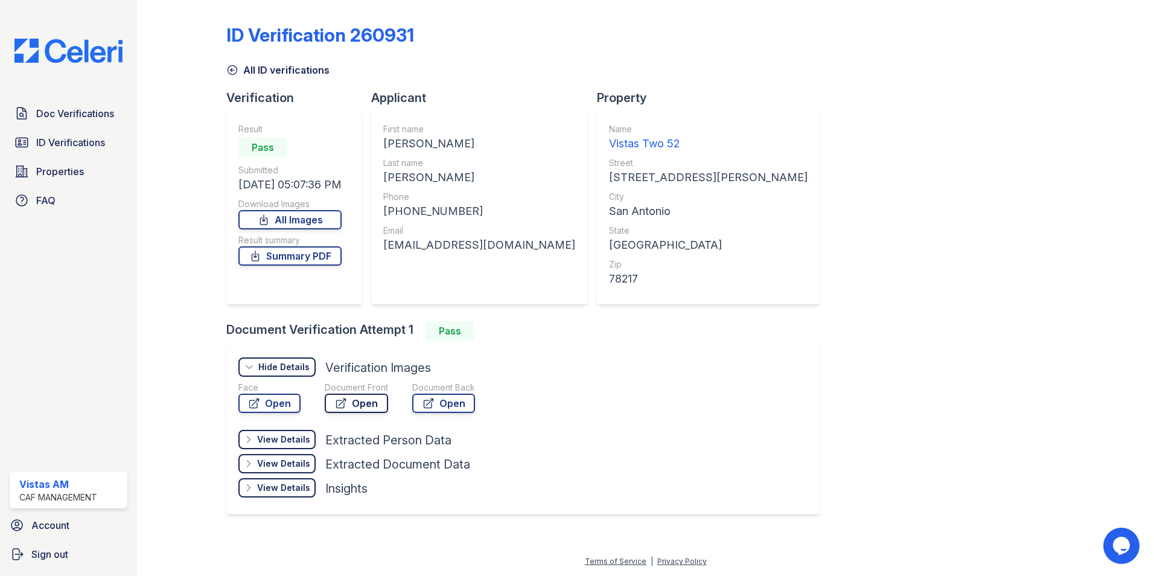
click at [356, 412] on link "Open" at bounding box center [356, 403] width 63 height 19
click at [255, 402] on icon at bounding box center [254, 403] width 9 height 9
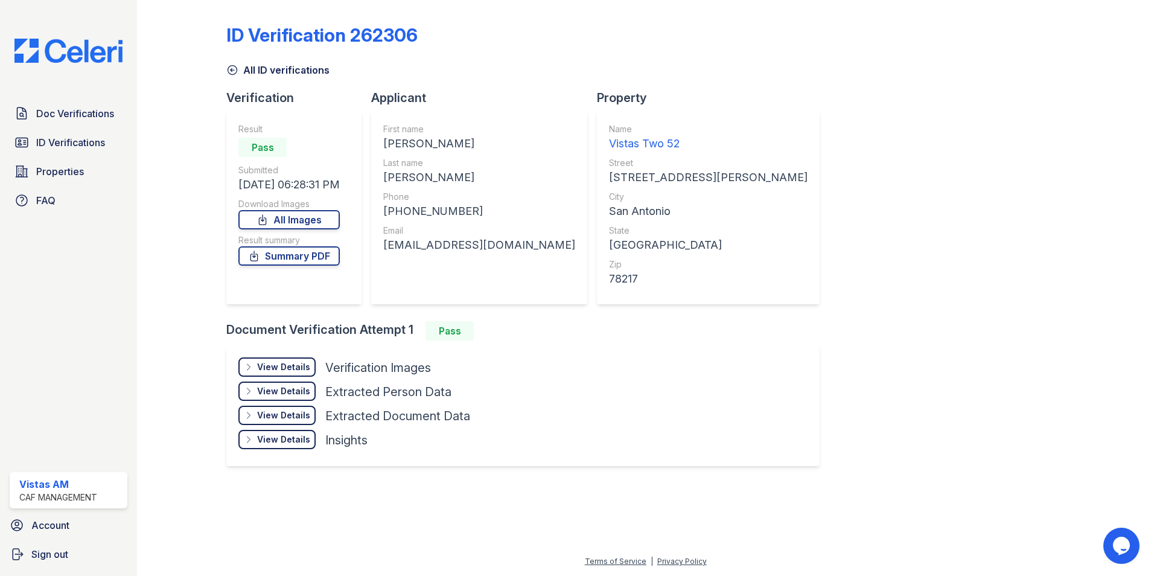
click at [299, 372] on div "View Details" at bounding box center [283, 367] width 53 height 12
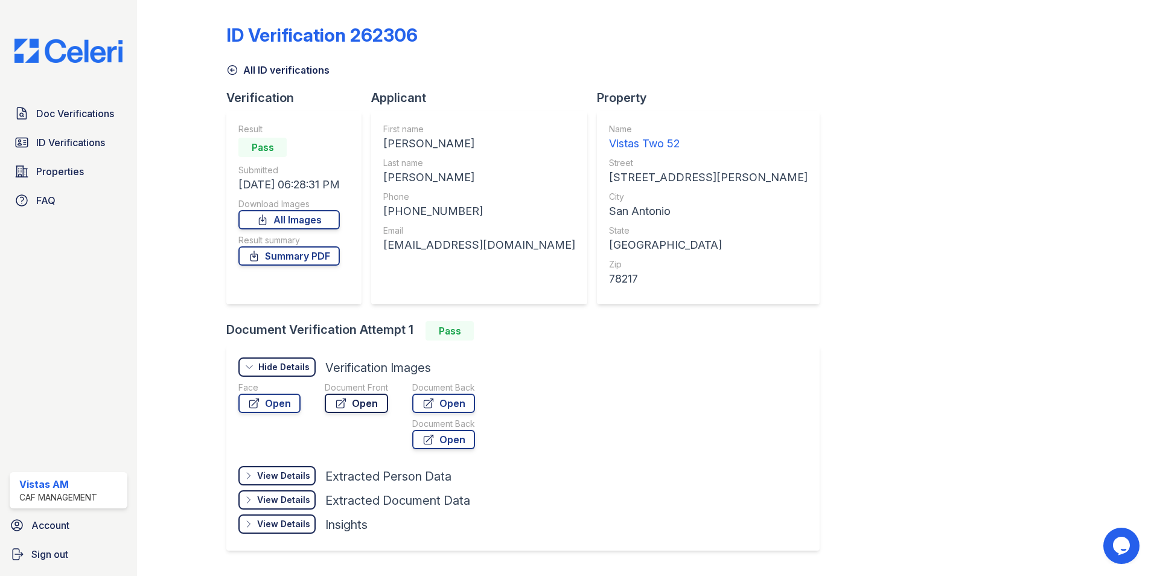
click at [346, 401] on icon at bounding box center [341, 403] width 12 height 12
click at [275, 398] on link "Open" at bounding box center [269, 403] width 62 height 19
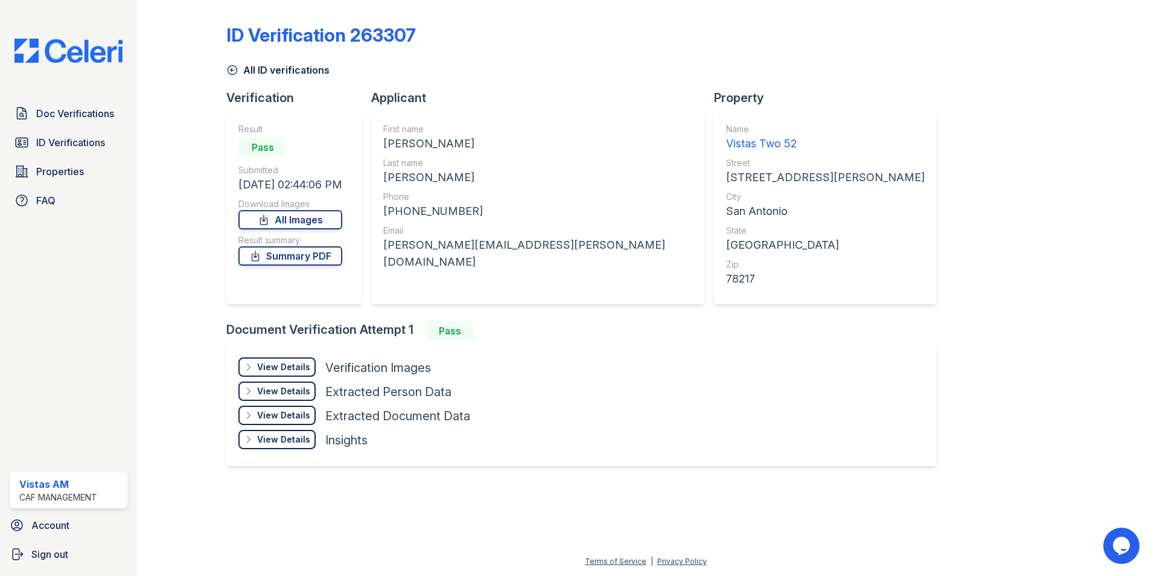
click at [280, 358] on div "View Details Details" at bounding box center [276, 366] width 77 height 19
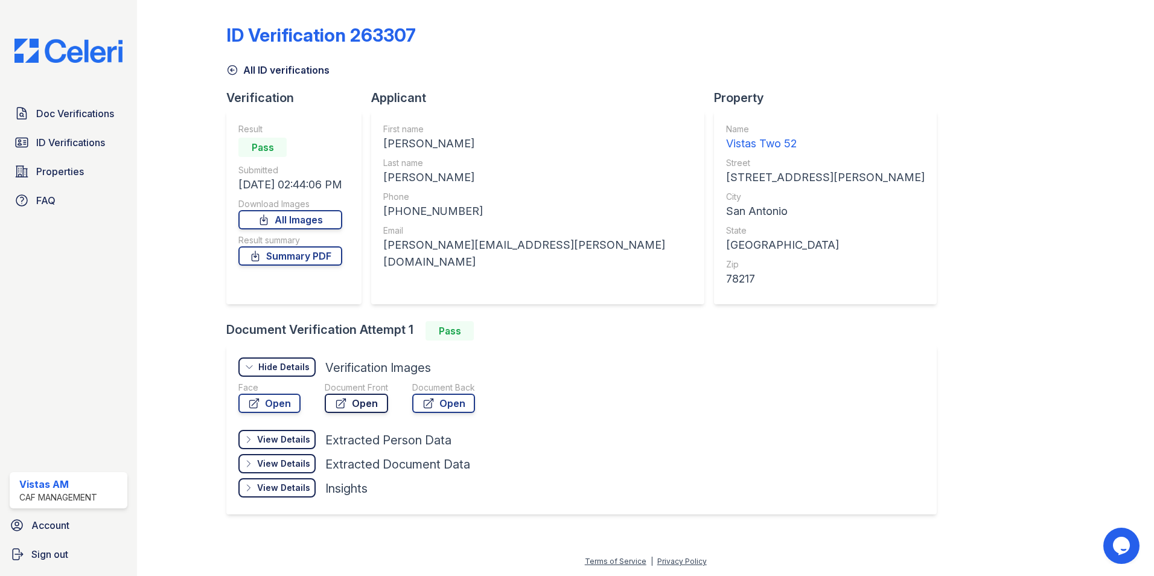
click at [325, 397] on link "Open" at bounding box center [356, 403] width 63 height 19
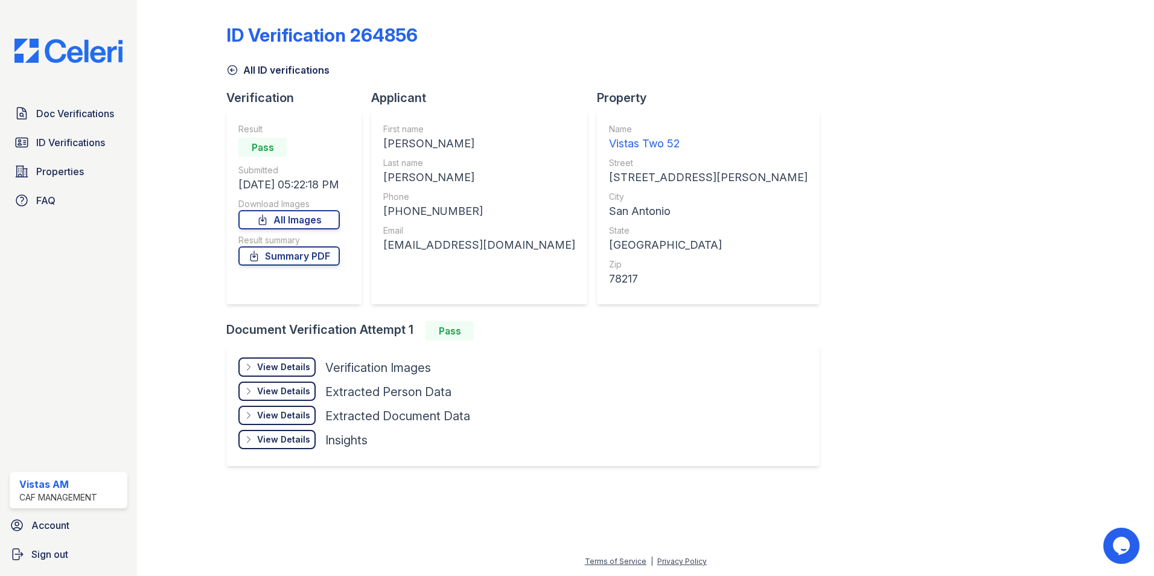
click at [284, 375] on div "View Details Details" at bounding box center [276, 366] width 77 height 19
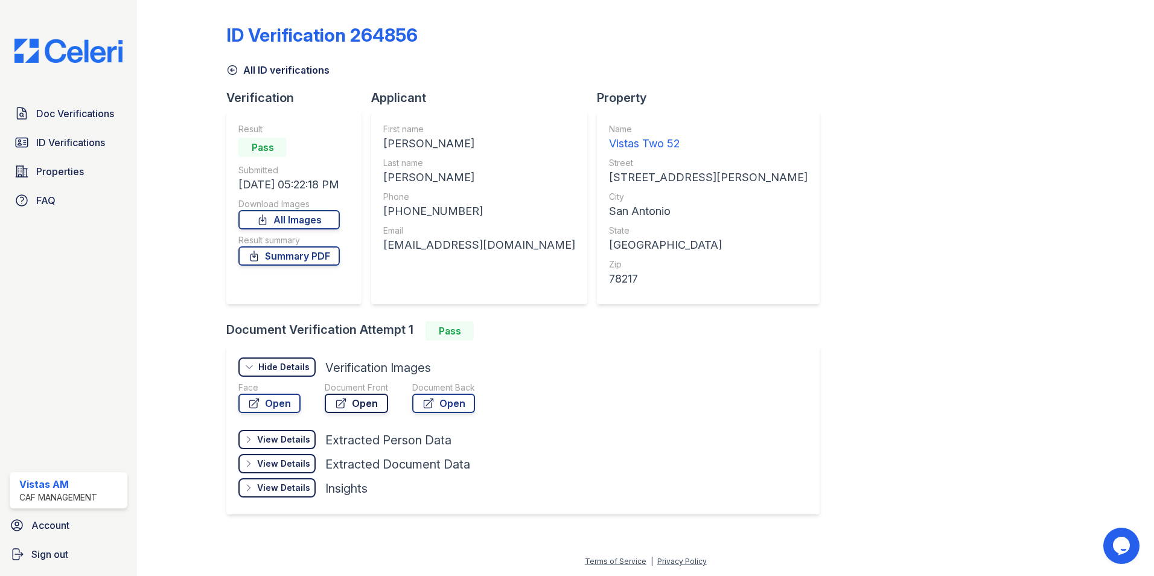
click at [351, 402] on link "Open" at bounding box center [356, 403] width 63 height 19
click at [277, 403] on link "Open" at bounding box center [269, 403] width 62 height 19
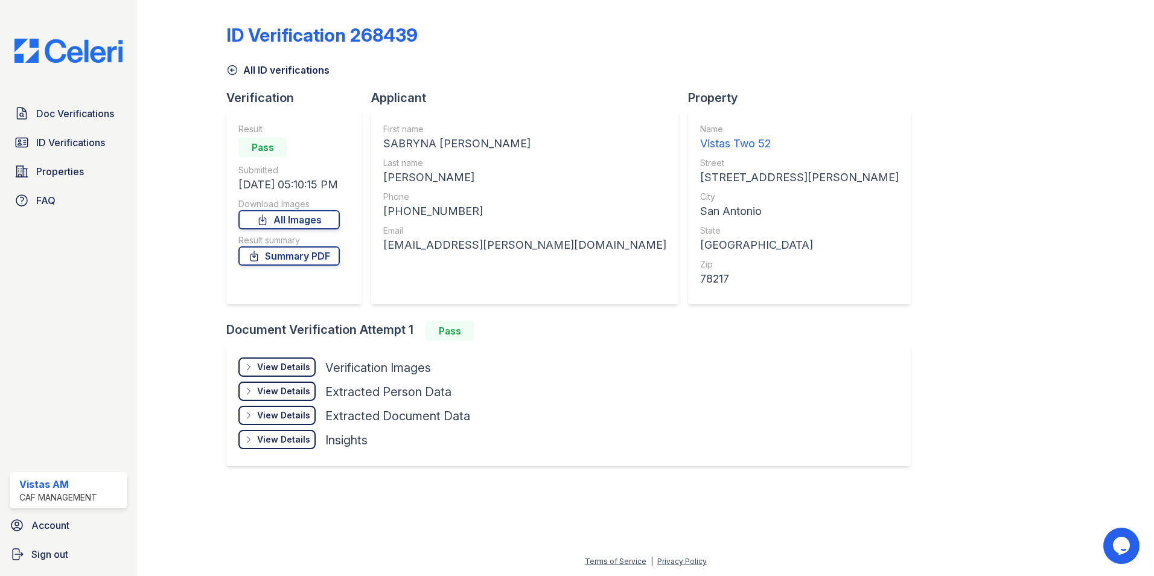
click at [270, 362] on div "View Details" at bounding box center [283, 367] width 53 height 12
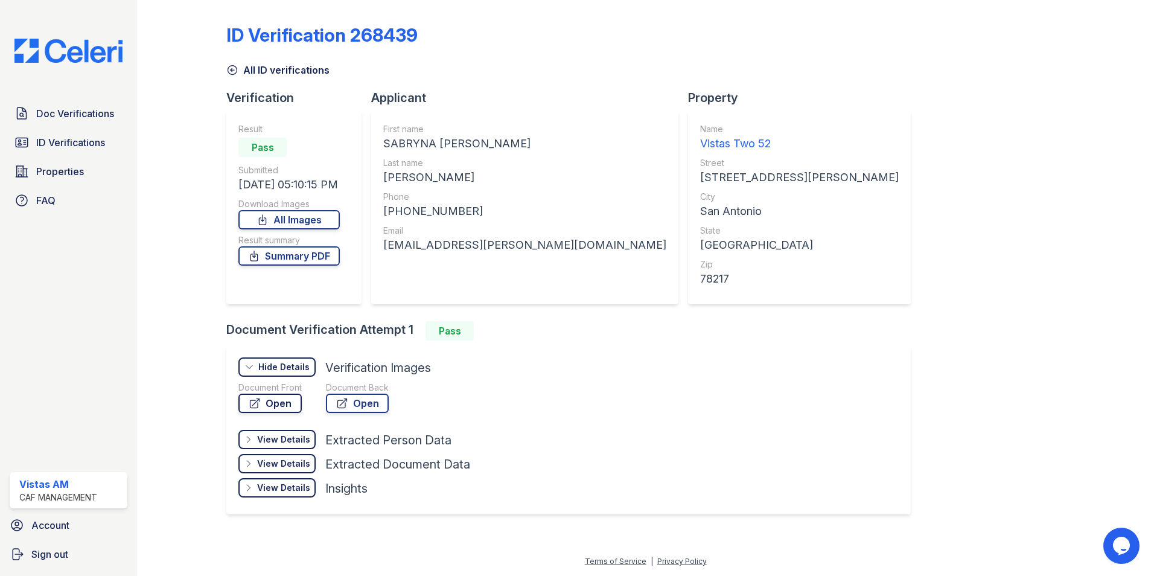
click at [294, 409] on link "Open" at bounding box center [269, 403] width 63 height 19
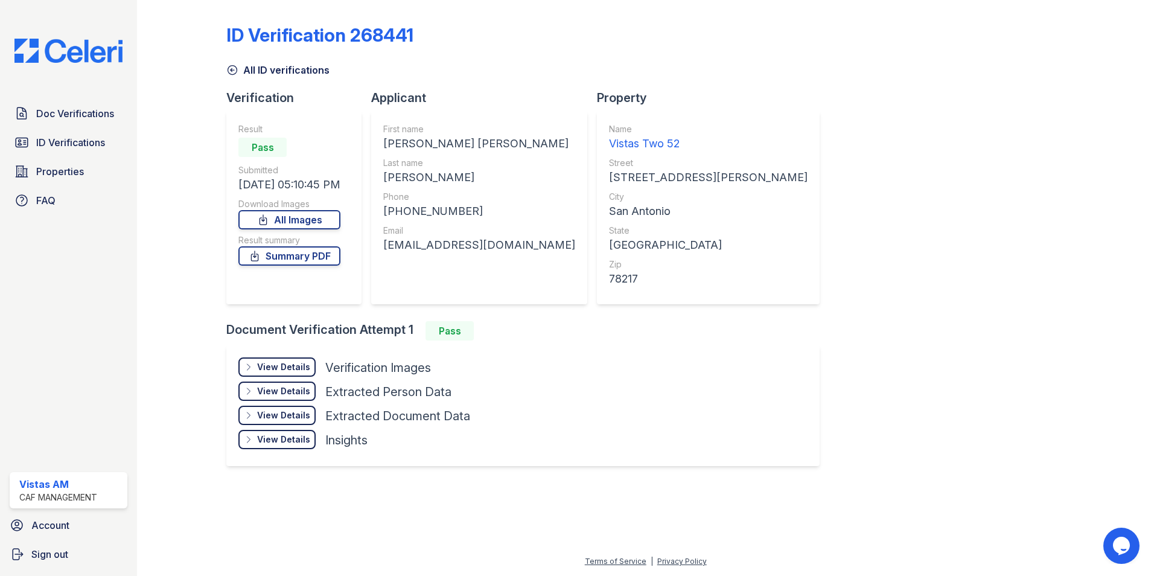
click at [283, 371] on div "View Details" at bounding box center [283, 367] width 53 height 12
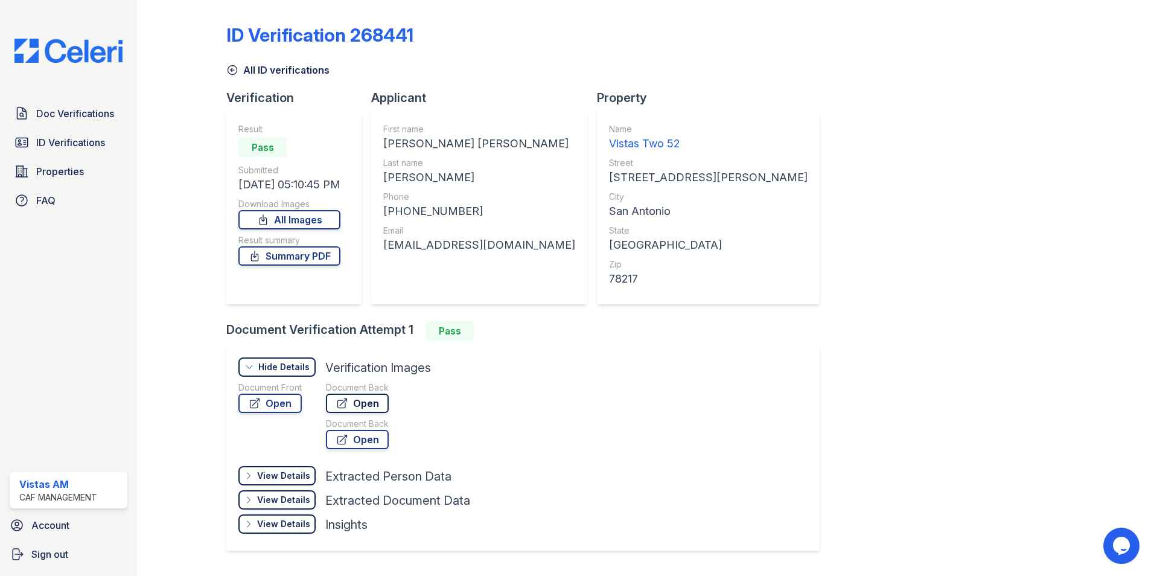
click at [351, 400] on link "Open" at bounding box center [357, 403] width 63 height 19
click at [269, 395] on link "Open" at bounding box center [269, 403] width 63 height 19
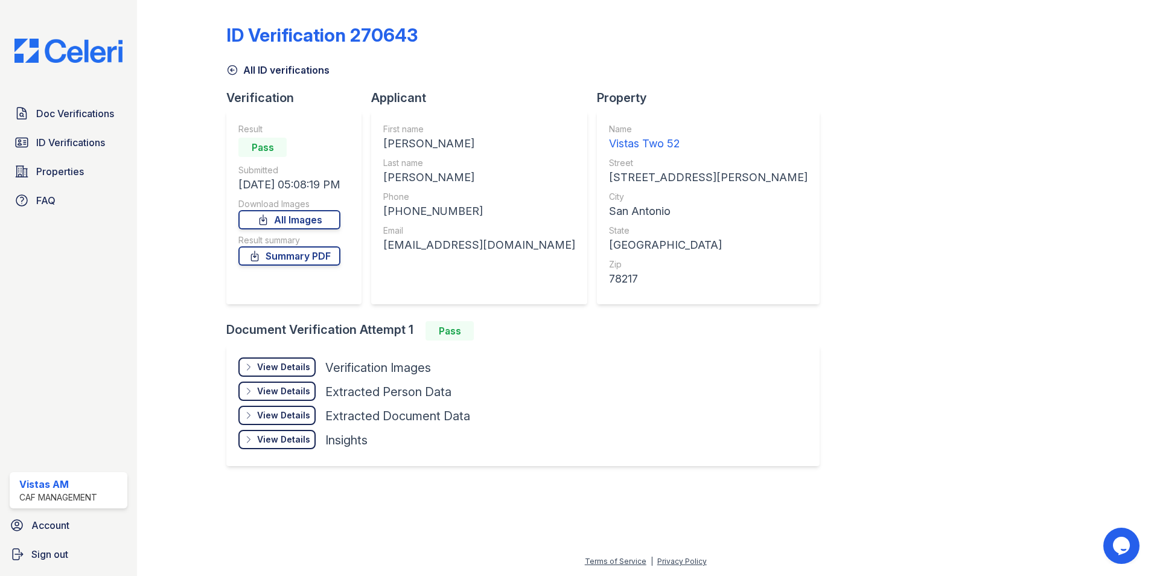
click at [243, 371] on div "View Details Details" at bounding box center [276, 366] width 77 height 19
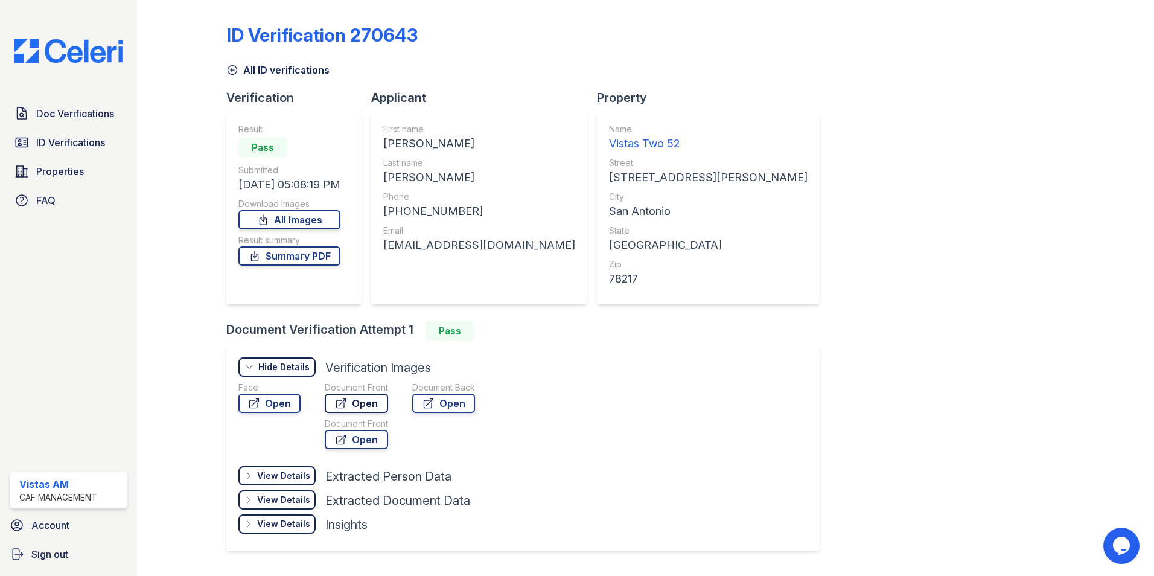
click at [355, 399] on link "Open" at bounding box center [356, 403] width 63 height 19
click at [283, 408] on link "Open" at bounding box center [269, 403] width 62 height 19
click at [351, 407] on link "Open" at bounding box center [356, 403] width 63 height 19
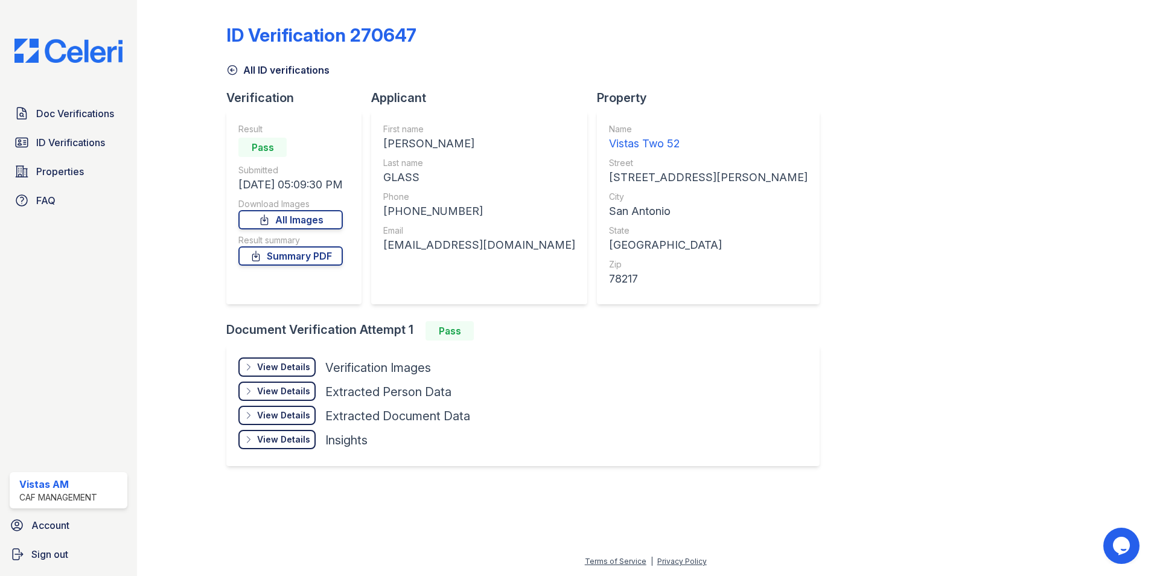
click at [260, 369] on div "View Details" at bounding box center [283, 367] width 53 height 12
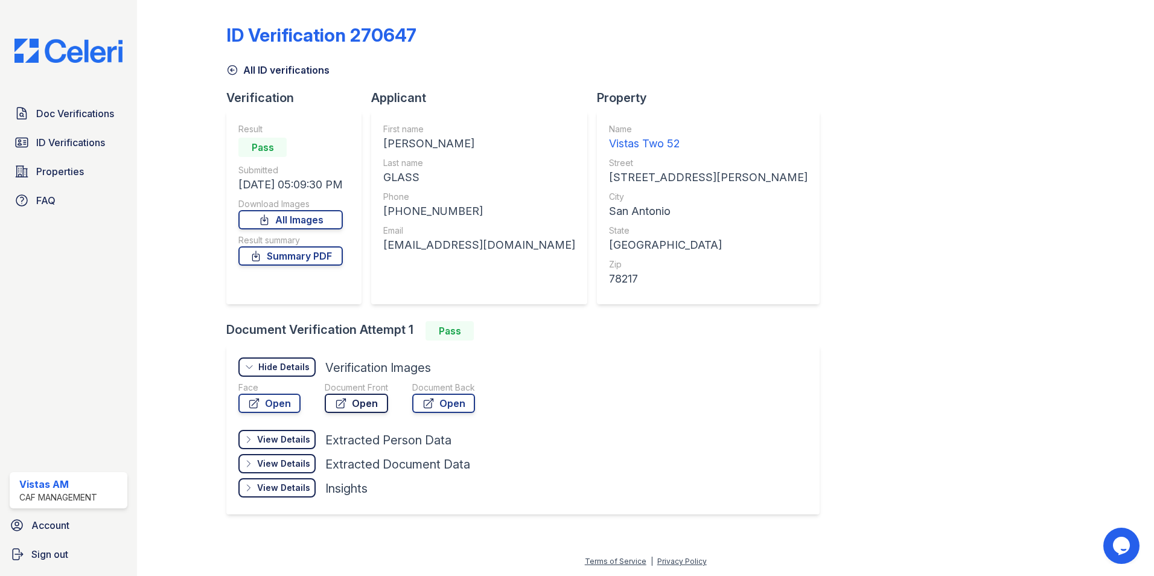
click at [353, 403] on link "Open" at bounding box center [356, 403] width 63 height 19
click at [286, 410] on link "Open" at bounding box center [269, 403] width 62 height 19
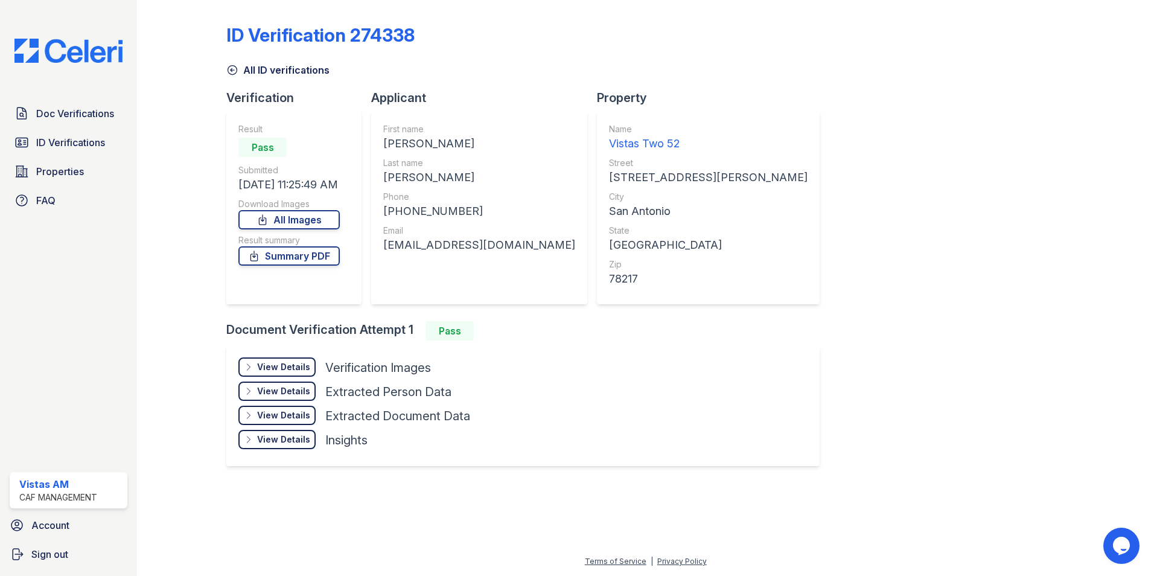
click at [297, 363] on div "View Details" at bounding box center [283, 367] width 53 height 12
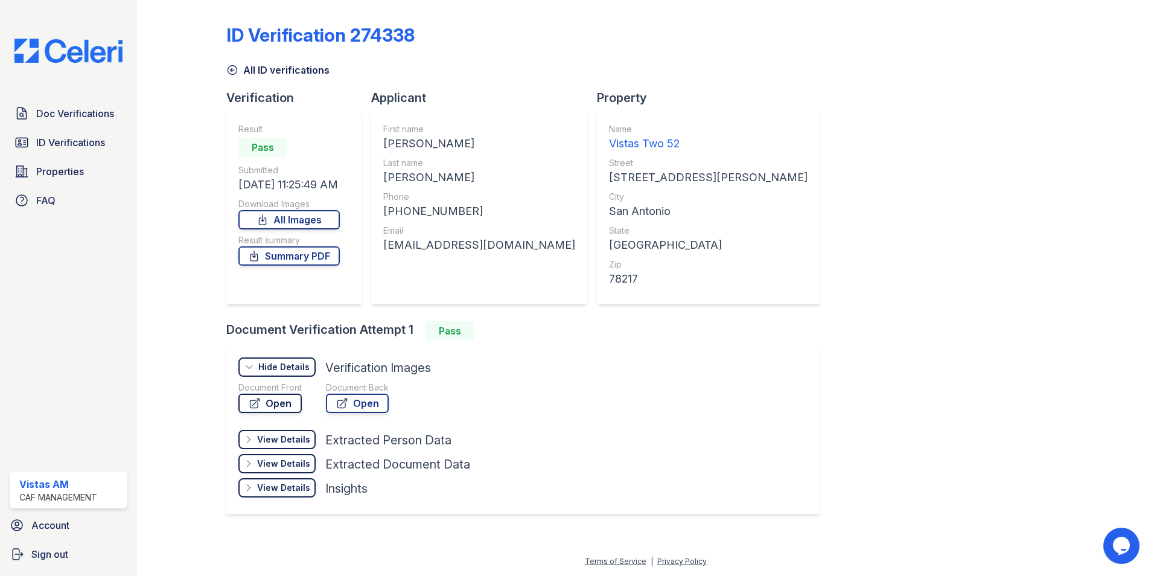
click at [284, 402] on link "Open" at bounding box center [269, 403] width 63 height 19
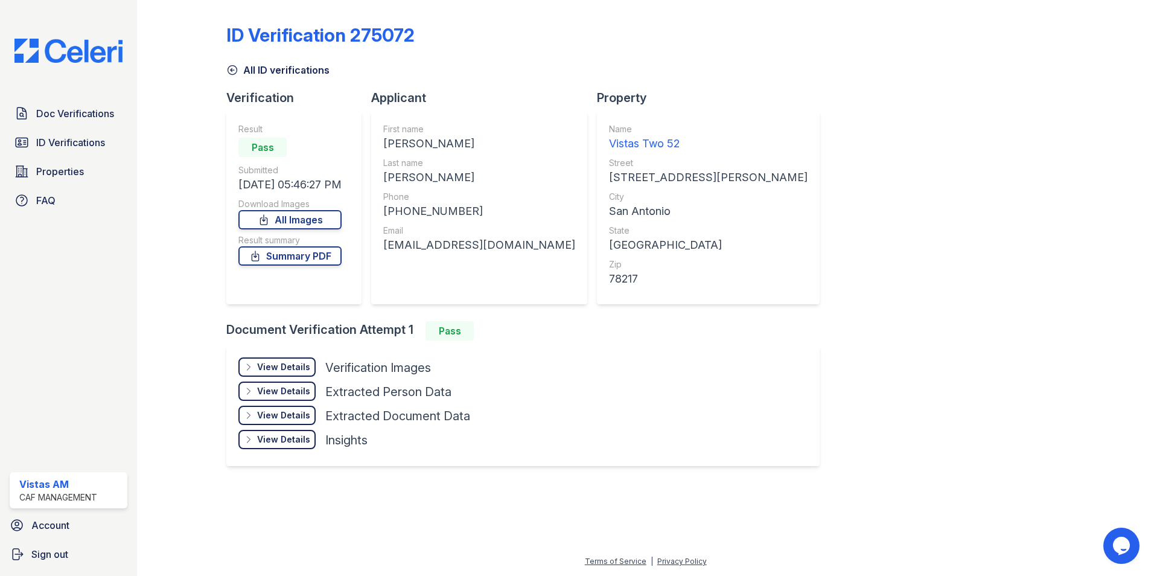
click at [299, 371] on div "View Details" at bounding box center [283, 367] width 53 height 12
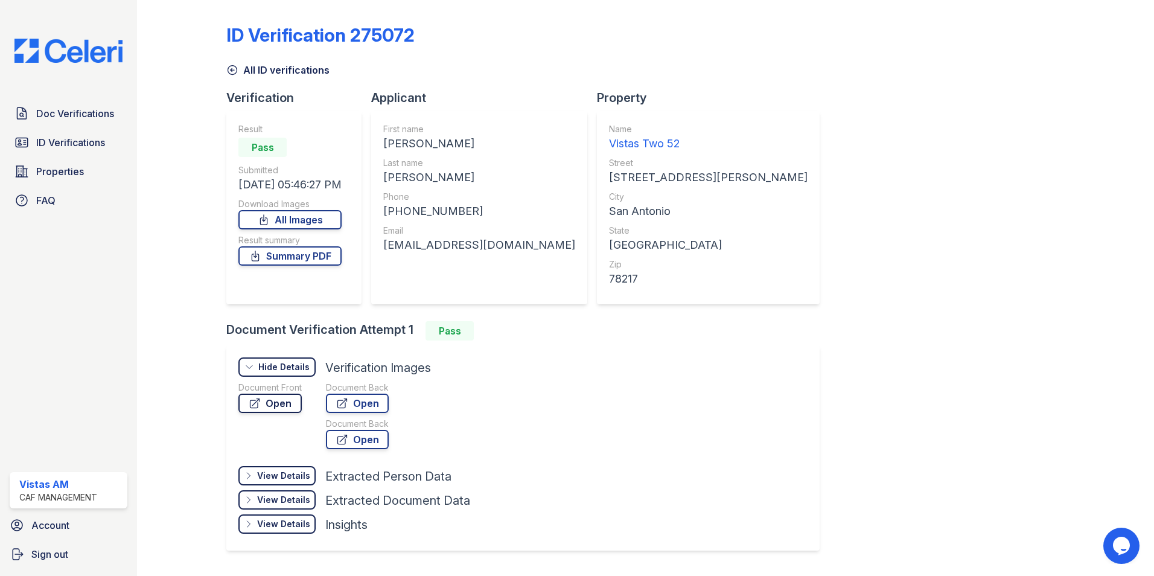
click at [284, 407] on link "Open" at bounding box center [269, 403] width 63 height 19
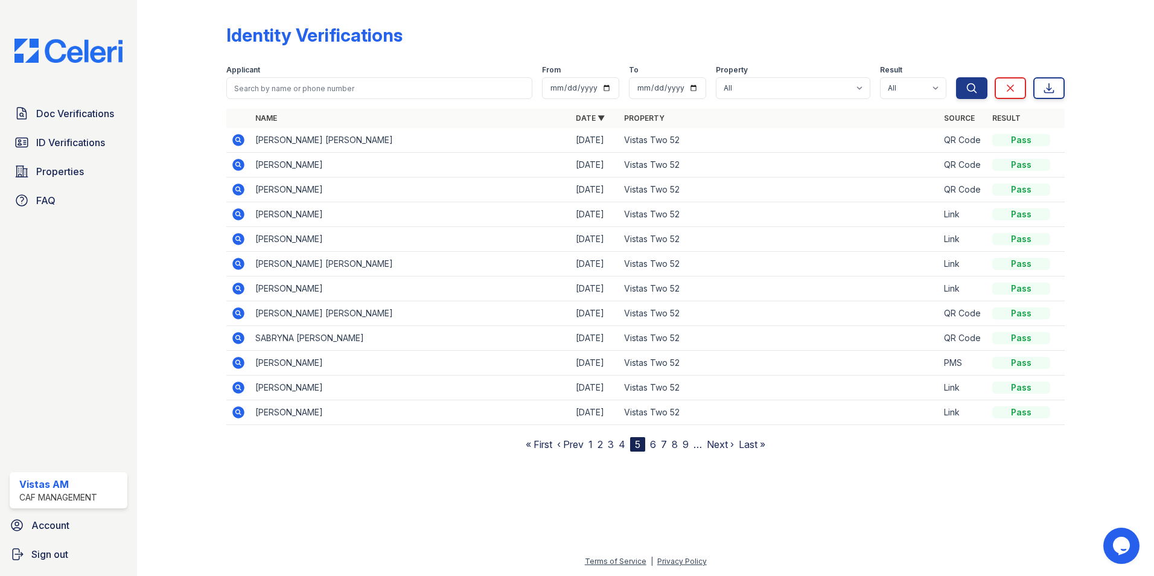
click at [624, 446] on link "4" at bounding box center [622, 444] width 7 height 12
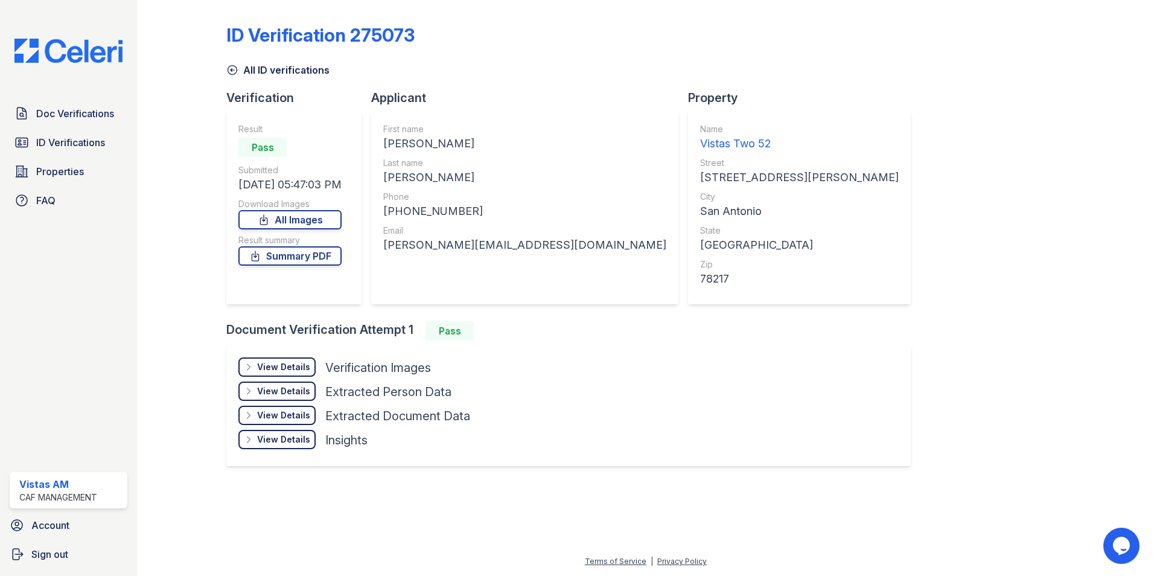
click at [301, 376] on div "View Details Details" at bounding box center [276, 366] width 77 height 19
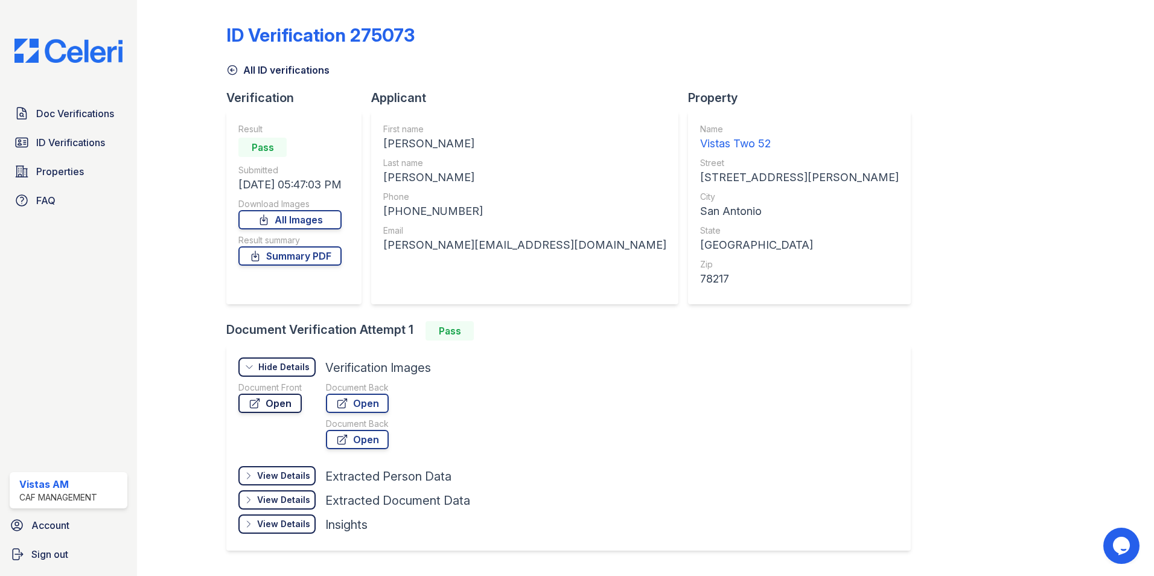
click at [265, 404] on link "Open" at bounding box center [269, 403] width 63 height 19
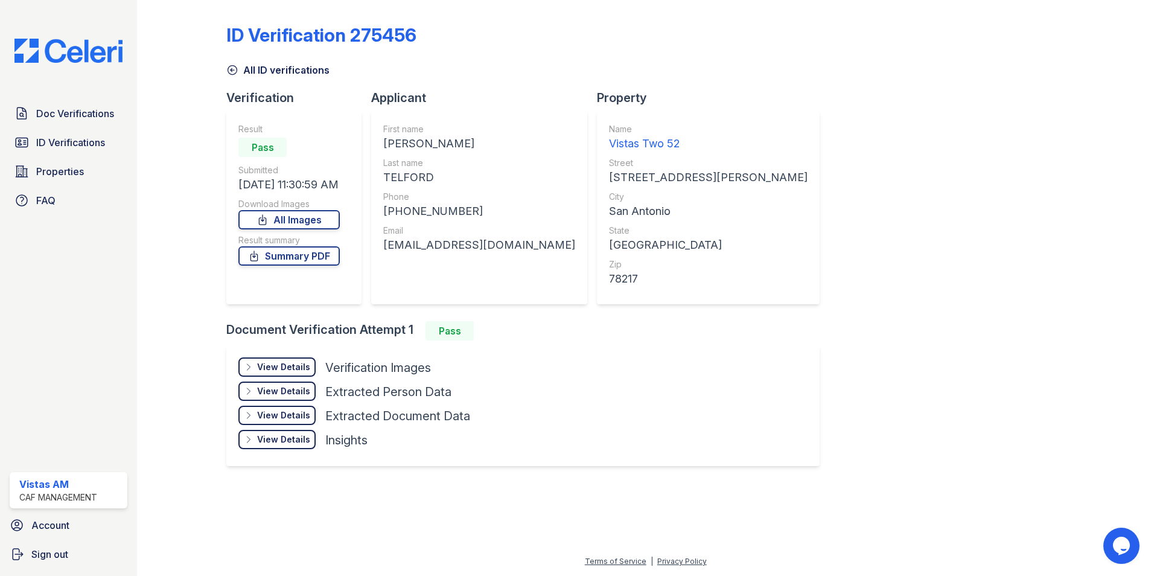
click at [299, 357] on div "View Details Details Hide Details Details Verification Images Document Front Op…" at bounding box center [522, 405] width 593 height 121
click at [293, 373] on div "View Details Details" at bounding box center [276, 366] width 77 height 19
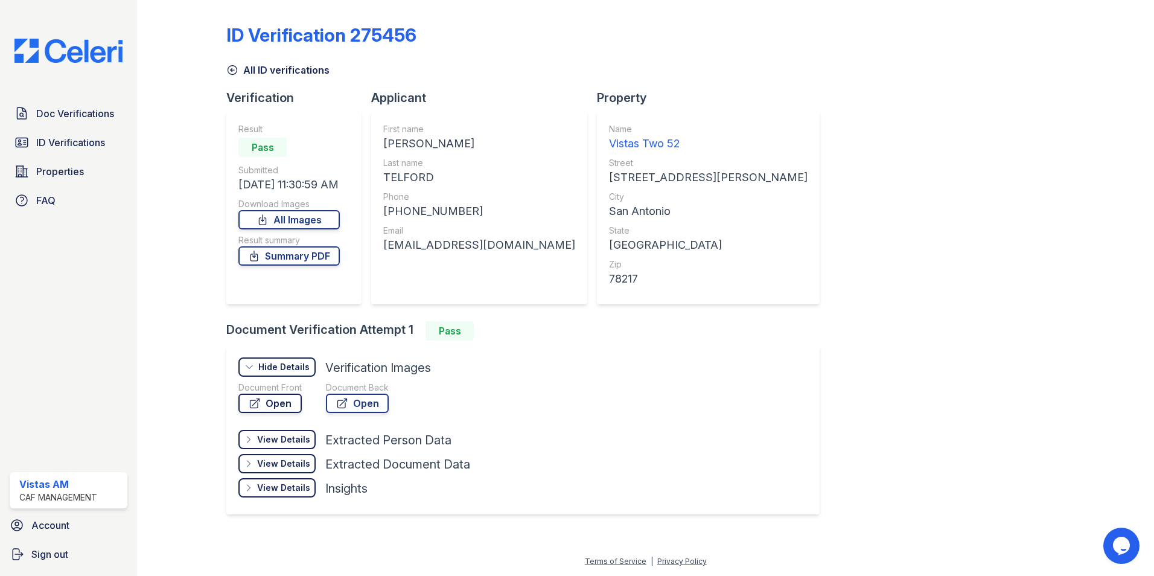
click at [286, 406] on link "Open" at bounding box center [269, 403] width 63 height 19
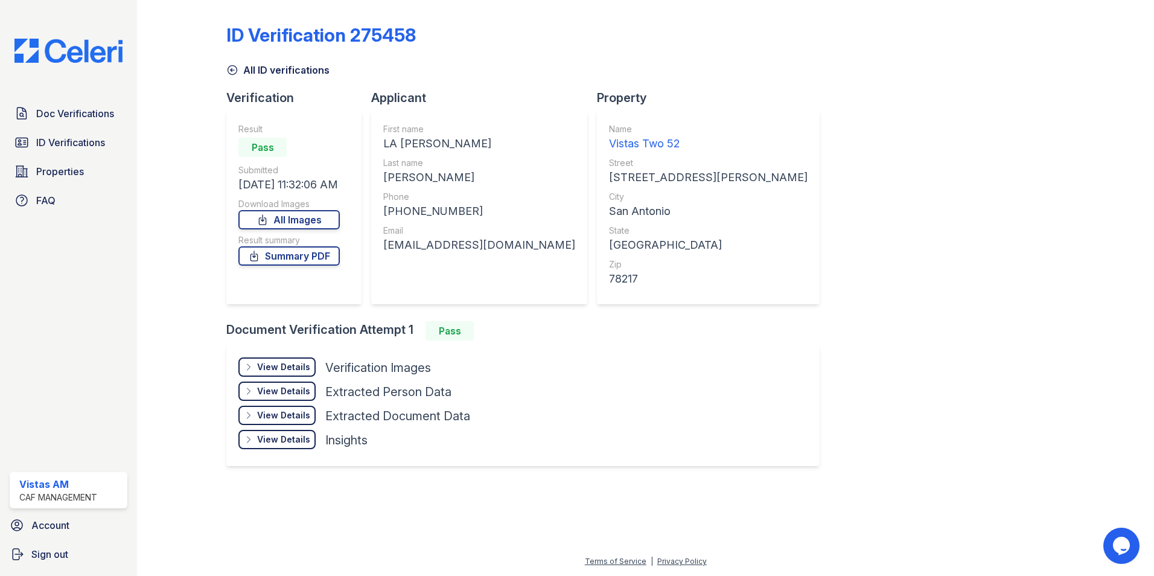
click at [304, 372] on div "View Details" at bounding box center [283, 367] width 53 height 12
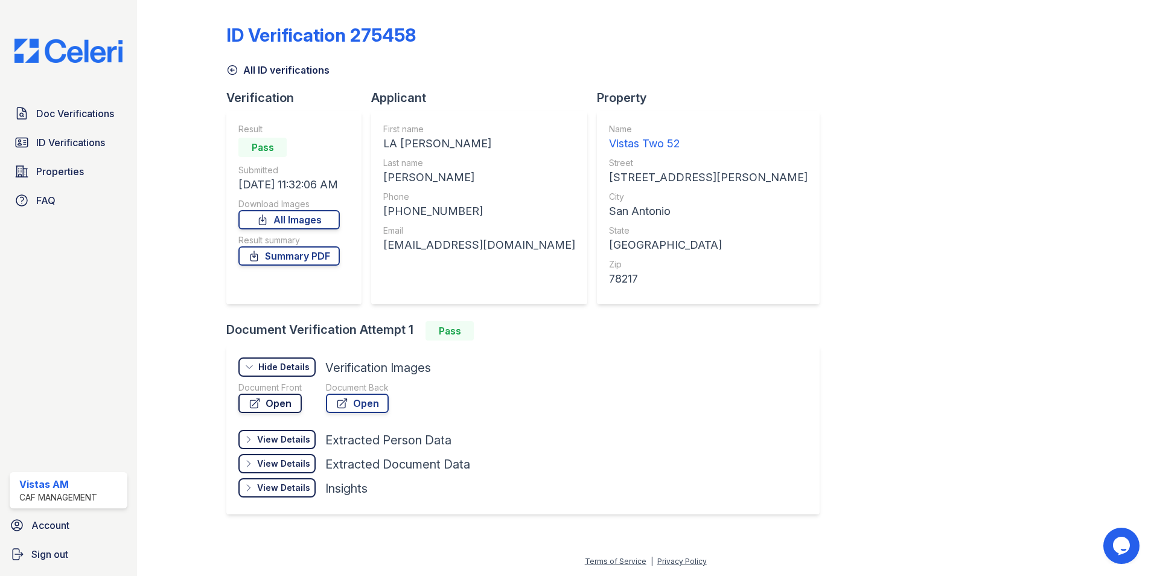
click at [275, 404] on link "Open" at bounding box center [269, 403] width 63 height 19
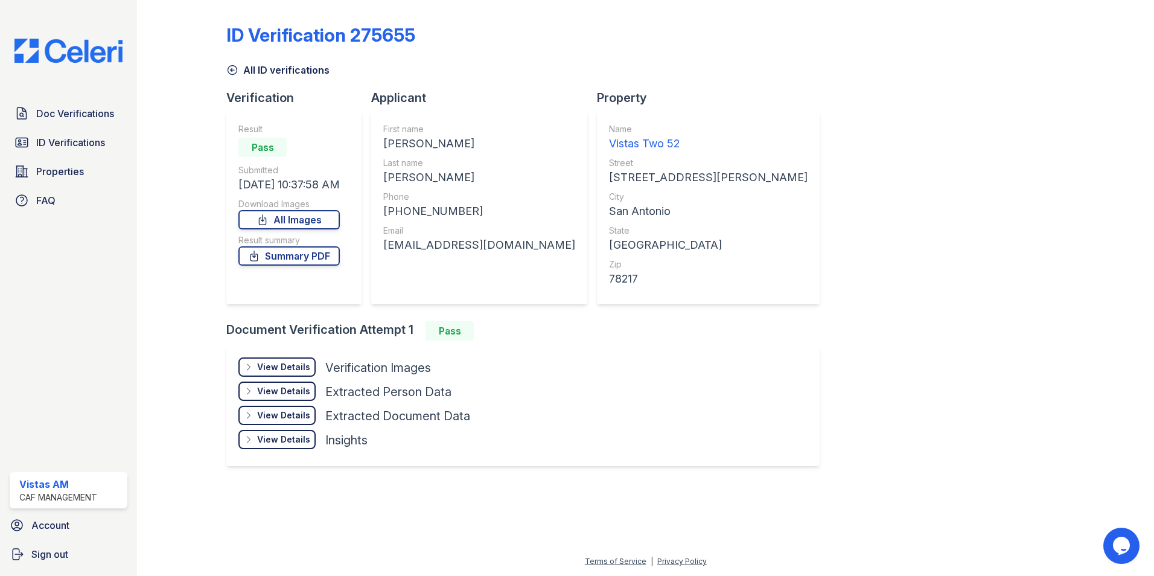
click at [292, 351] on div "View Details Details Hide Details Details Verification Images Face Open Documen…" at bounding box center [522, 405] width 593 height 121
click at [283, 365] on div "View Details" at bounding box center [283, 367] width 53 height 12
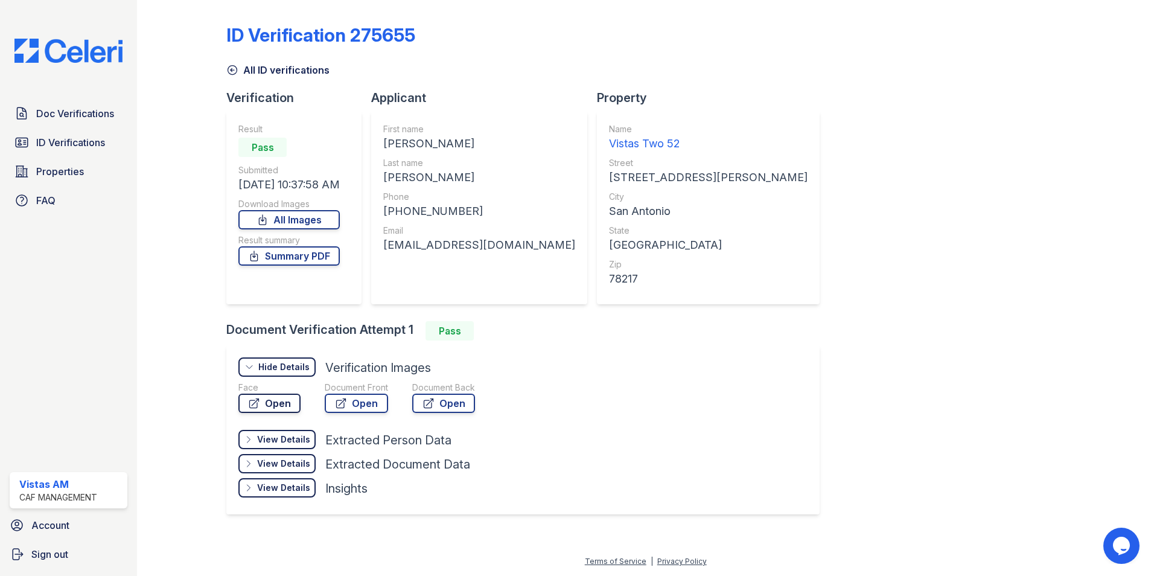
click at [273, 400] on link "Open" at bounding box center [269, 403] width 62 height 19
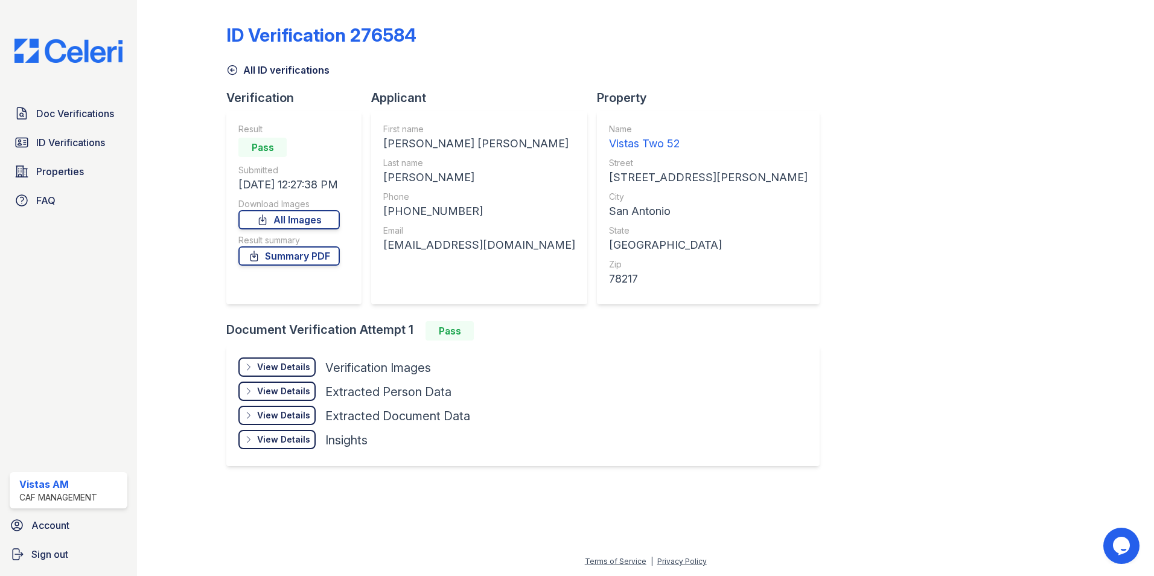
click at [298, 361] on div "View Details" at bounding box center [283, 367] width 53 height 12
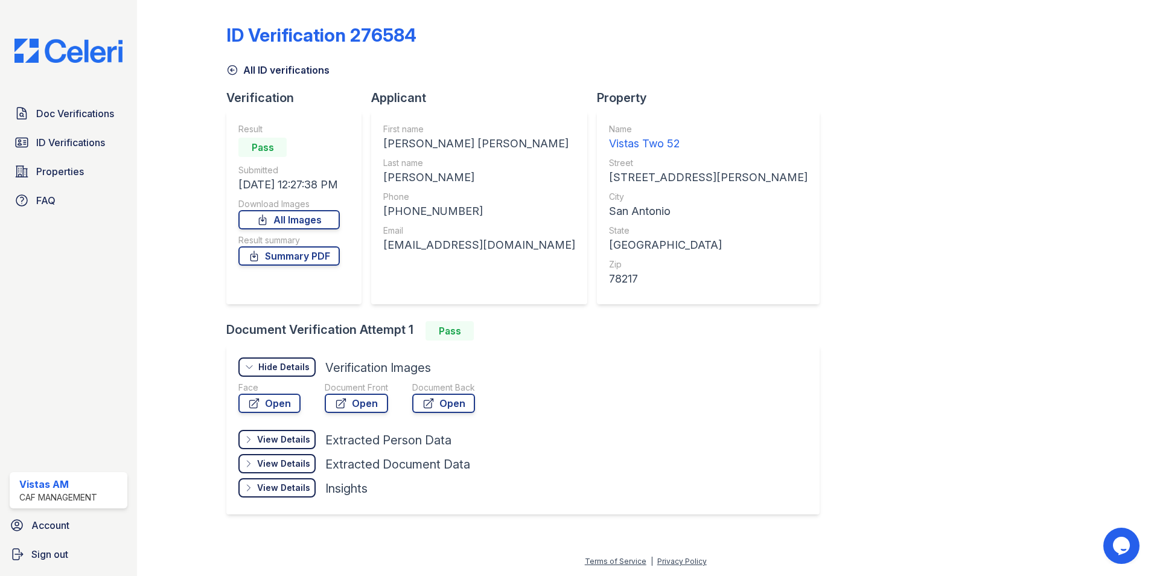
click at [352, 414] on div "Document Front Open" at bounding box center [356, 400] width 63 height 36
click at [358, 404] on link "Open" at bounding box center [356, 403] width 63 height 19
click at [291, 401] on link "Open" at bounding box center [269, 403] width 62 height 19
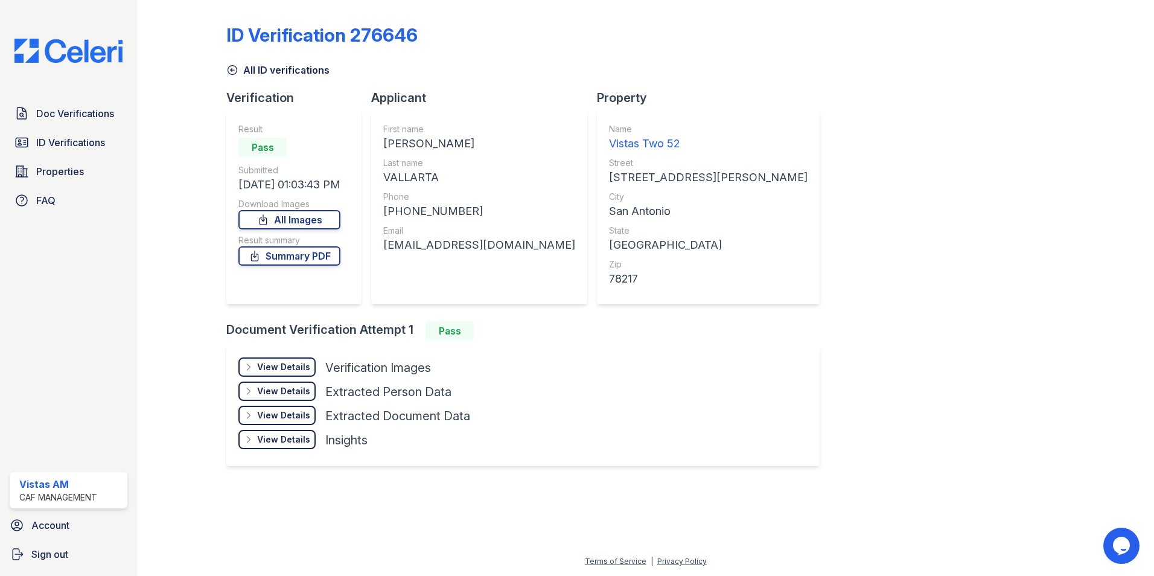
drag, startPoint x: 254, startPoint y: 375, endPoint x: 260, endPoint y: 374, distance: 6.3
click at [255, 376] on div "View Details Details" at bounding box center [276, 366] width 77 height 19
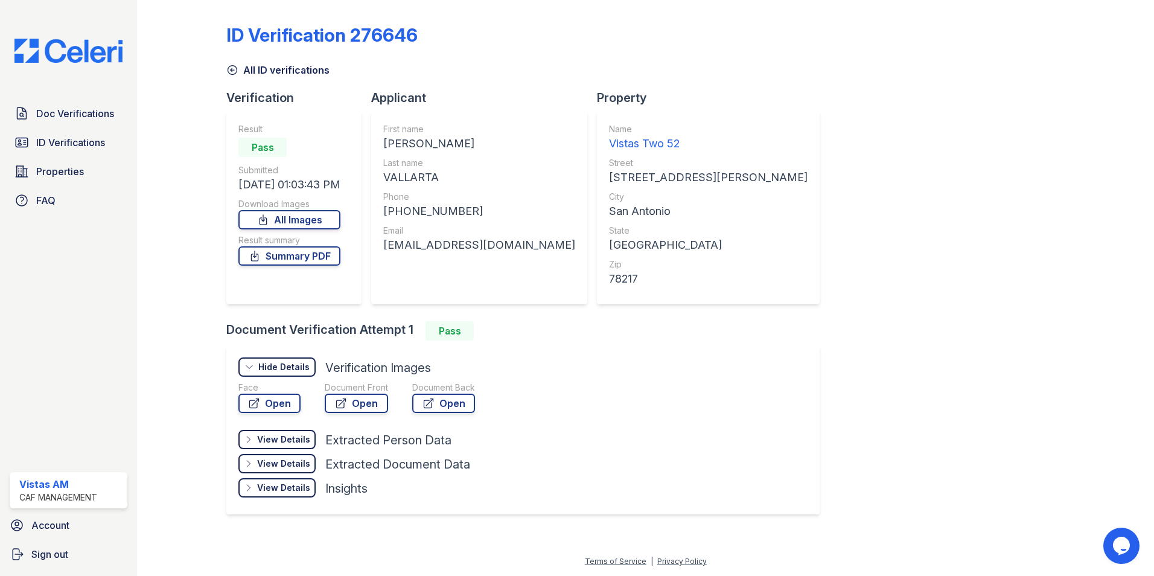
click at [347, 388] on div "Document Front" at bounding box center [356, 388] width 63 height 12
click at [347, 396] on link "Open" at bounding box center [356, 403] width 63 height 19
click at [273, 406] on link "Open" at bounding box center [269, 403] width 62 height 19
